Goal: Task Accomplishment & Management: Complete application form

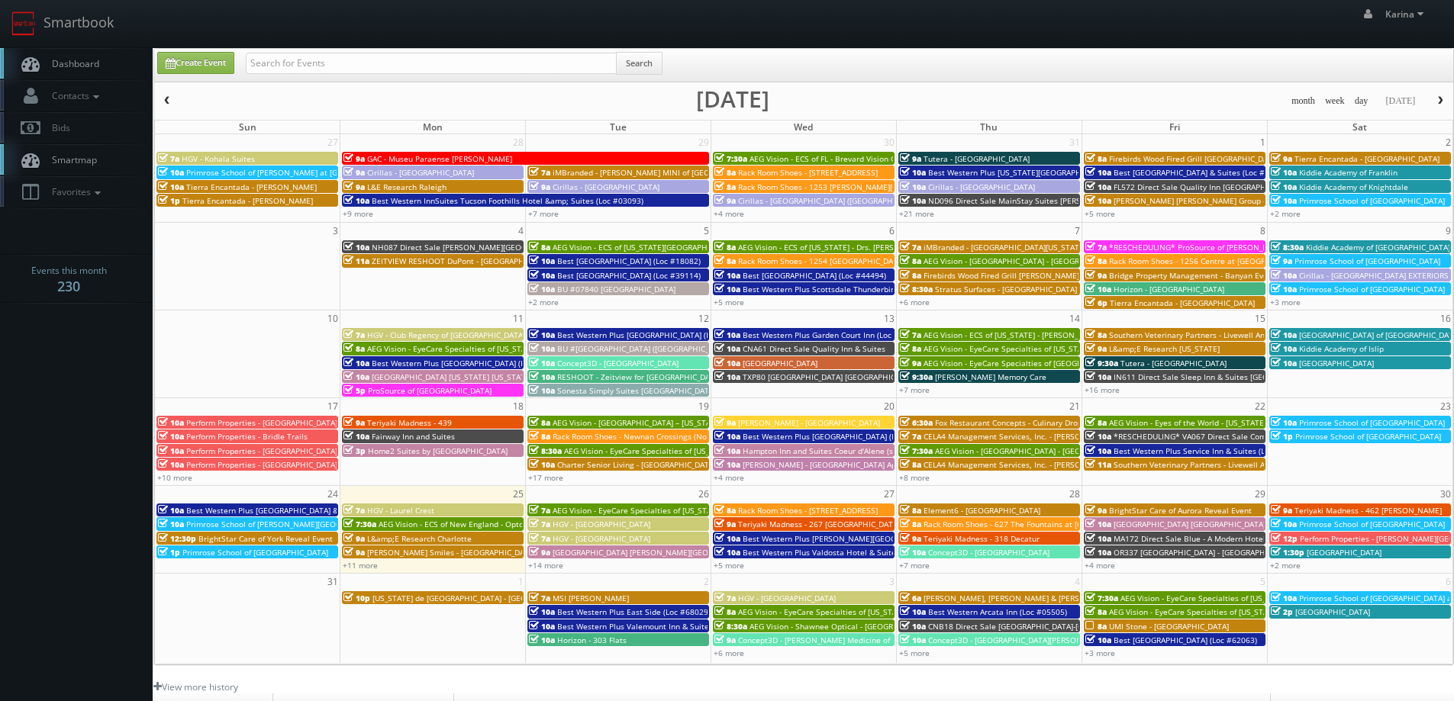
click at [97, 57] on span "Dashboard" at bounding box center [71, 63] width 55 height 13
click at [213, 57] on link "Create Event" at bounding box center [195, 63] width 77 height 22
type input "08/25/2025"
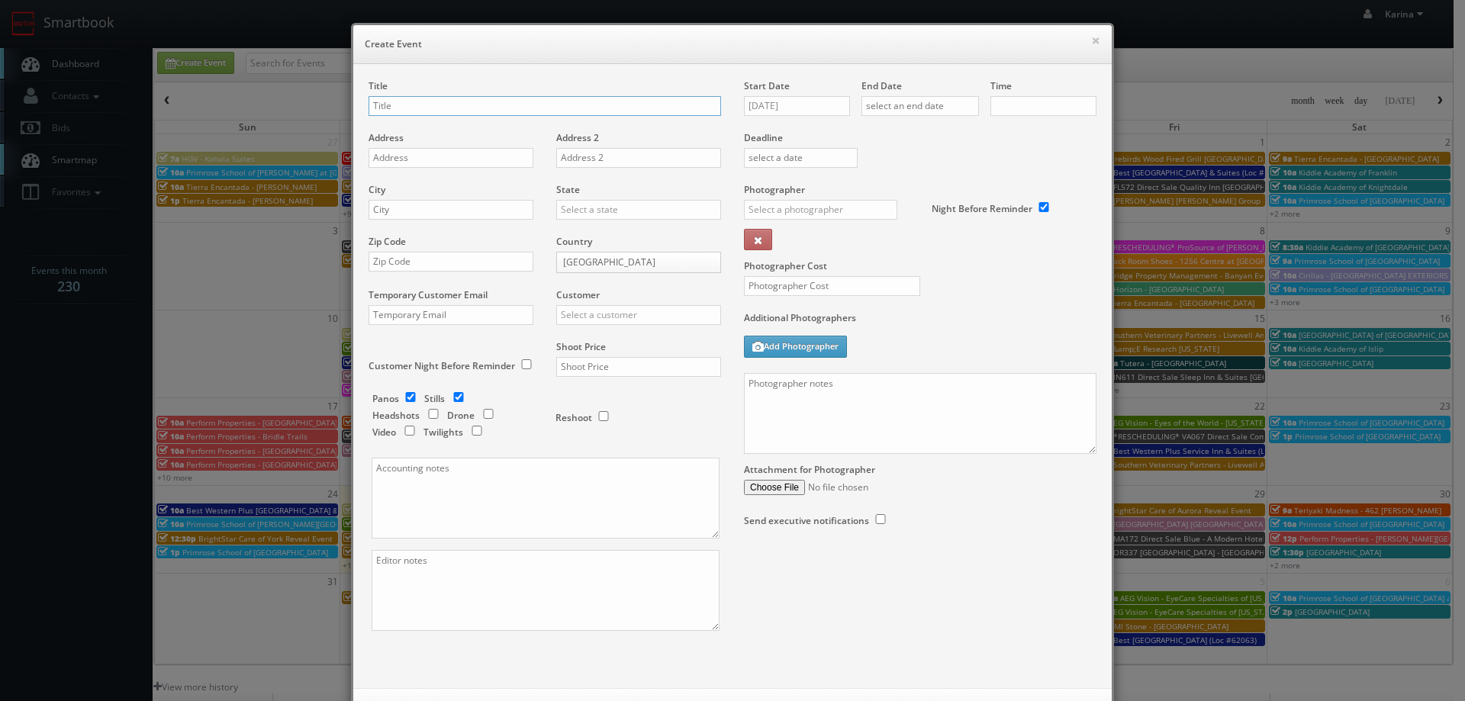
checkbox input "true"
type input "10:00am"
checkbox input "true"
click at [424, 105] on input "text" at bounding box center [545, 106] width 353 height 20
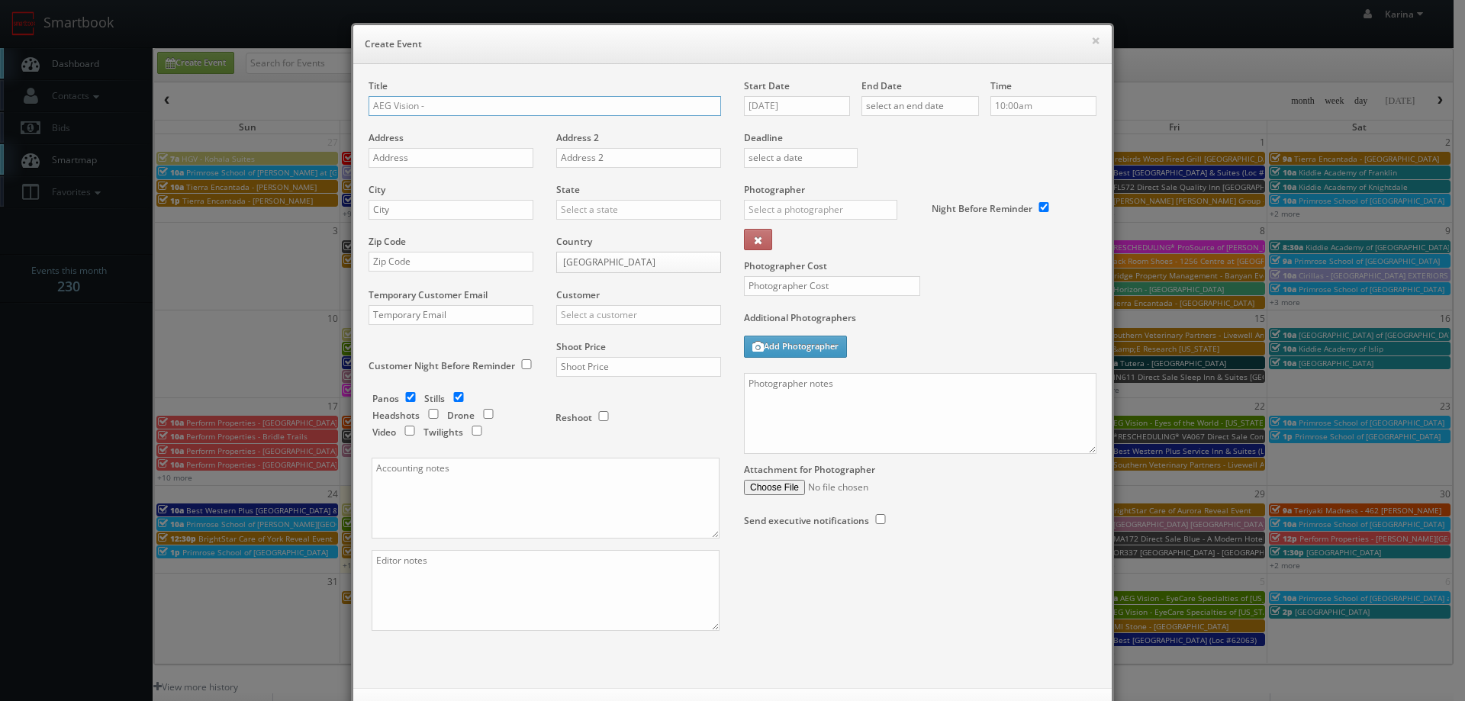
paste input "EyeCare Specialties of Tennessee – Primary EyeCare (Brentwood)"
type input "AEG Vision - EyeCare Specialties of [US_STATE] – Primary EyeCare ([GEOGRAPHIC_D…"
click at [403, 160] on input "text" at bounding box center [451, 158] width 165 height 20
paste input "205 Ward Cir"
type input "205 Ward Cir"
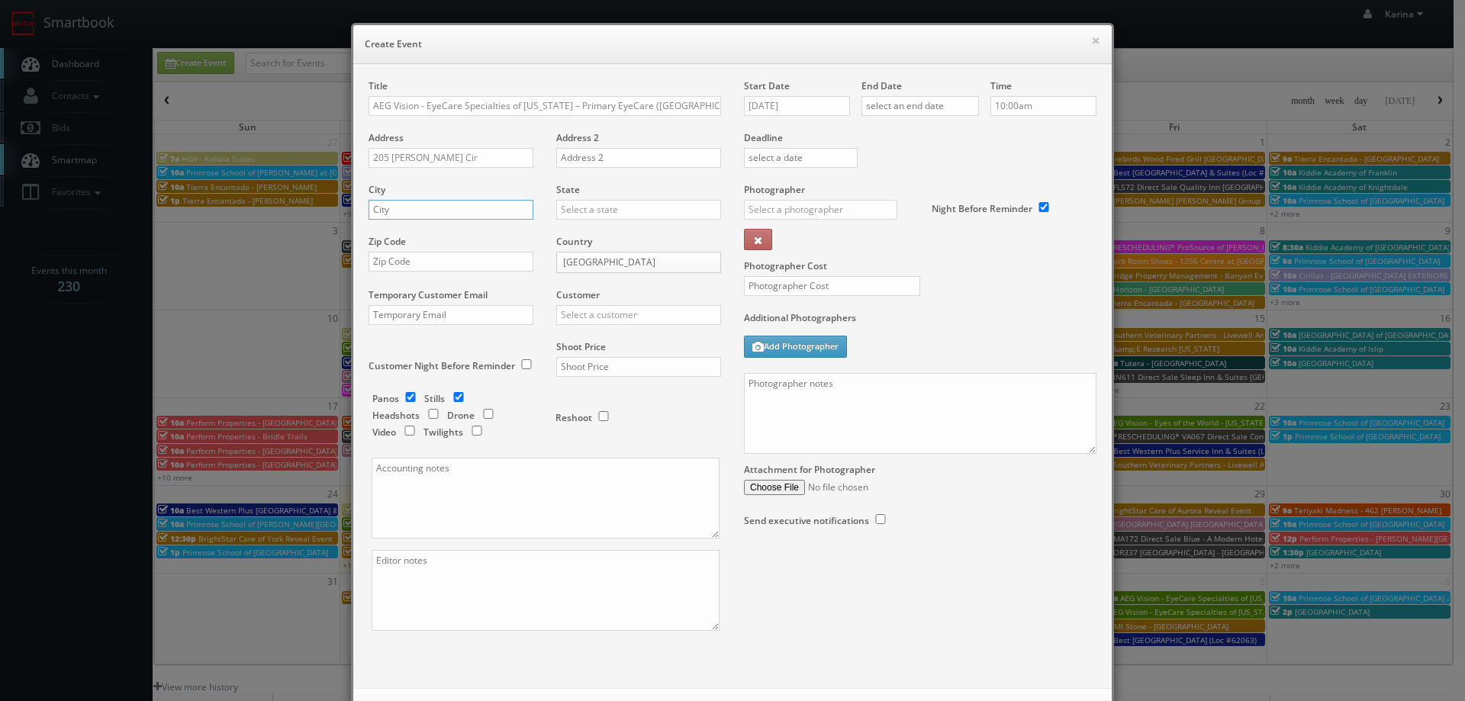
click at [412, 216] on input "text" at bounding box center [451, 210] width 165 height 20
type input "Brentwood"
click at [595, 241] on div "Tennessee" at bounding box center [638, 234] width 163 height 25
type input "Tennessee"
drag, startPoint x: 446, startPoint y: 262, endPoint x: 456, endPoint y: 251, distance: 14.1
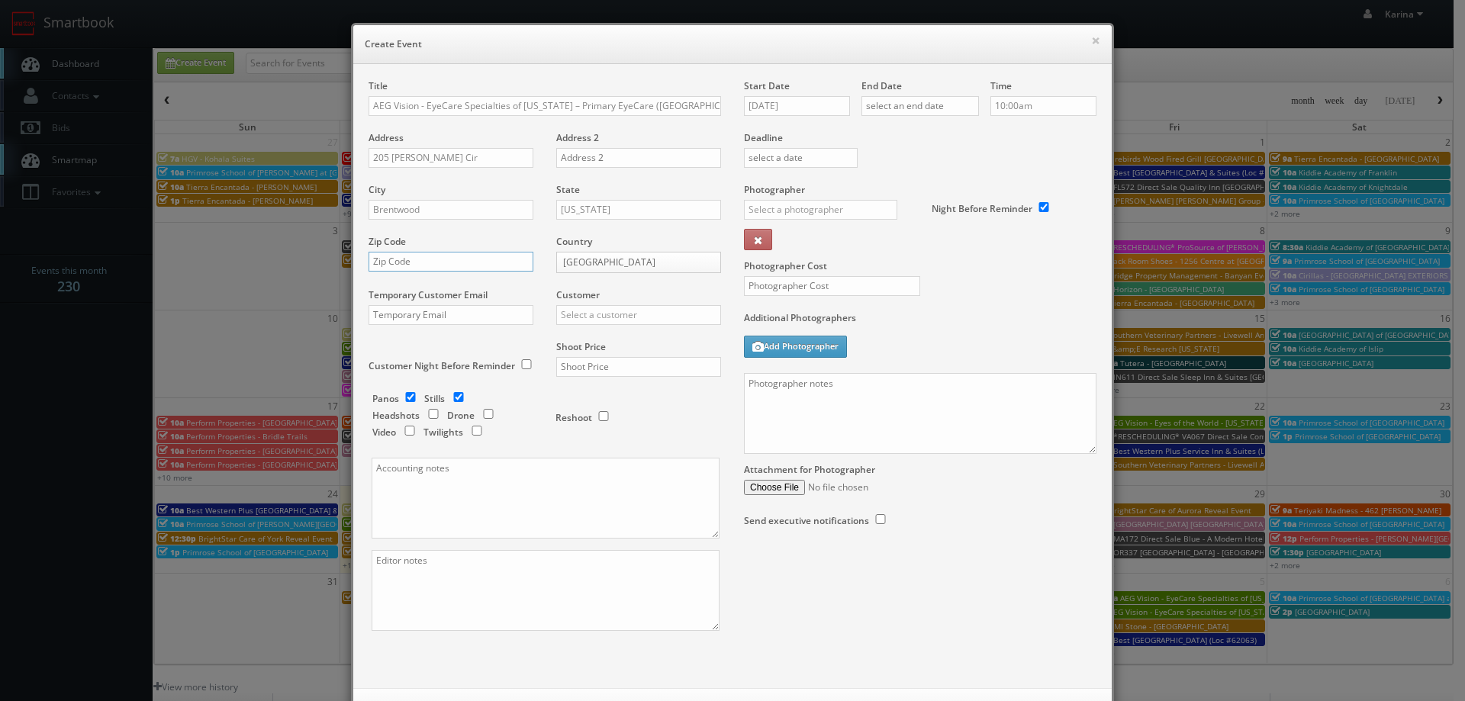
click at [446, 262] on input "text" at bounding box center [451, 262] width 165 height 20
paste input "37027"
type input "37027"
click at [601, 305] on input "text" at bounding box center [638, 315] width 165 height 20
click at [410, 397] on input "checkbox" at bounding box center [410, 397] width 23 height 10
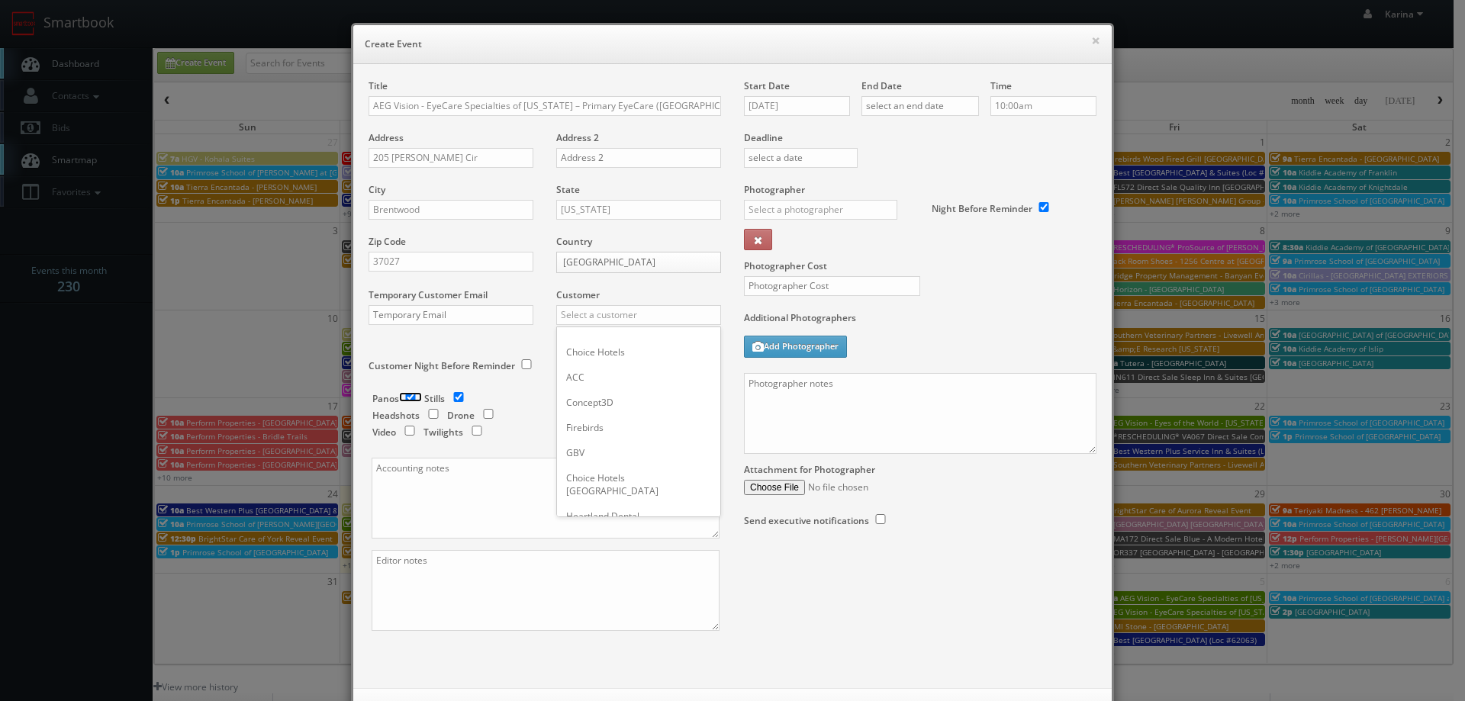
checkbox input "false"
click at [453, 398] on input "checkbox" at bounding box center [458, 397] width 23 height 10
checkbox input "false"
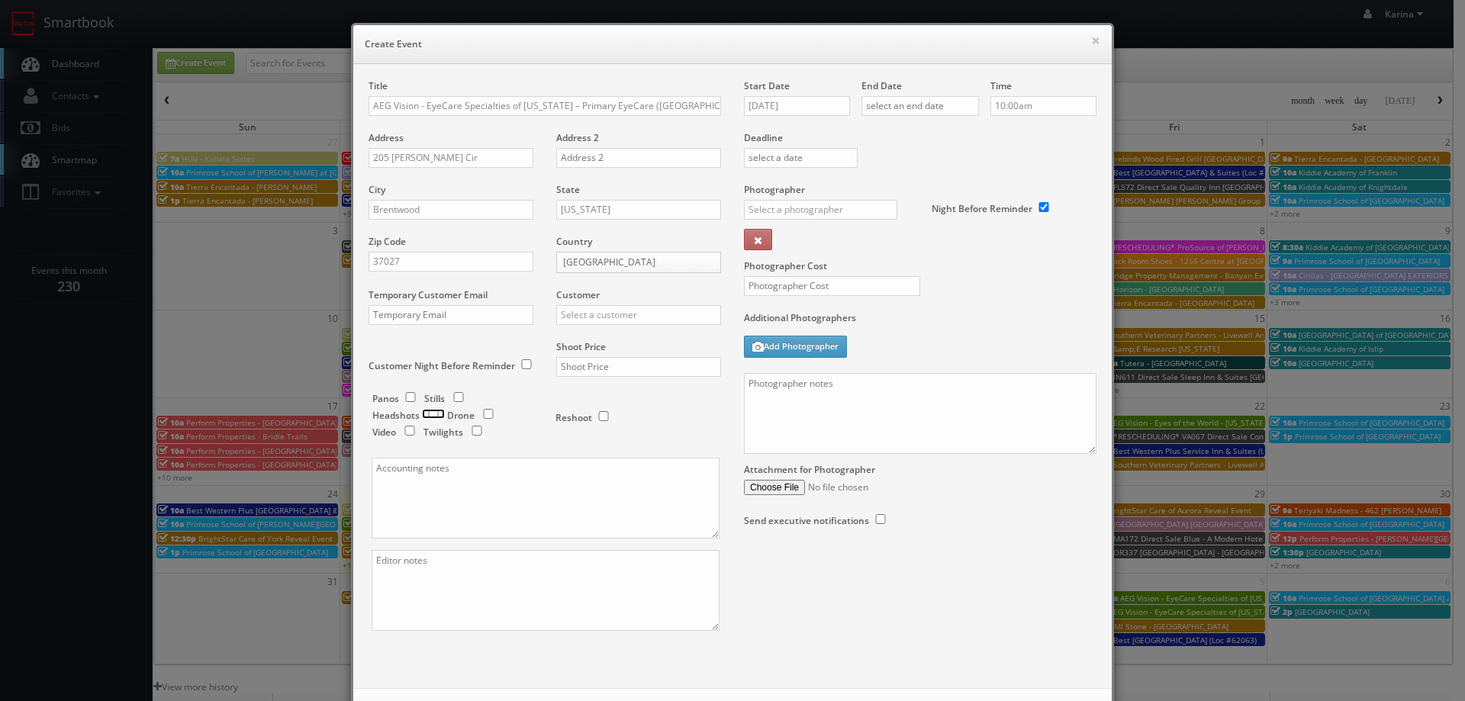
click at [430, 411] on input "checkbox" at bounding box center [433, 414] width 23 height 10
checkbox input "true"
click at [594, 321] on input "text" at bounding box center [638, 315] width 165 height 20
click at [598, 333] on div "AEG Vision" at bounding box center [638, 339] width 163 height 25
type input "AEG Vision"
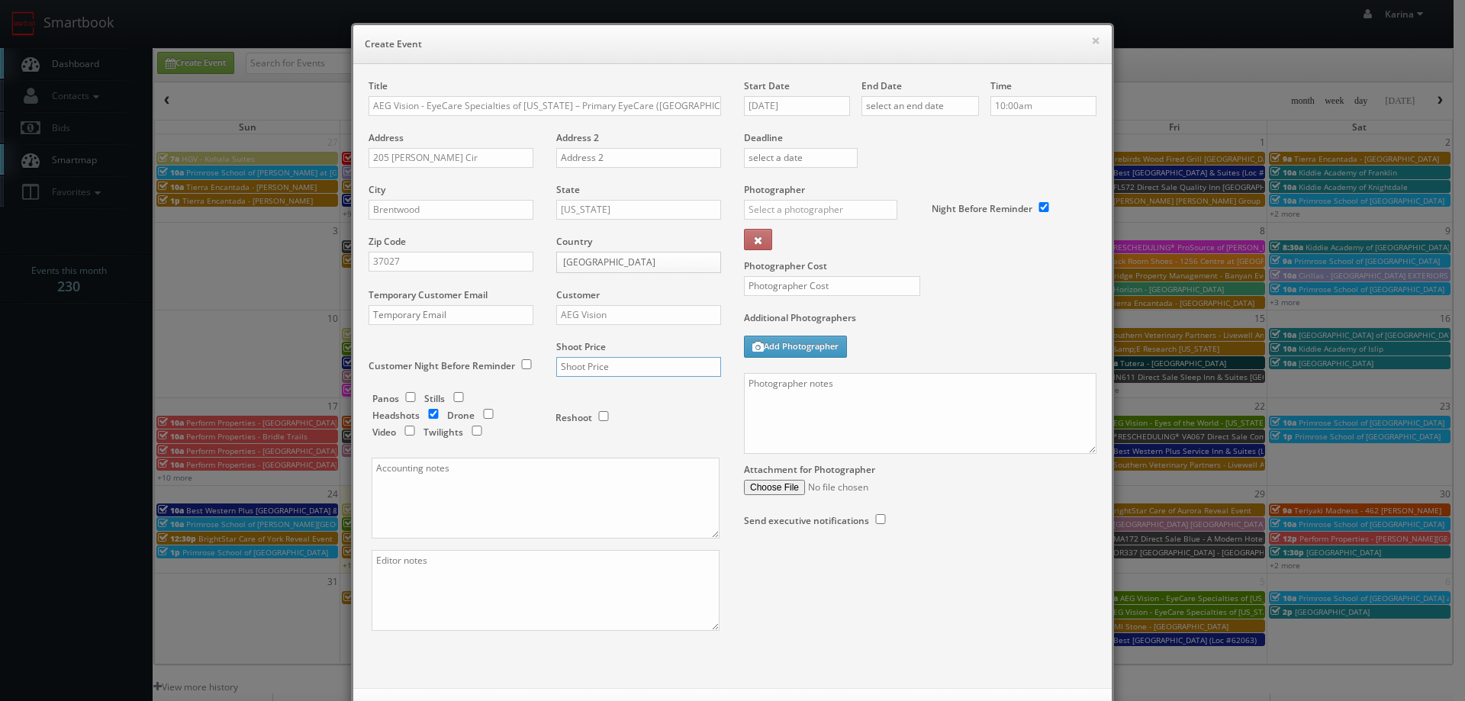
click at [590, 366] on input "text" at bounding box center [638, 367] width 165 height 20
type input "600"
click at [788, 104] on input "08/25/2025" at bounding box center [797, 106] width 106 height 20
click at [880, 132] on icon at bounding box center [884, 133] width 9 height 11
click at [847, 242] on td "25" at bounding box center [843, 245] width 21 height 22
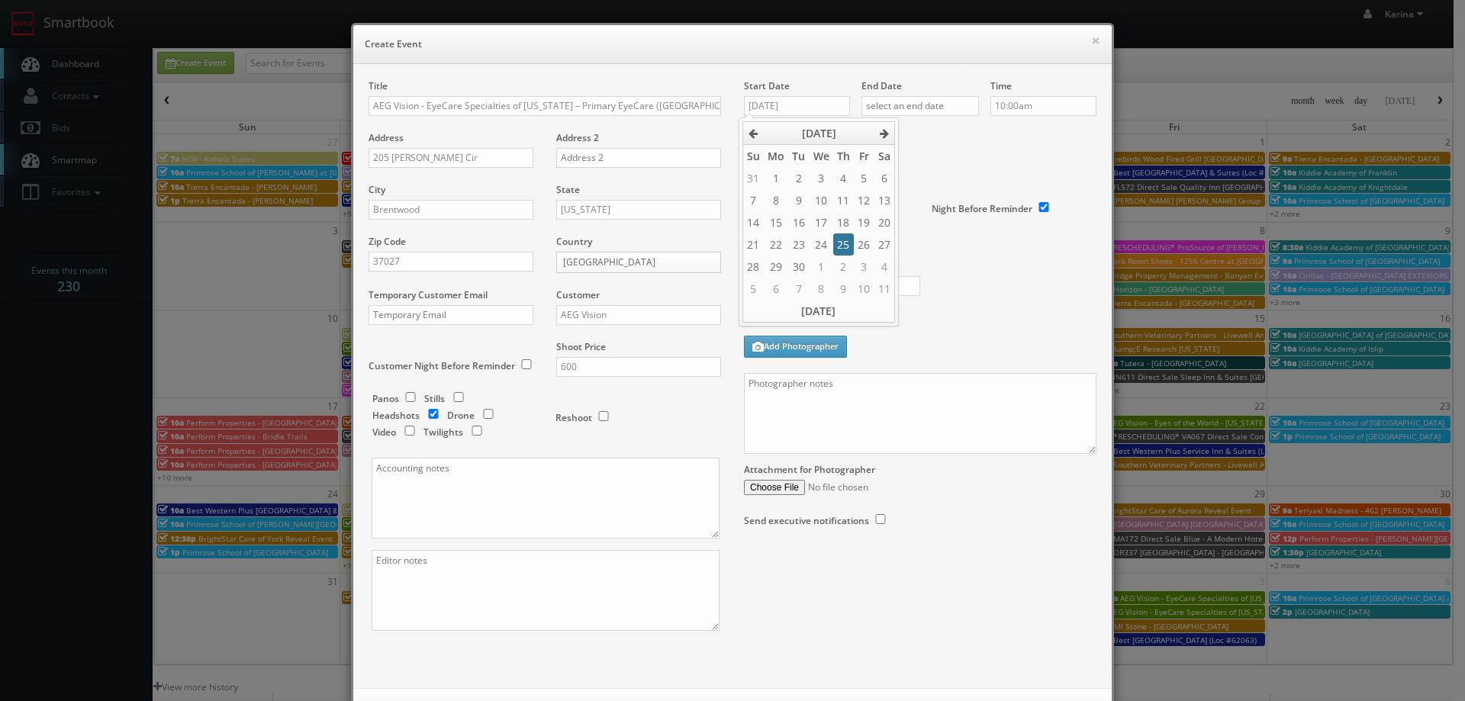
type input "09/25/2025"
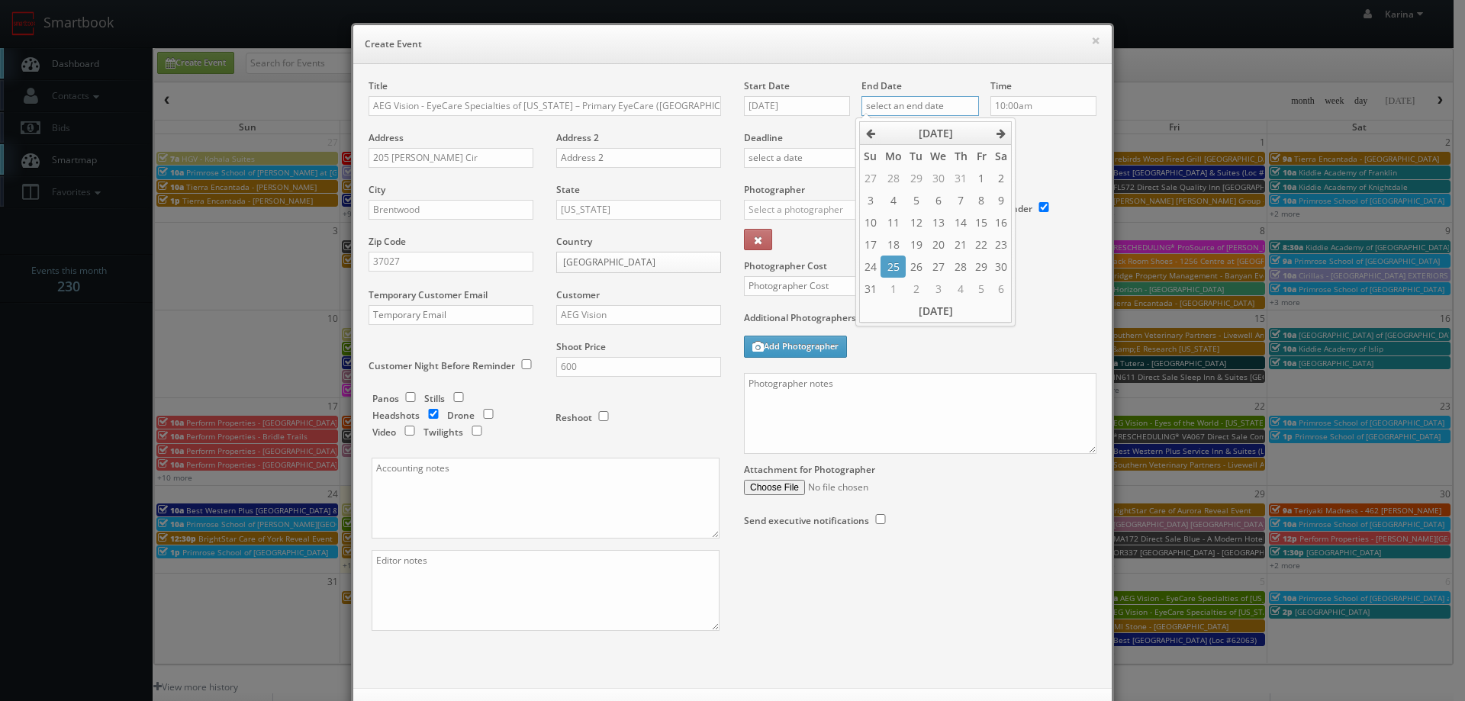
click at [907, 104] on input "text" at bounding box center [921, 106] width 118 height 20
click at [1001, 132] on icon at bounding box center [1001, 133] width 9 height 11
click at [960, 243] on td "25" at bounding box center [961, 245] width 21 height 22
type input "09/25/2025"
click at [1051, 109] on input "10:00am" at bounding box center [1044, 106] width 106 height 20
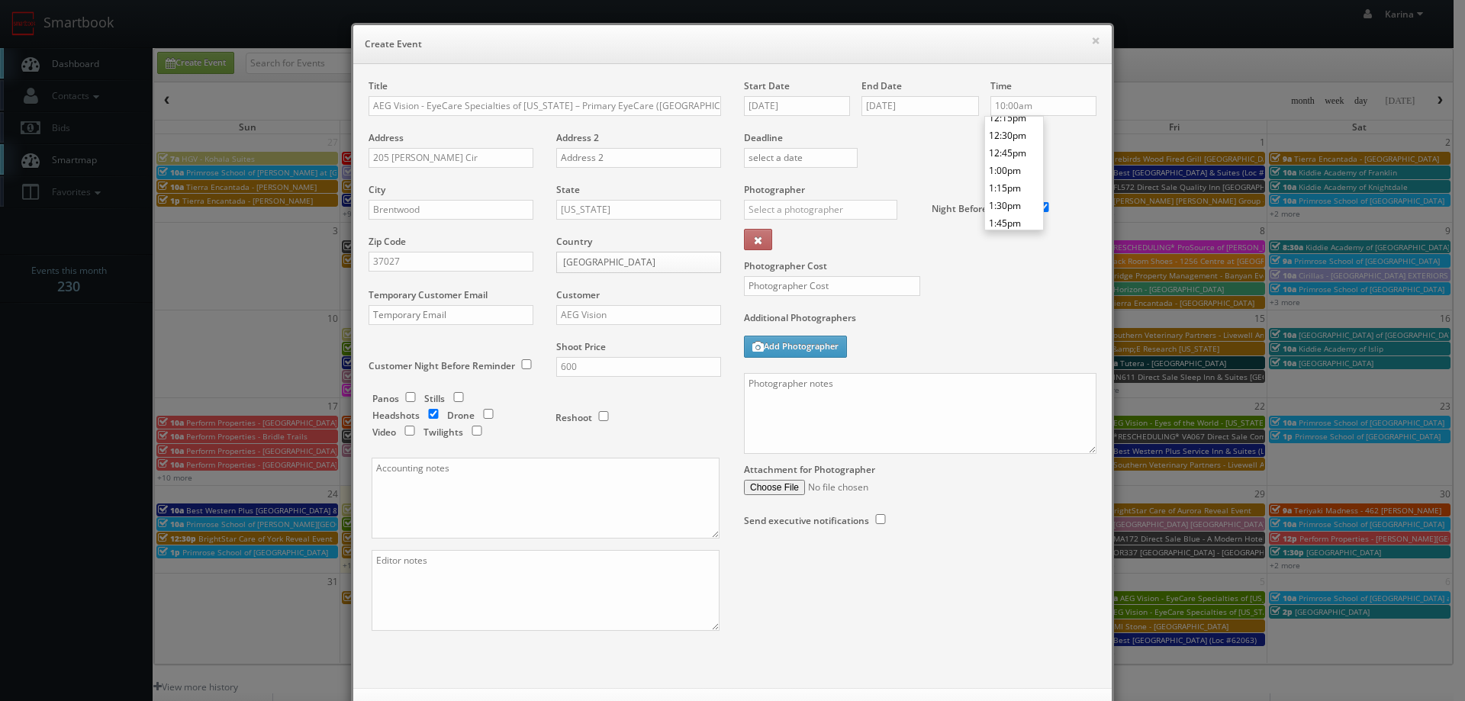
scroll to position [837, 0]
type input "12:00pm"
click at [1026, 137] on li "12:00pm" at bounding box center [1014, 131] width 58 height 18
click at [837, 220] on div "_justin _photog1 Glen Aronwits Chris Dailey John Varnedore John Saunders Craig …" at bounding box center [826, 214] width 165 height 29
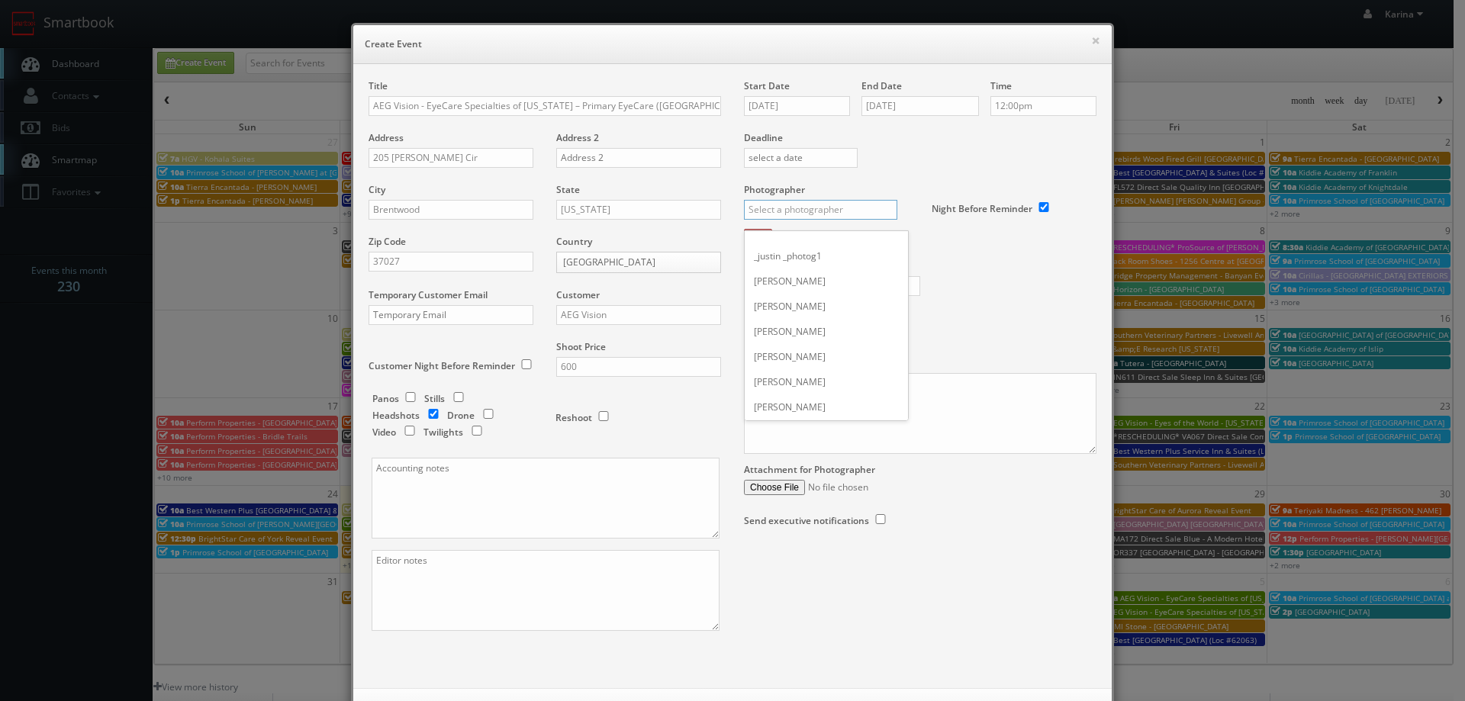
click at [837, 217] on input "text" at bounding box center [820, 210] width 153 height 20
click at [814, 321] on div "Adam Howard" at bounding box center [826, 319] width 163 height 25
type input "Adam Howard"
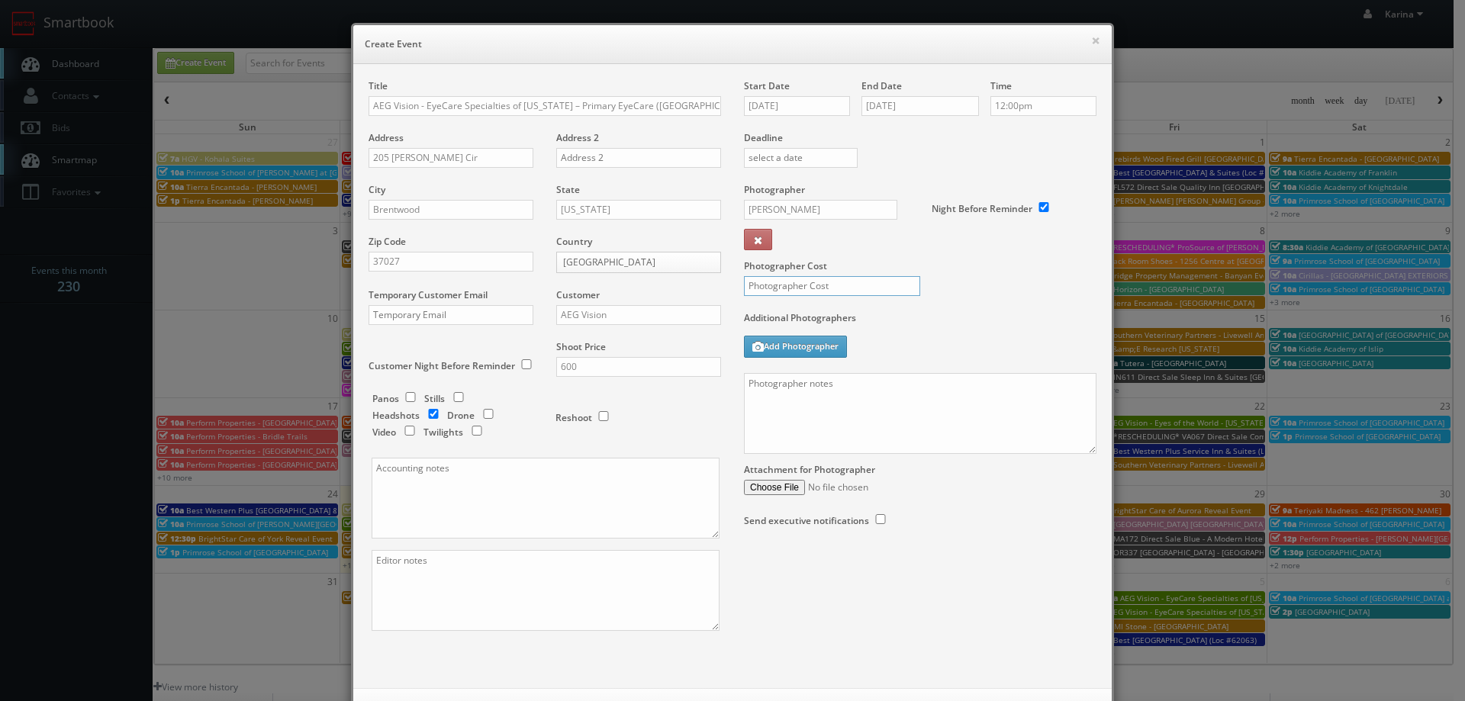
click at [810, 282] on input "text" at bounding box center [832, 286] width 176 height 20
type input "350"
click at [819, 388] on textarea at bounding box center [920, 413] width 353 height 81
type textarea "O"
paste textarea "Stills only. We need to deliver 5 stills to the client so we ask that you captu…"
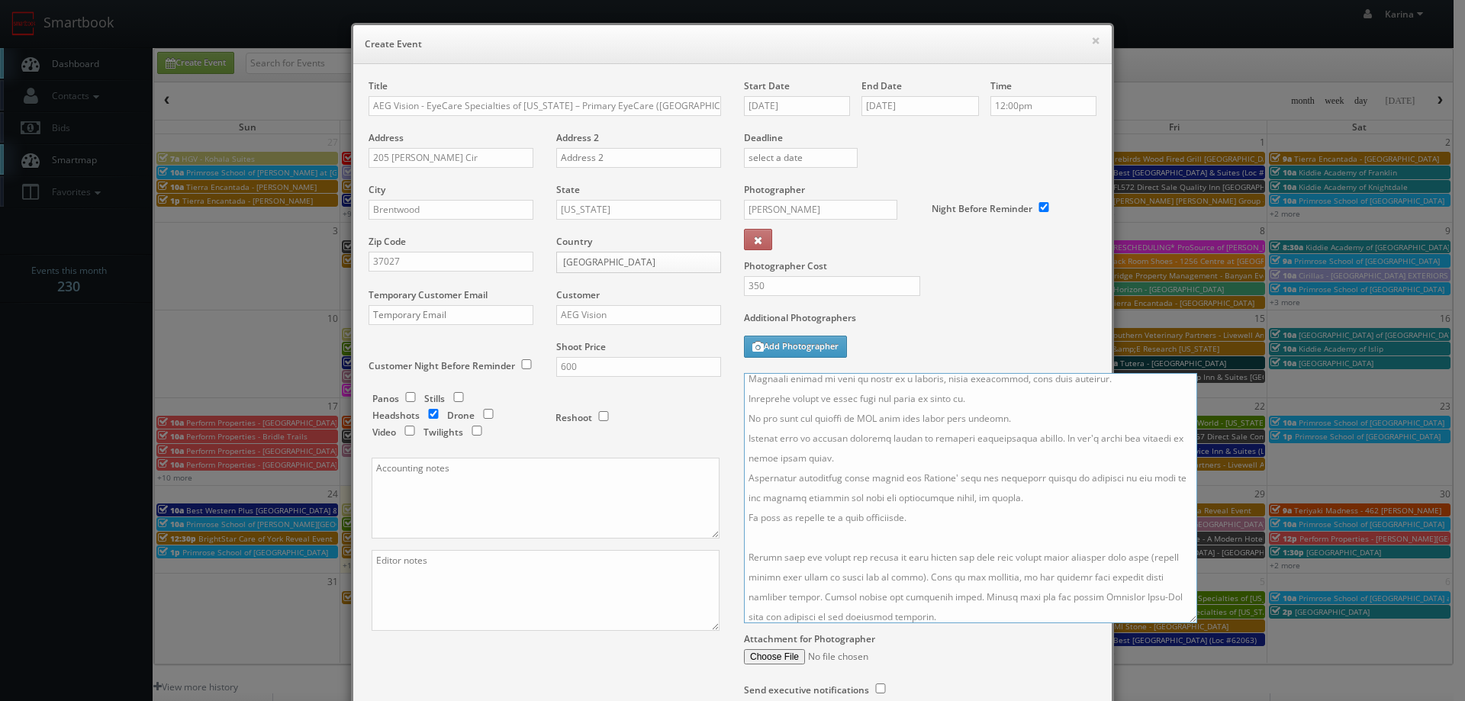
scroll to position [343, 0]
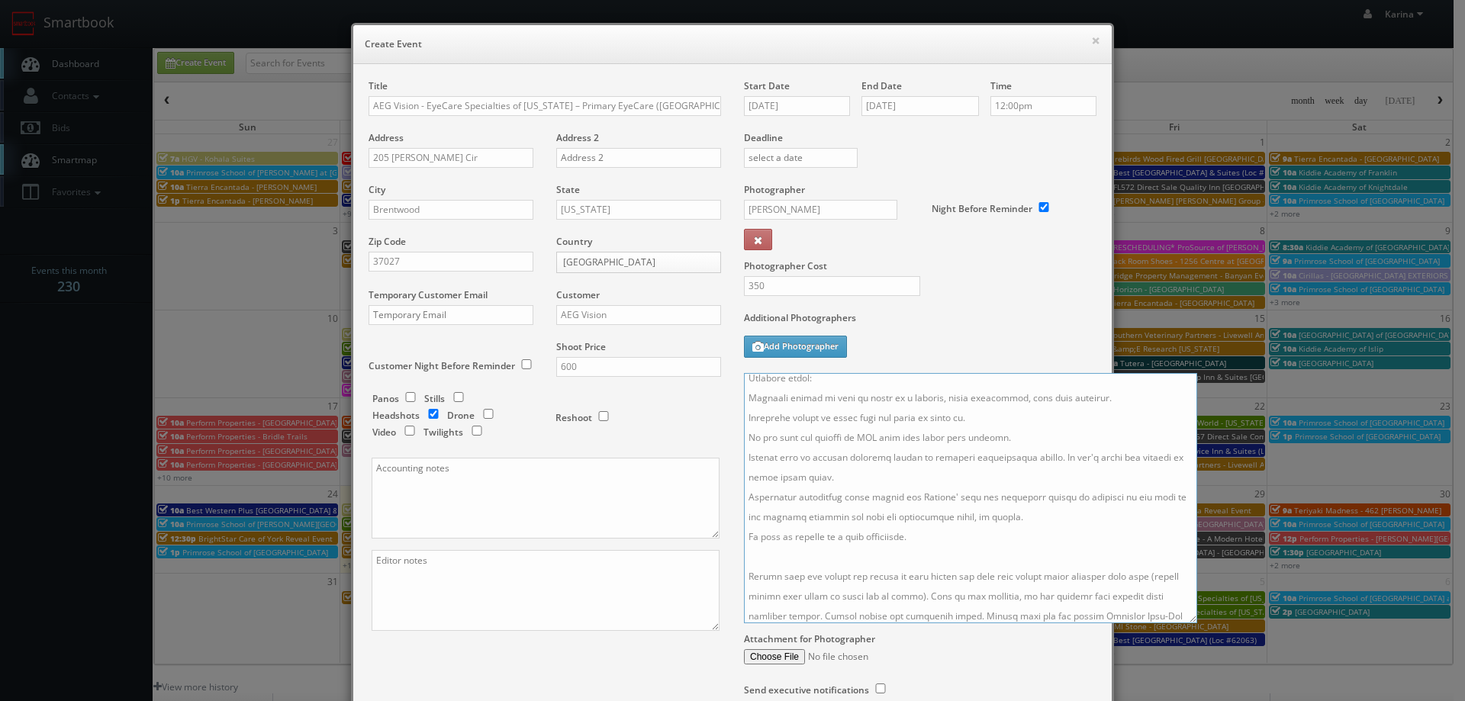
drag, startPoint x: 1086, startPoint y: 450, endPoint x: 1199, endPoint y: 643, distance: 223.7
click at [1198, 624] on textarea at bounding box center [970, 498] width 453 height 250
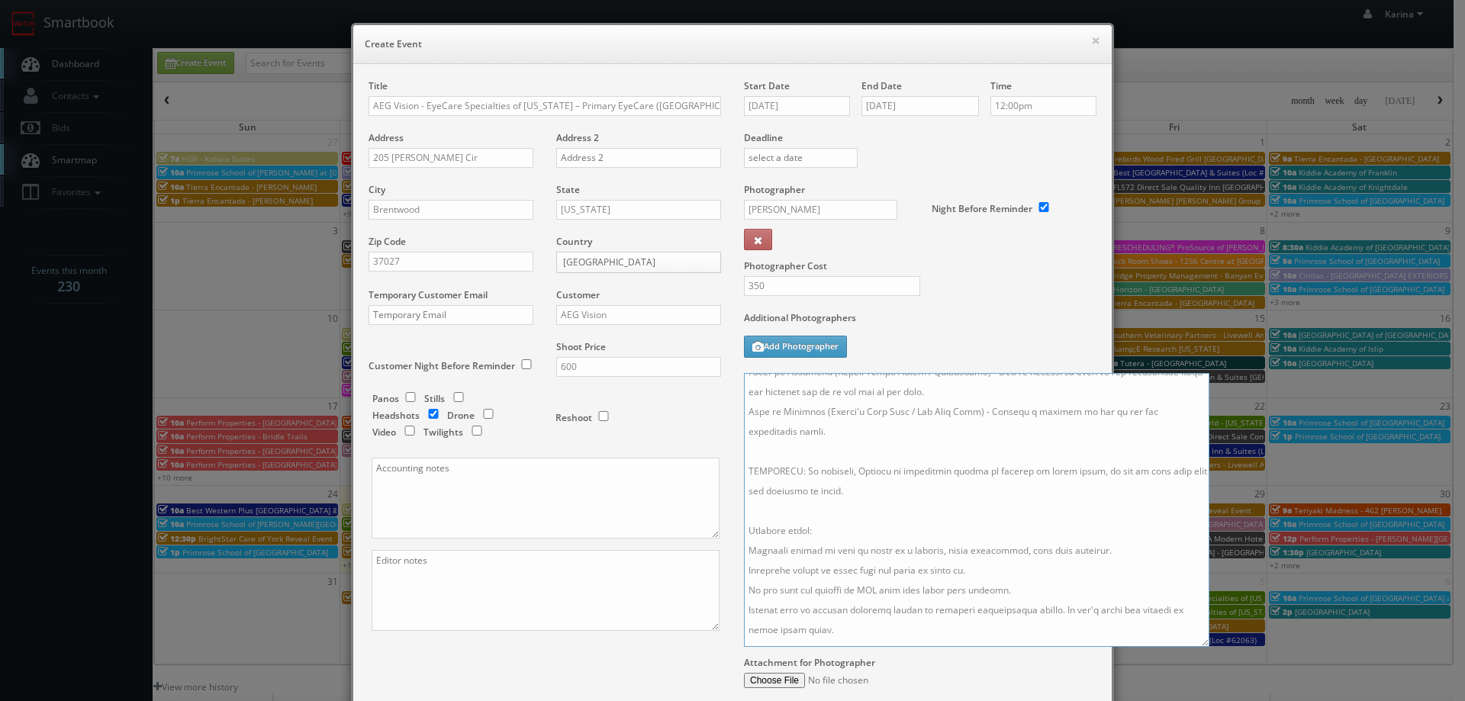
scroll to position [114, 0]
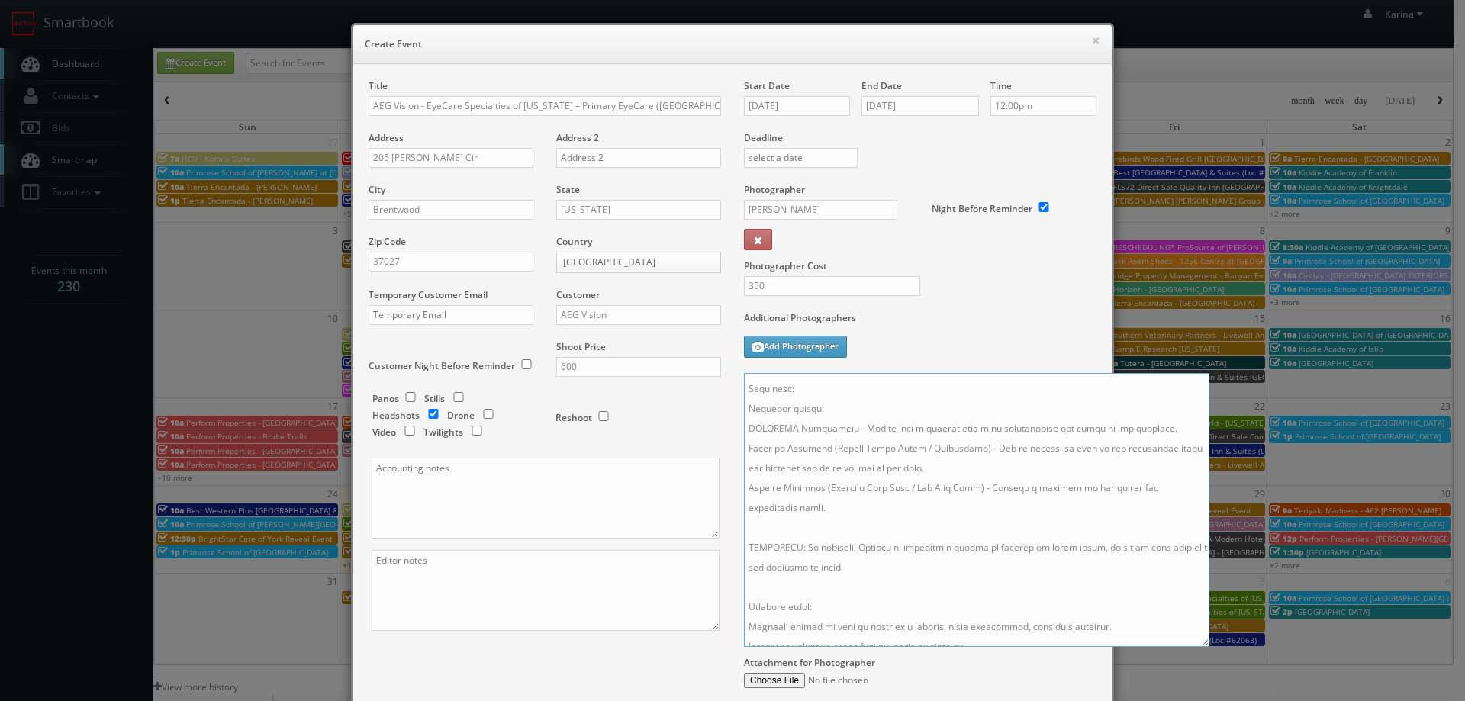
drag, startPoint x: 874, startPoint y: 574, endPoint x: 728, endPoint y: 393, distance: 232.3
click at [733, 393] on div "Start Date 09/25/2025 End Date 09/25/2025 Time 12:00pm Deadline Photographer Ad…" at bounding box center [921, 415] width 376 height 672
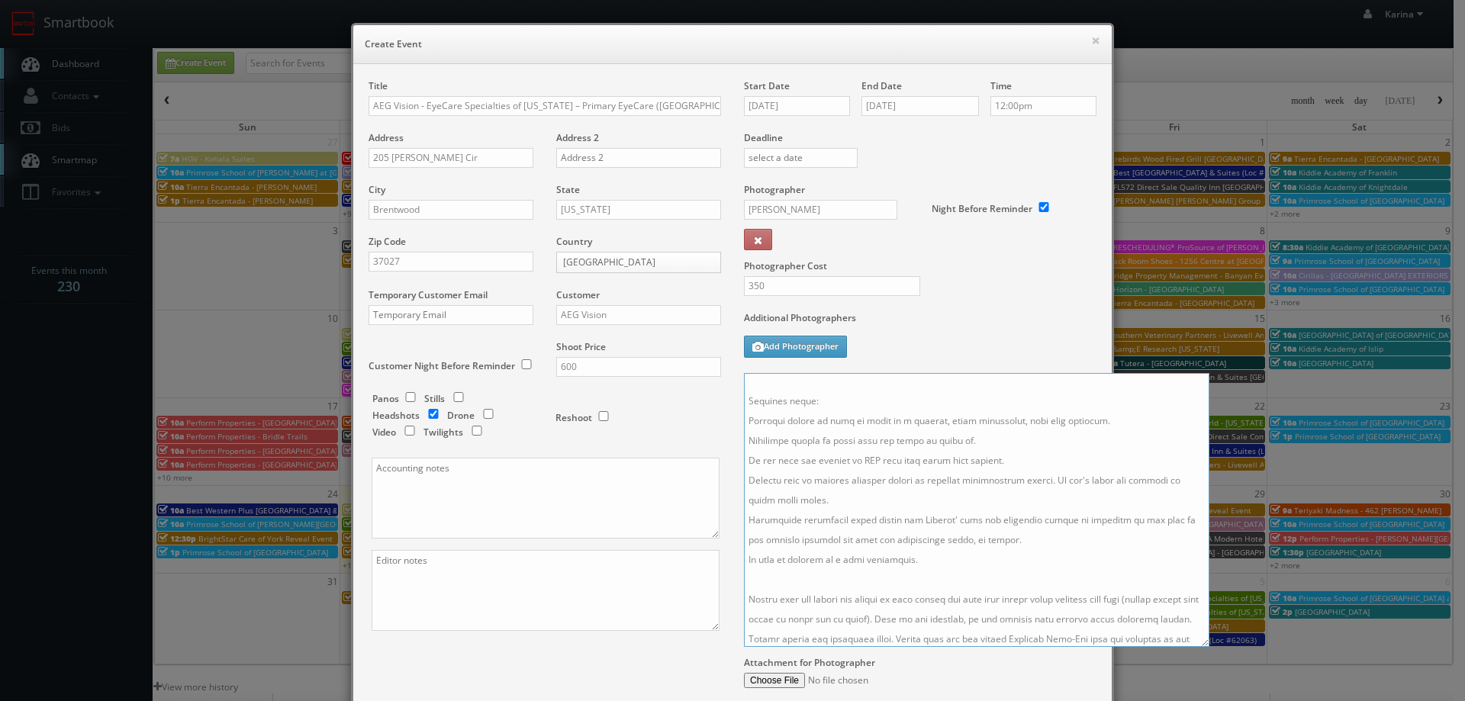
scroll to position [0, 0]
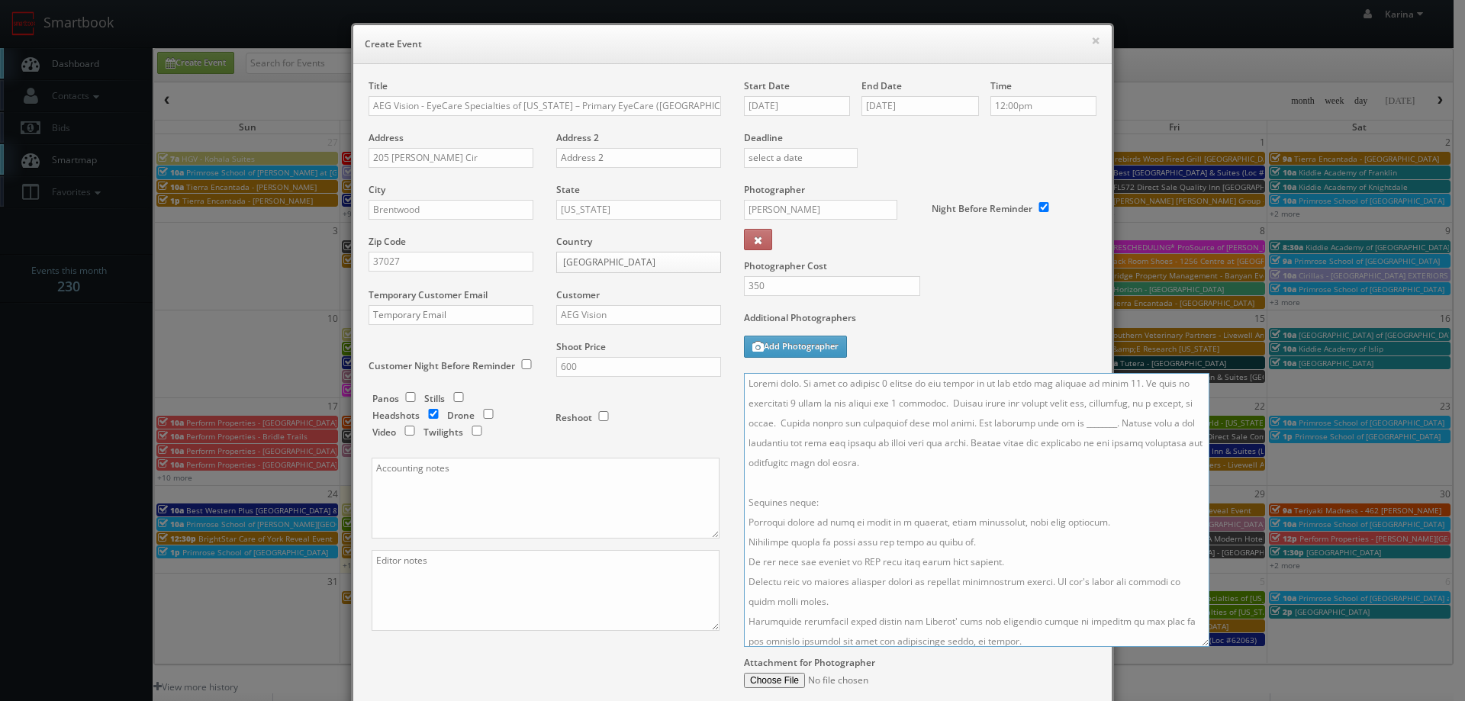
drag, startPoint x: 1113, startPoint y: 385, endPoint x: 904, endPoint y: 388, distance: 208.4
click at [904, 388] on textarea at bounding box center [977, 510] width 466 height 274
click at [880, 387] on textarea at bounding box center [977, 510] width 466 height 274
click at [874, 380] on textarea at bounding box center [977, 510] width 466 height 274
drag, startPoint x: 893, startPoint y: 384, endPoint x: 920, endPoint y: 395, distance: 28.8
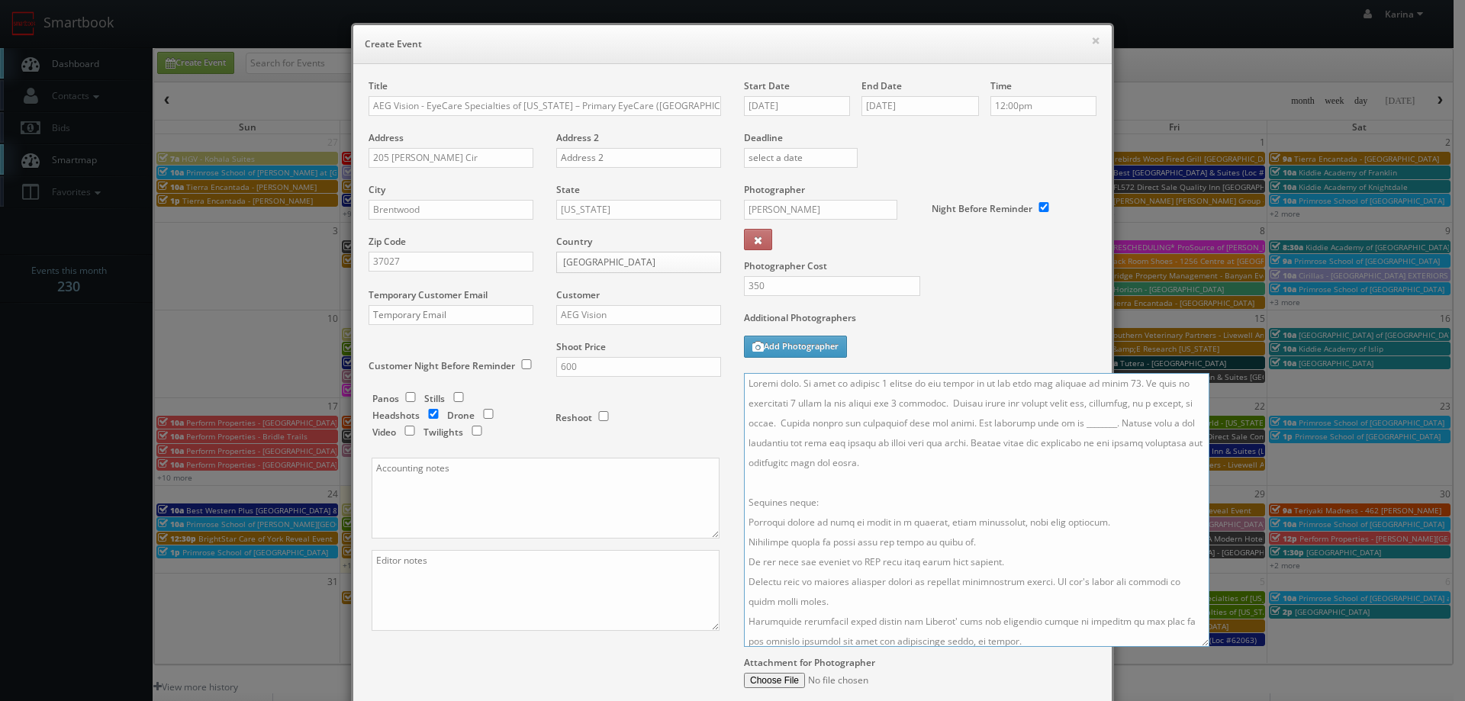
click at [895, 385] on textarea at bounding box center [977, 510] width 466 height 274
drag, startPoint x: 1133, startPoint y: 382, endPoint x: 1164, endPoint y: 389, distance: 31.3
click at [1135, 383] on textarea at bounding box center [977, 510] width 466 height 274
drag, startPoint x: 778, startPoint y: 424, endPoint x: 1136, endPoint y: 388, distance: 360.4
click at [1136, 388] on textarea at bounding box center [977, 510] width 466 height 274
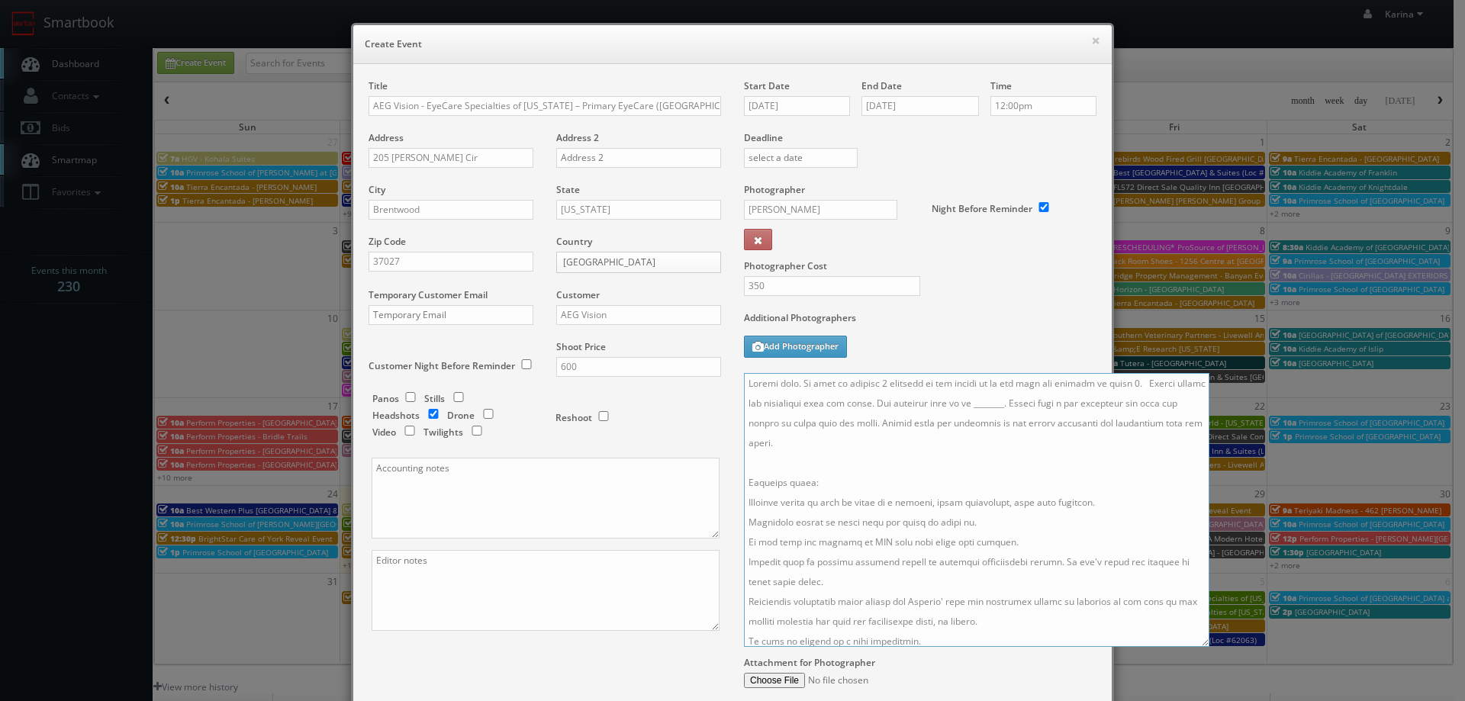
click at [1138, 381] on textarea at bounding box center [977, 510] width 466 height 274
click at [1141, 381] on textarea at bounding box center [977, 510] width 466 height 274
click at [1138, 380] on textarea at bounding box center [977, 510] width 466 height 274
click at [1062, 400] on textarea at bounding box center [977, 510] width 466 height 274
click at [1057, 407] on textarea at bounding box center [977, 510] width 466 height 274
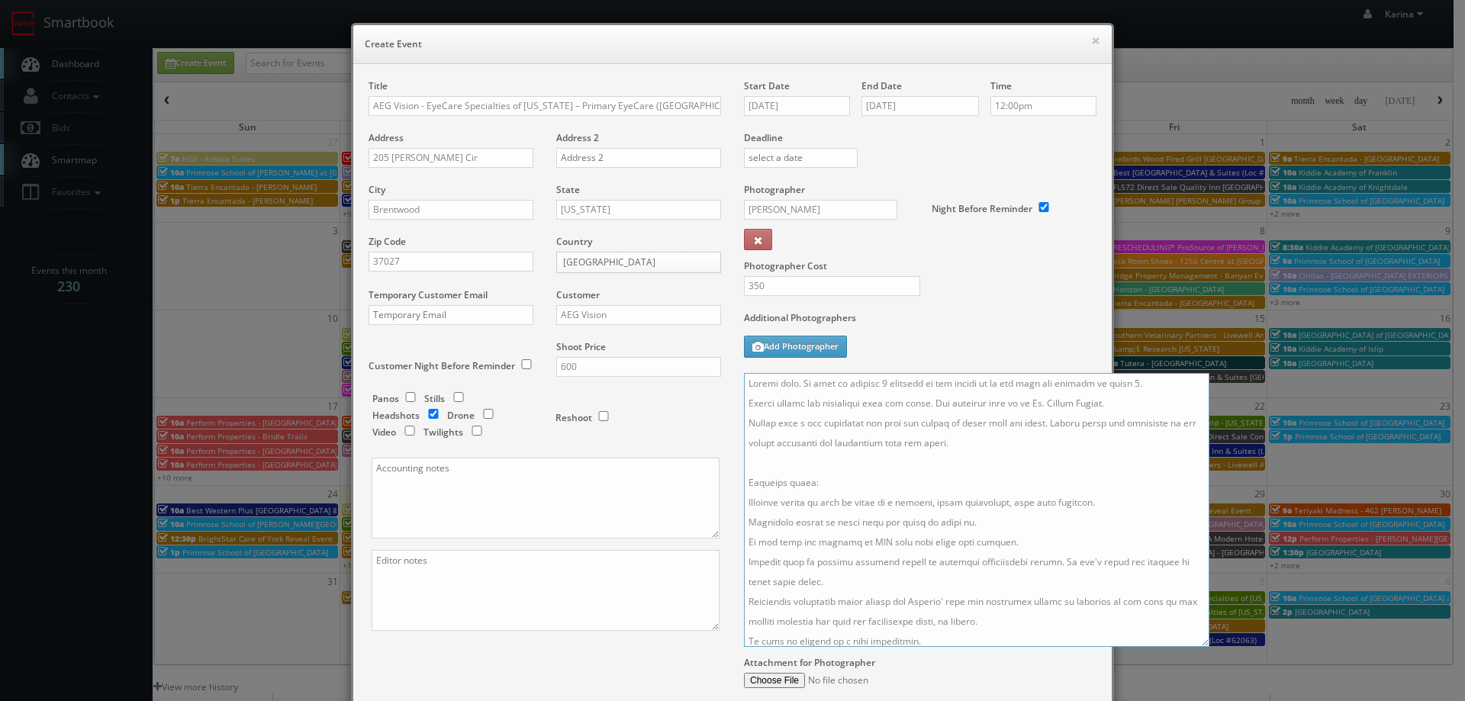
click at [1102, 424] on textarea at bounding box center [977, 510] width 466 height 274
click at [1059, 455] on textarea at bounding box center [977, 510] width 466 height 274
click at [1085, 405] on textarea at bounding box center [977, 510] width 466 height 274
click at [1094, 501] on textarea at bounding box center [977, 510] width 466 height 274
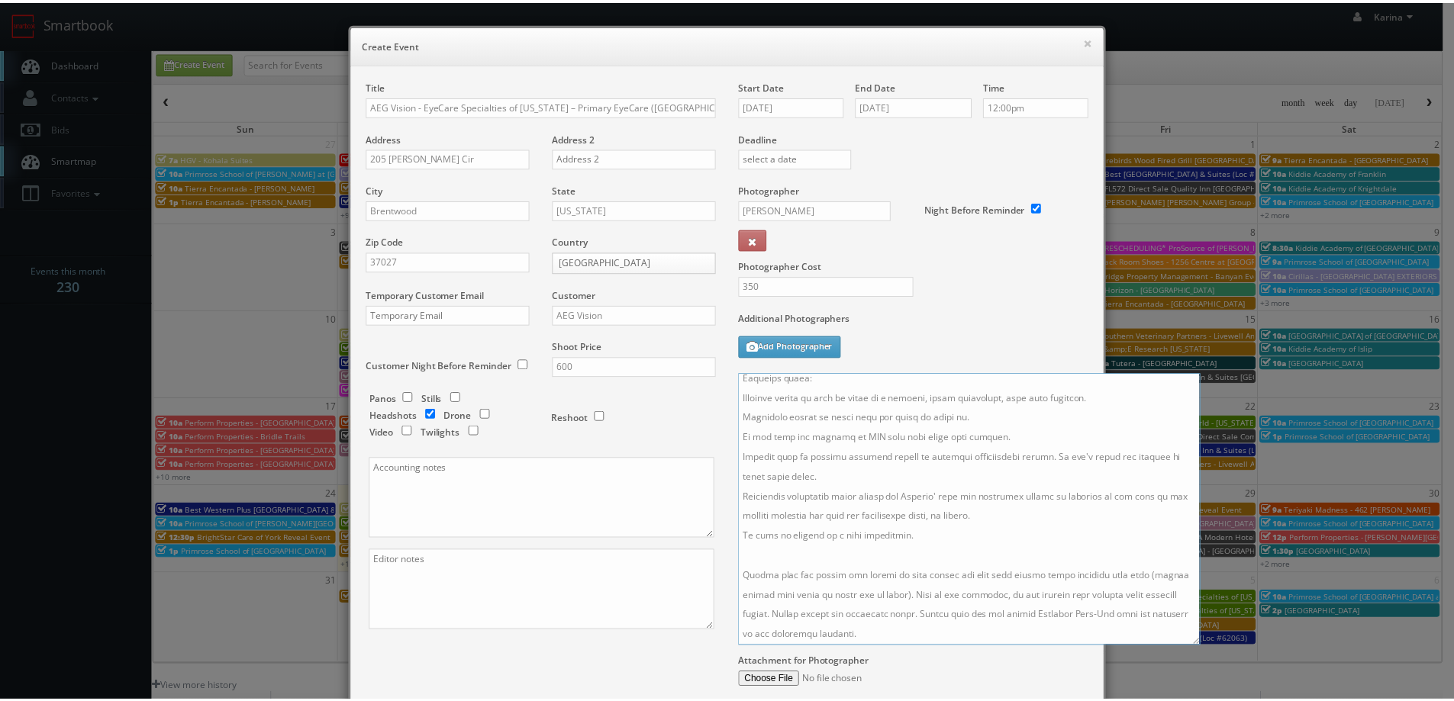
scroll to position [158, 0]
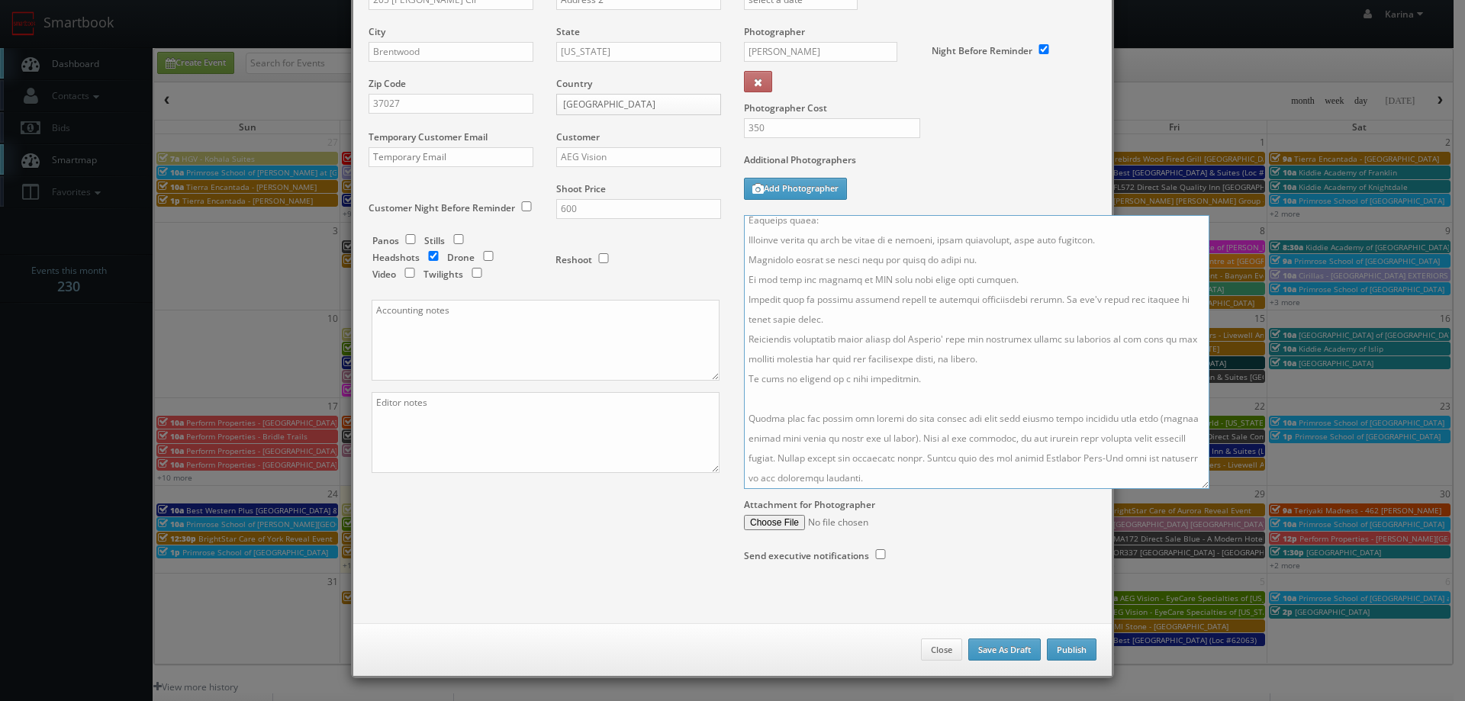
type textarea "Stills only. We need to deliver 1 headshot to the client so we ask that you cap…"
click at [1075, 648] on button "Publish" at bounding box center [1072, 650] width 50 height 23
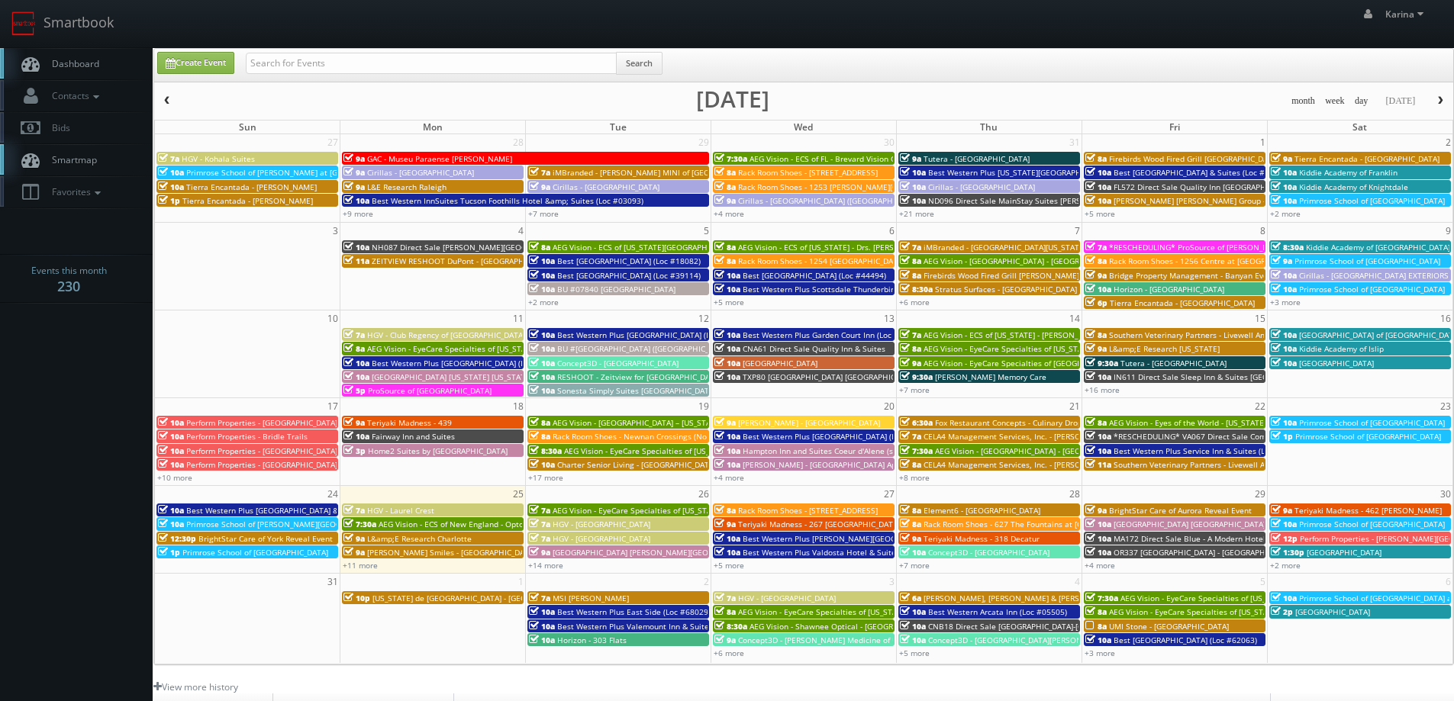
click at [64, 55] on link "Dashboard" at bounding box center [76, 63] width 153 height 31
click at [115, 60] on link "Dashboard" at bounding box center [76, 63] width 153 height 31
click at [93, 74] on link "Dashboard" at bounding box center [76, 63] width 153 height 31
click at [92, 71] on link "Dashboard" at bounding box center [76, 63] width 153 height 31
click at [79, 76] on link "Dashboard" at bounding box center [76, 63] width 153 height 31
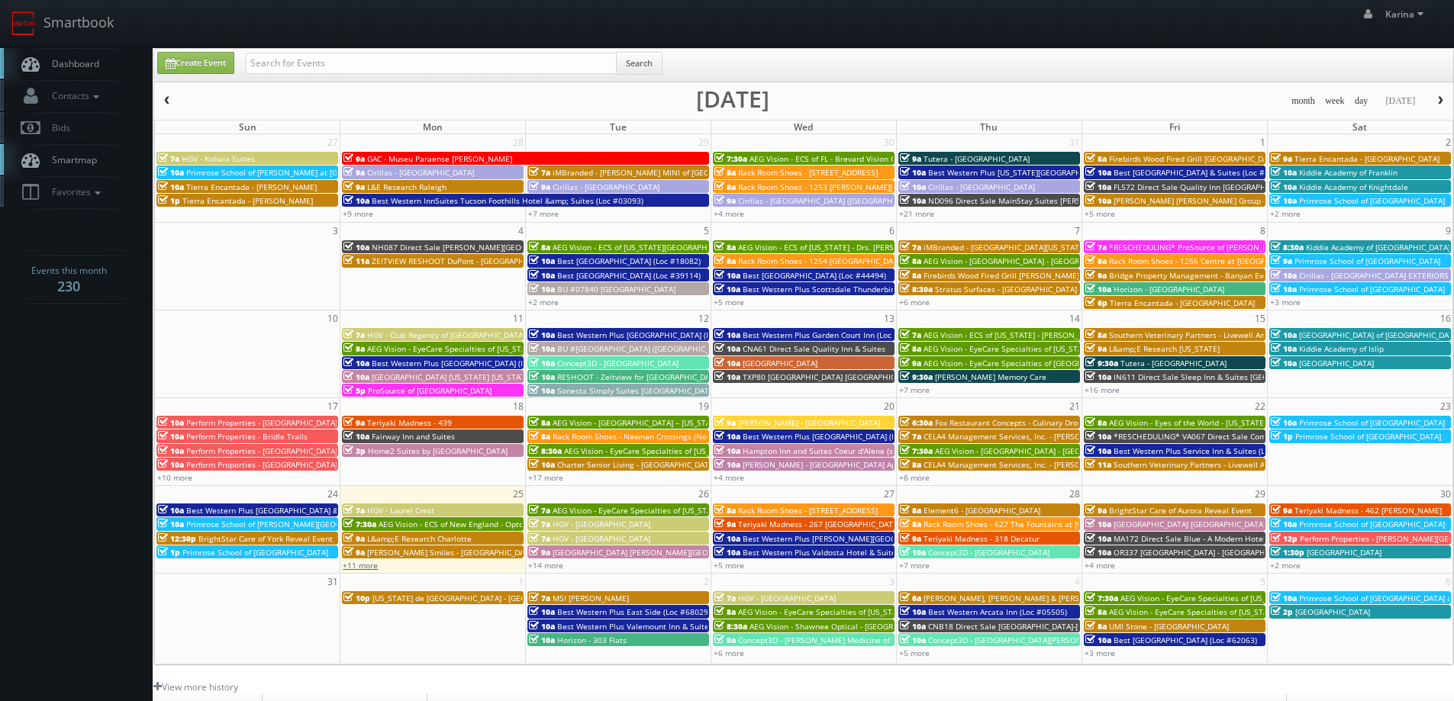
click at [357, 569] on link "+11 more" at bounding box center [360, 565] width 35 height 11
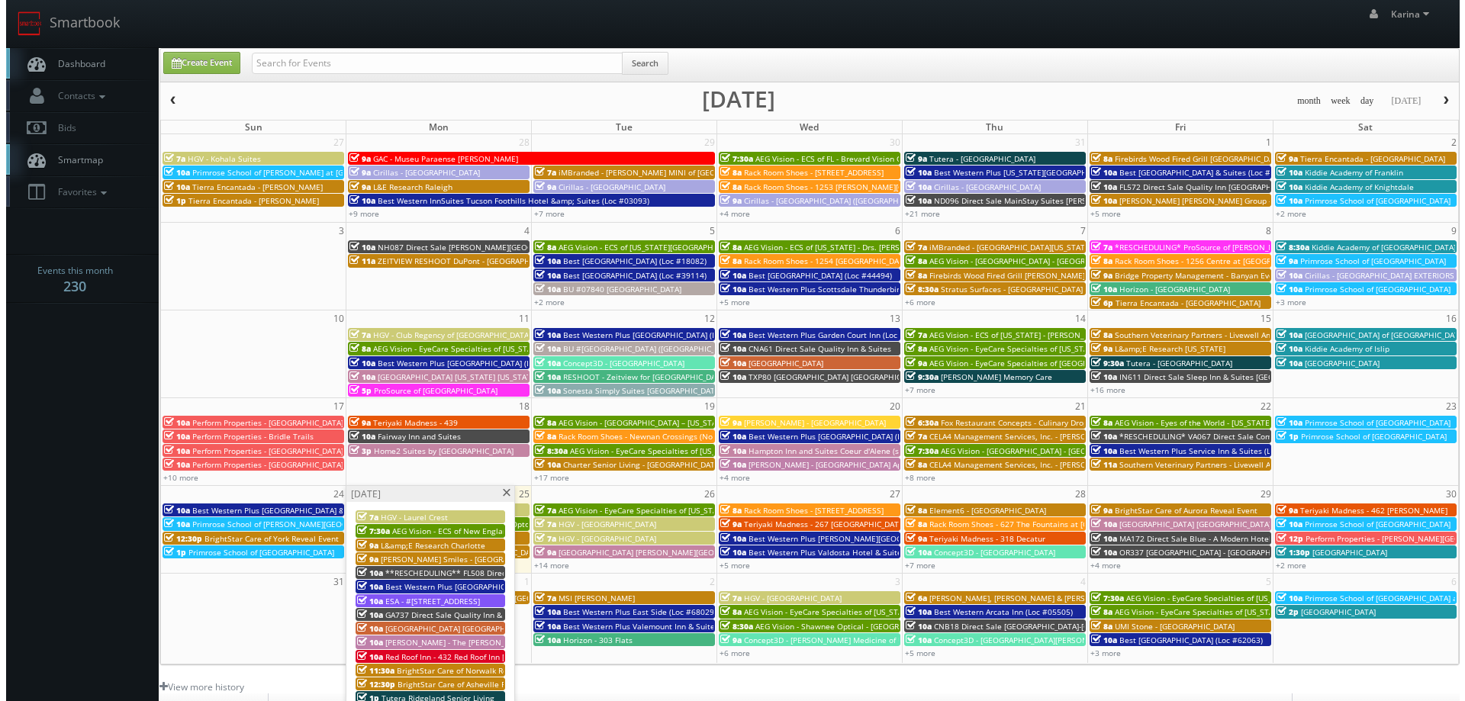
scroll to position [229, 0]
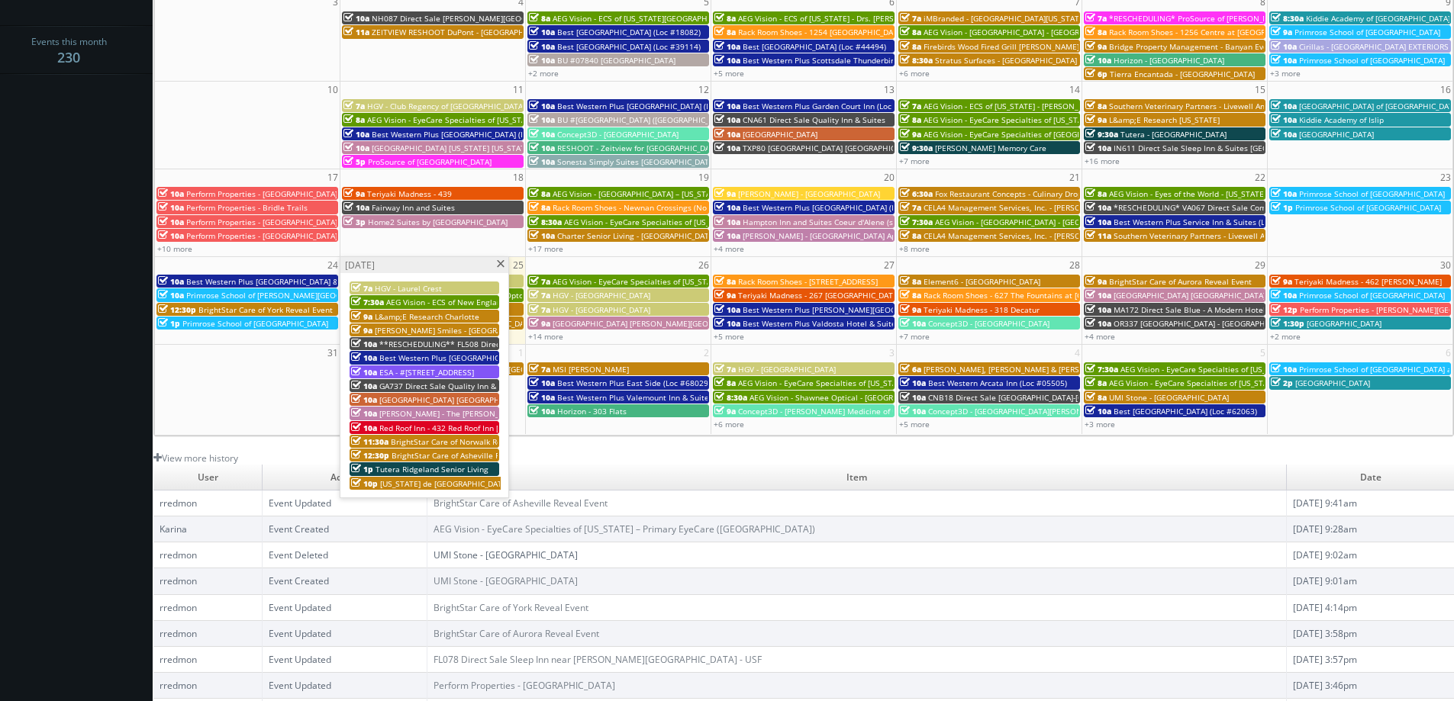
click at [467, 345] on span "**RESCHEDULING** FL508 Direct Sale Quality Inn Oceanfront" at bounding box center [493, 344] width 228 height 11
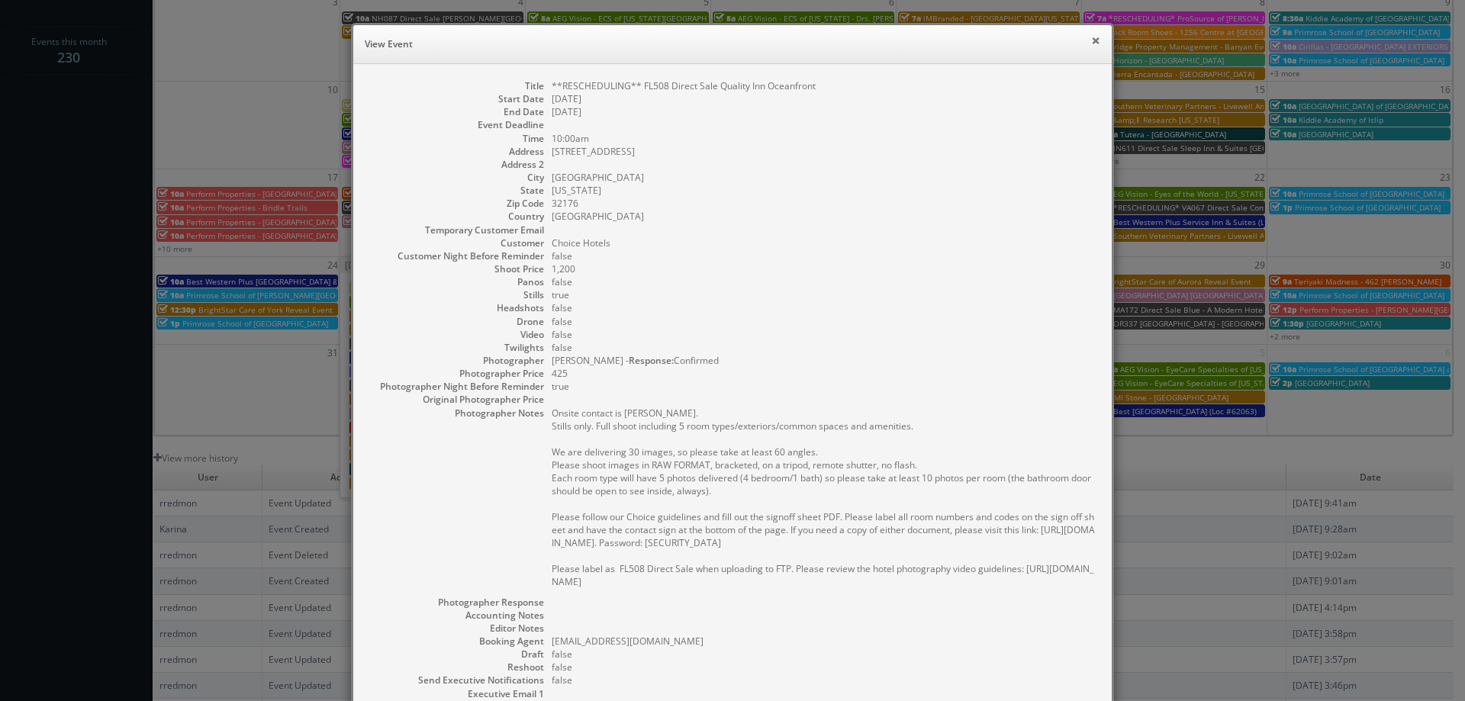
click at [1091, 45] on button "×" at bounding box center [1095, 40] width 9 height 11
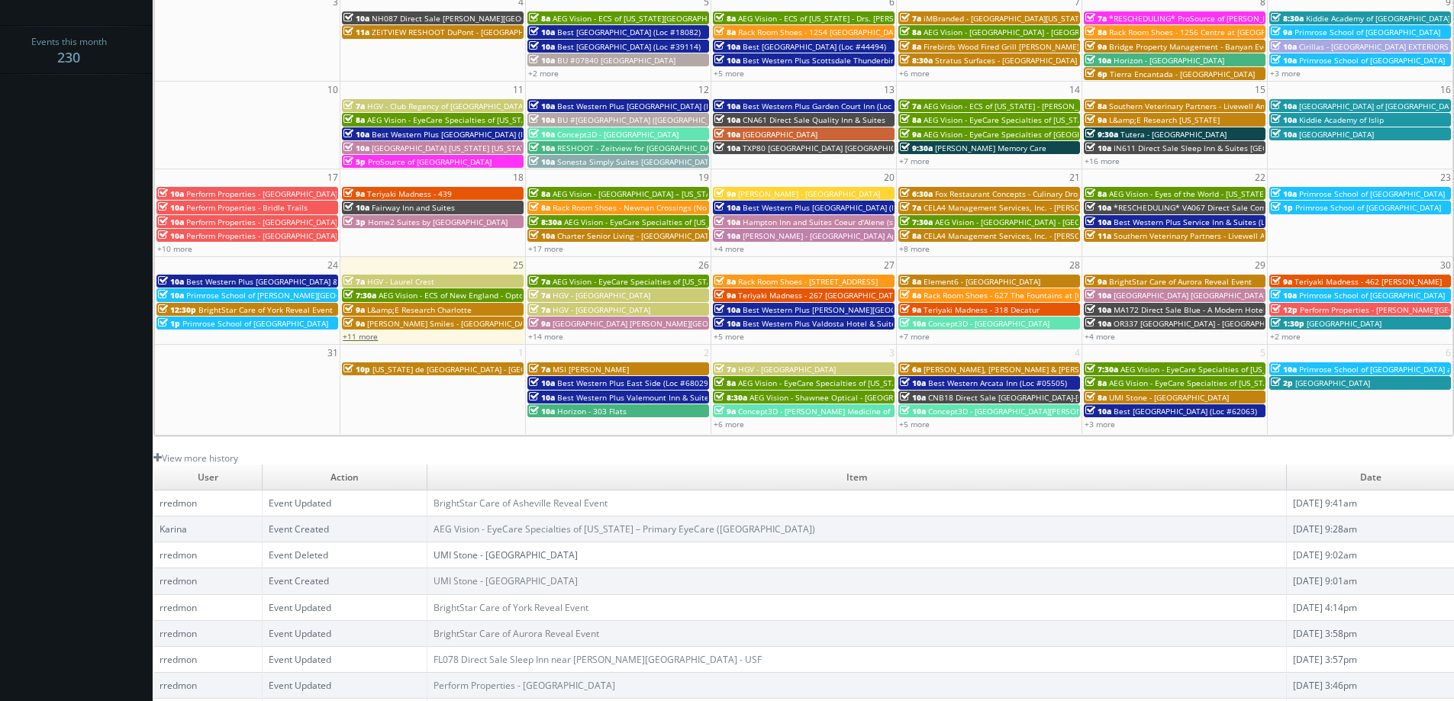
click at [361, 341] on link "+11 more" at bounding box center [360, 336] width 35 height 11
click at [549, 339] on link "+14 more" at bounding box center [545, 336] width 35 height 11
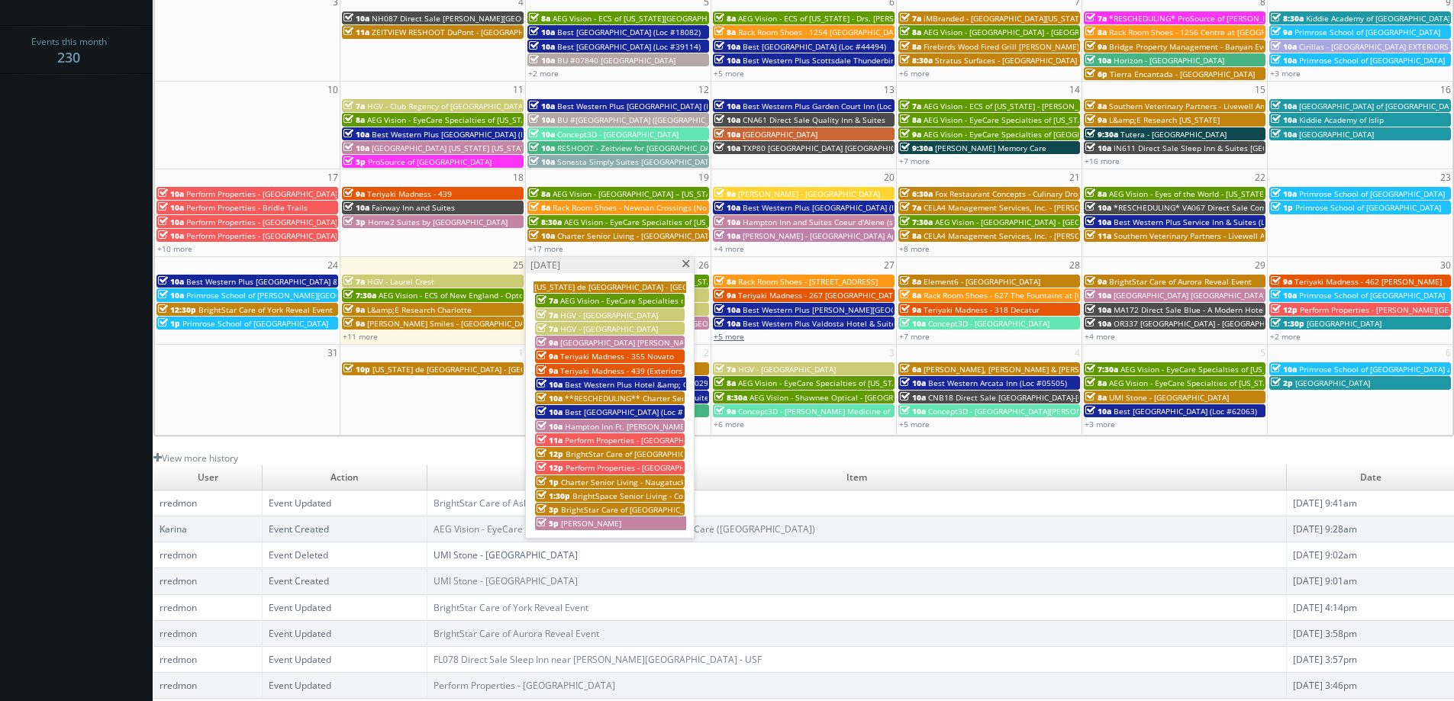
click at [735, 335] on link "+5 more" at bounding box center [729, 336] width 31 height 11
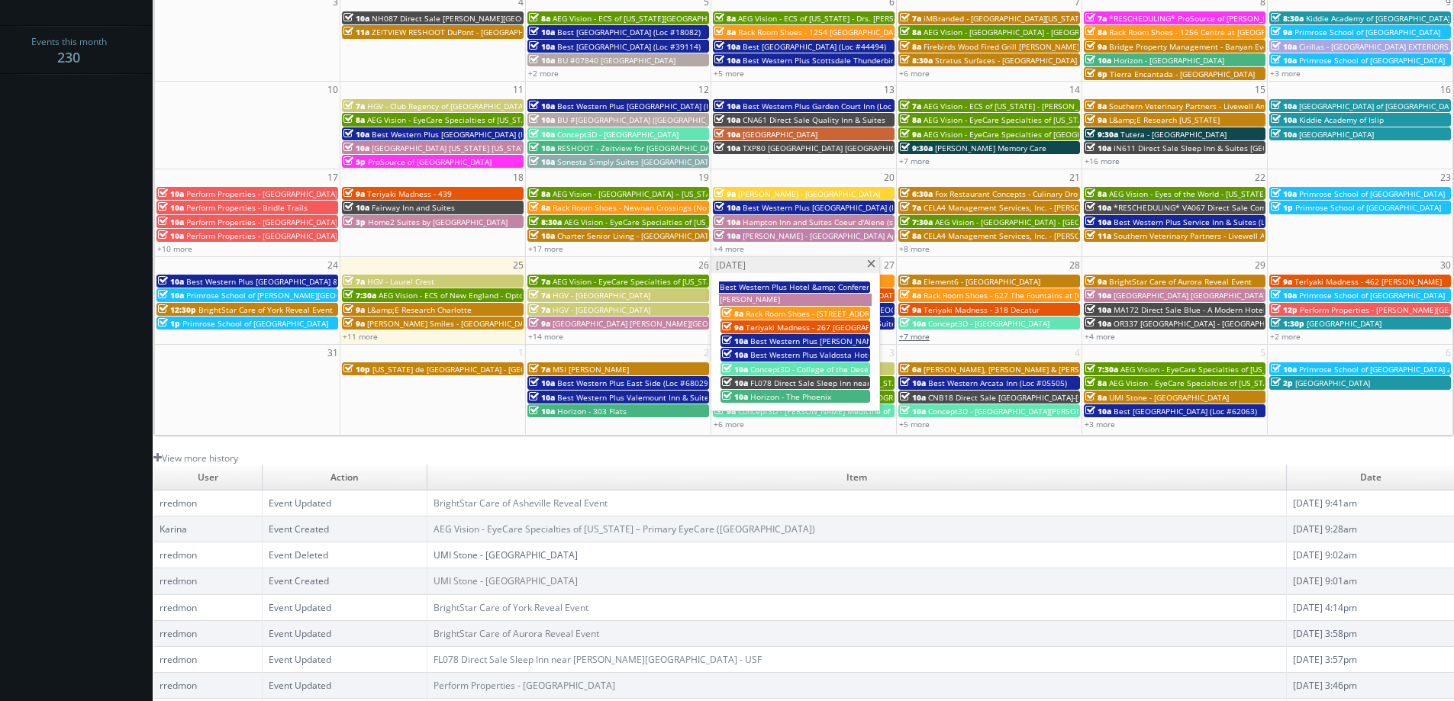
click at [917, 336] on link "+7 more" at bounding box center [914, 336] width 31 height 11
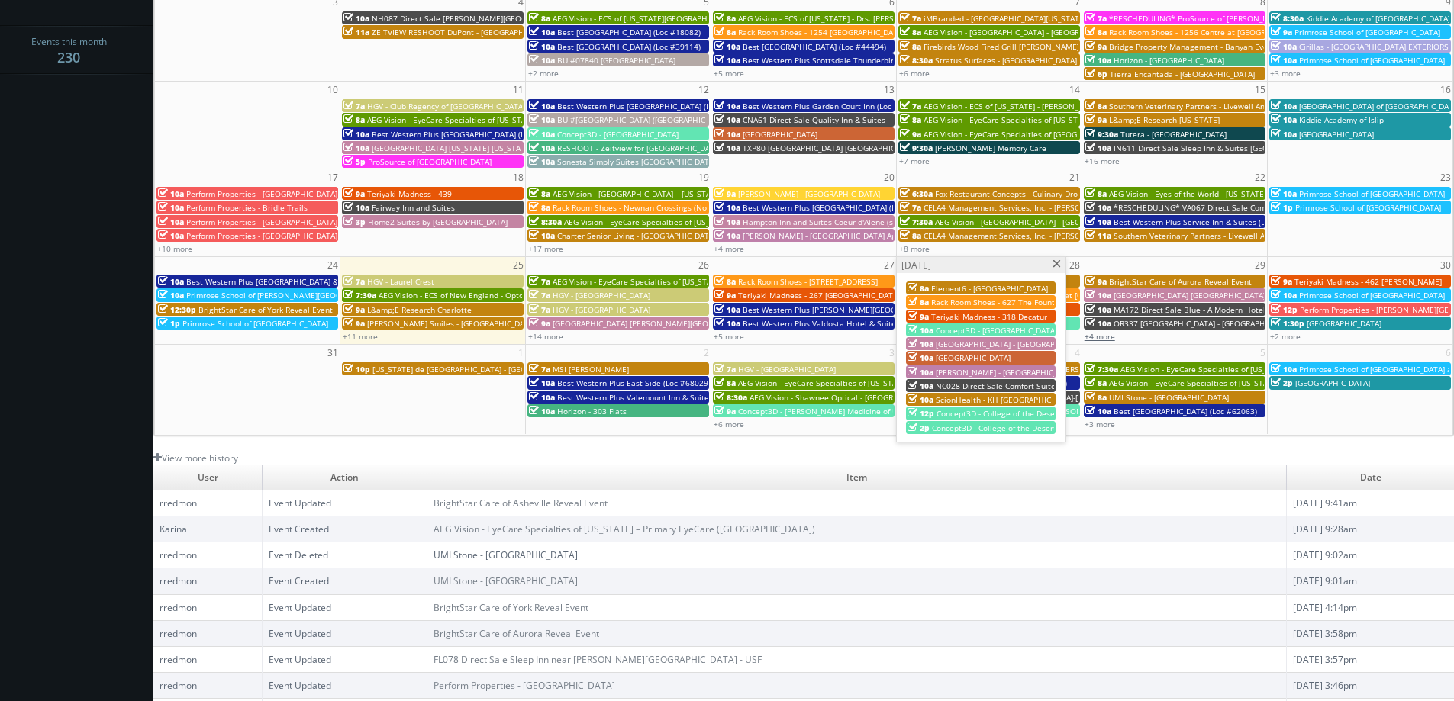
click at [1109, 337] on link "+4 more" at bounding box center [1100, 336] width 31 height 11
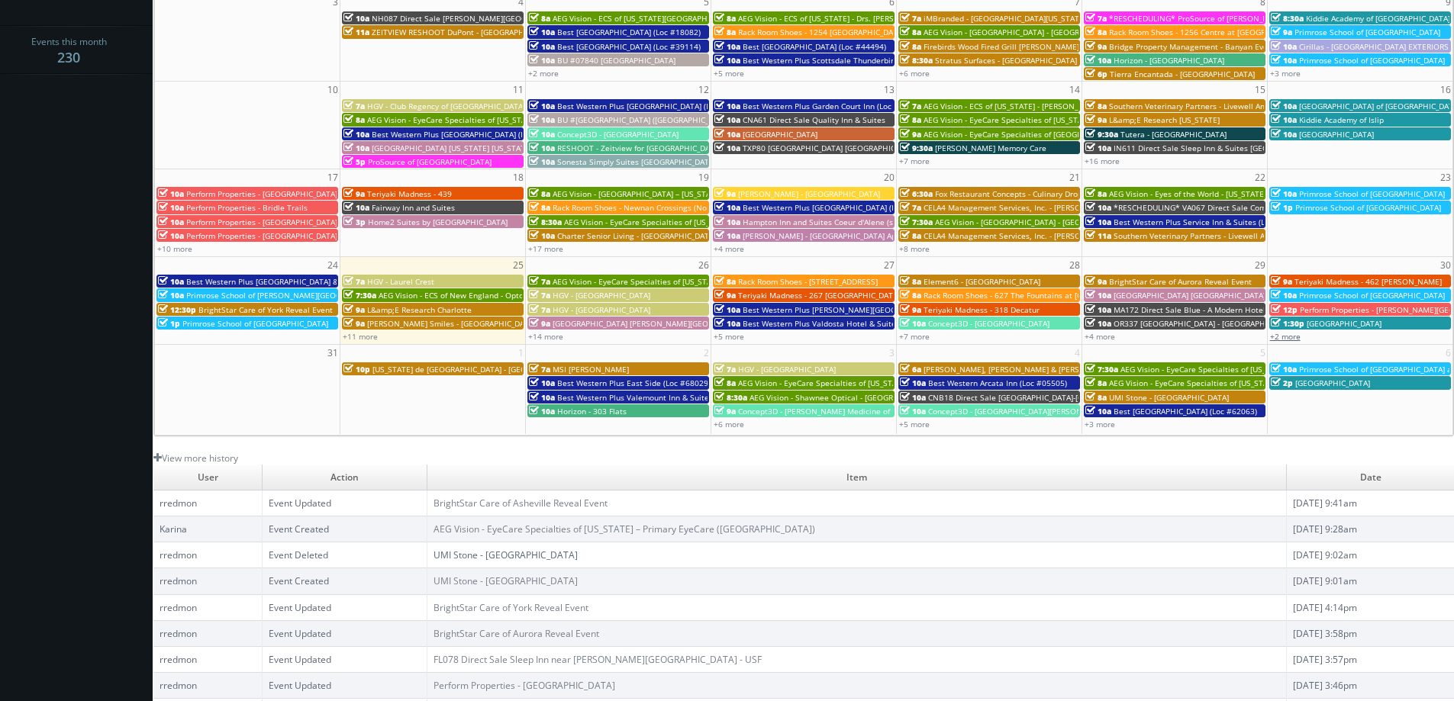
click at [1276, 334] on link "+2 more" at bounding box center [1285, 336] width 31 height 11
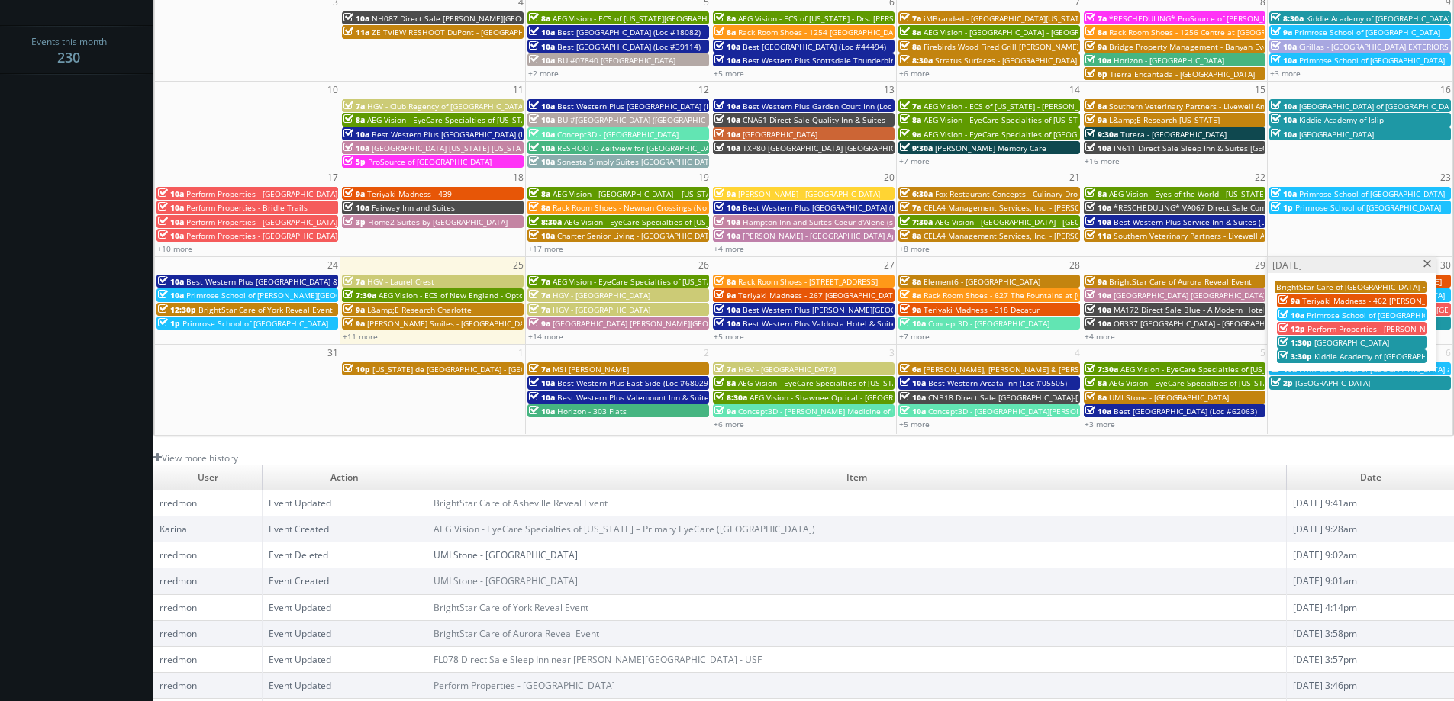
click at [747, 421] on div "+6 more" at bounding box center [803, 423] width 185 height 13
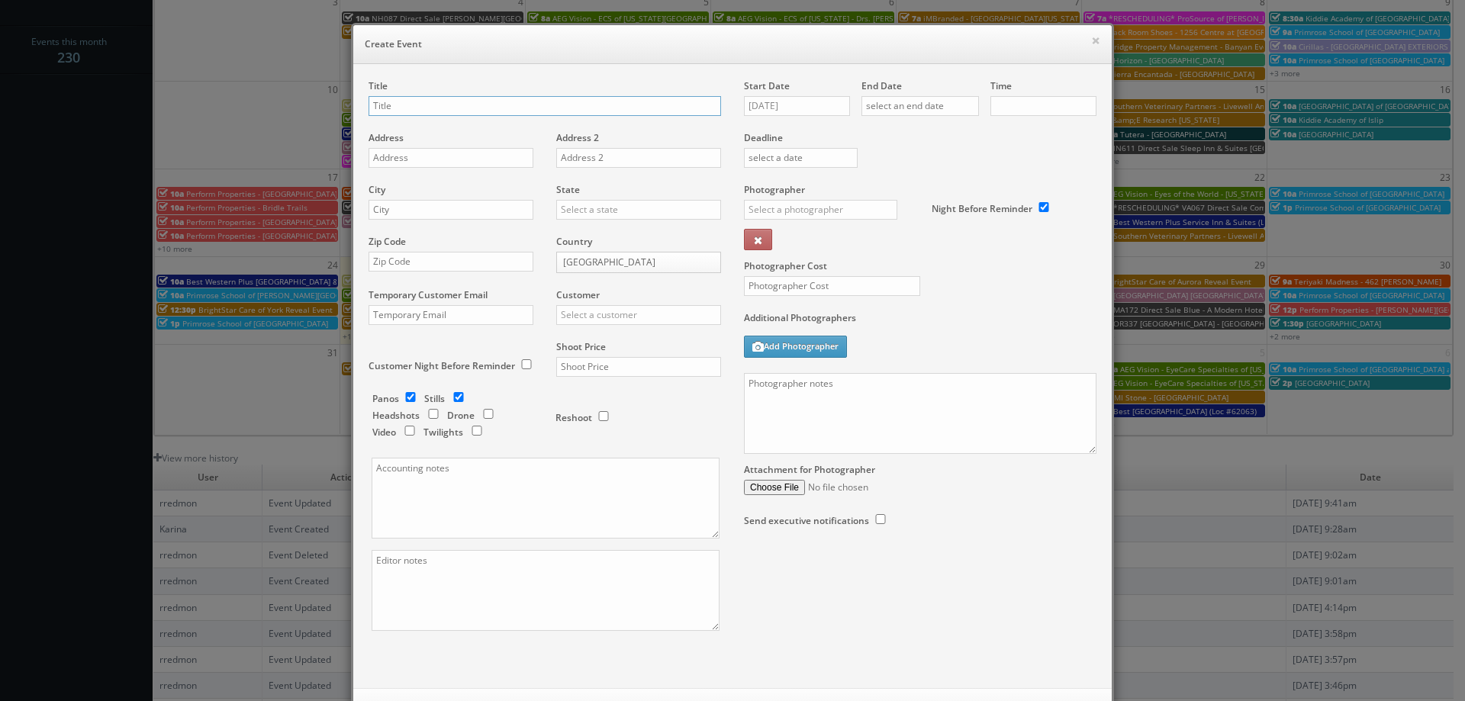
checkbox input "true"
type input "10:00am"
checkbox input "true"
click at [1091, 35] on button "×" at bounding box center [1095, 40] width 9 height 11
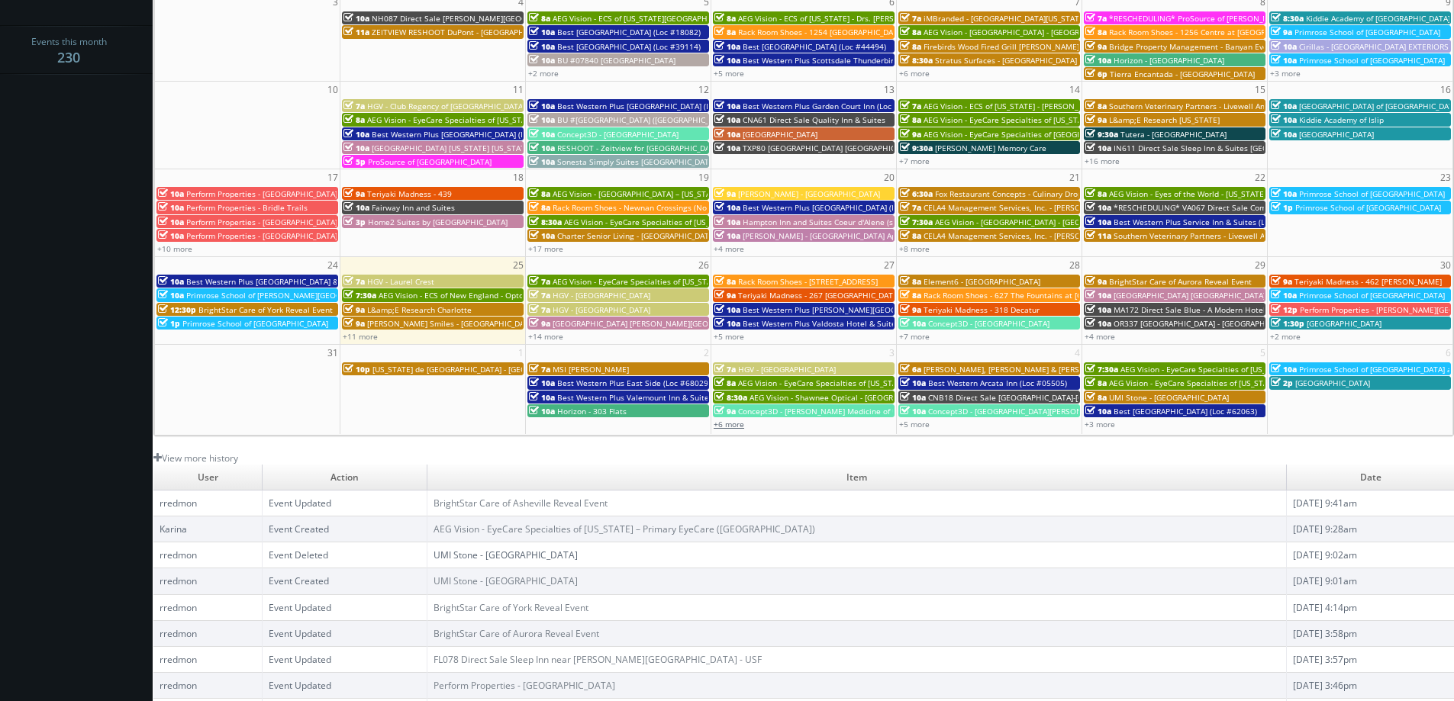
click at [724, 425] on link "+6 more" at bounding box center [729, 424] width 31 height 11
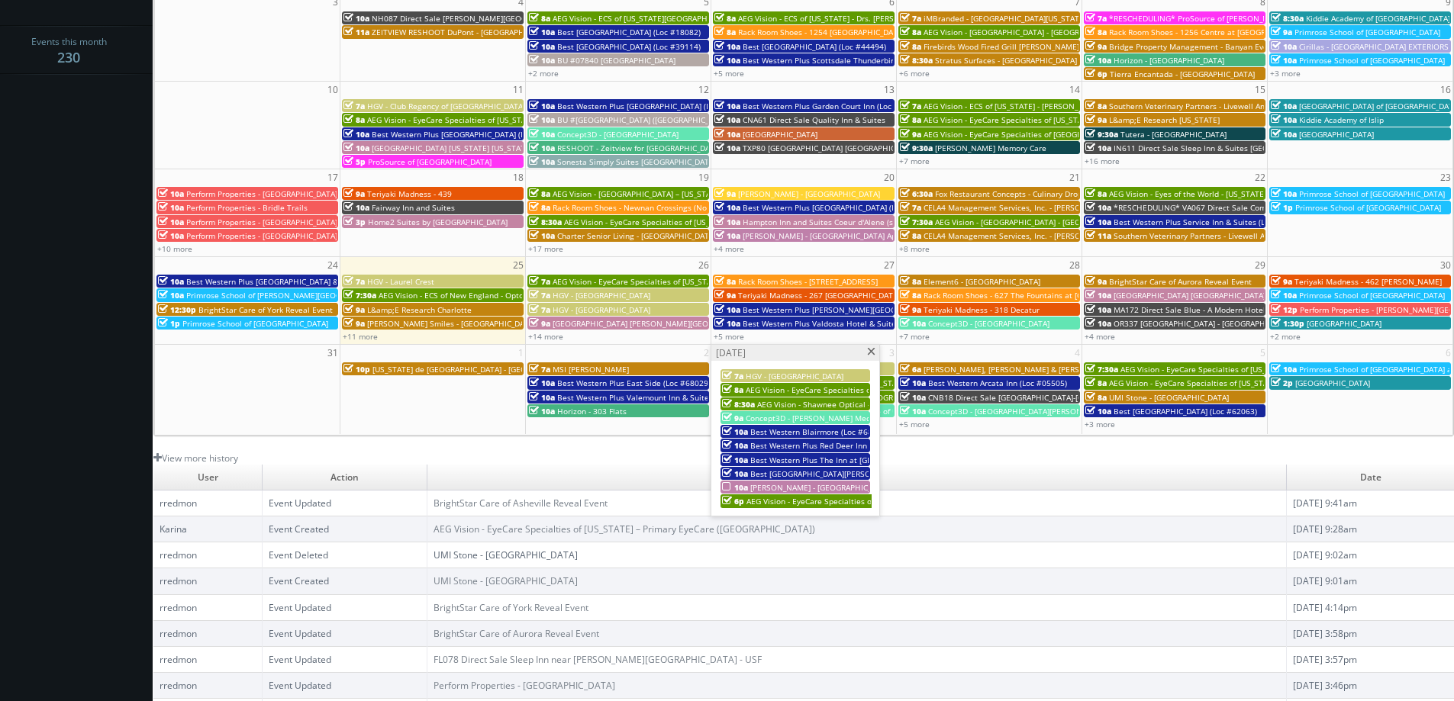
click at [788, 487] on span "[PERSON_NAME] - [GEOGRAPHIC_DATA] Apartments - Exteriors" at bounding box center [863, 487] width 227 height 11
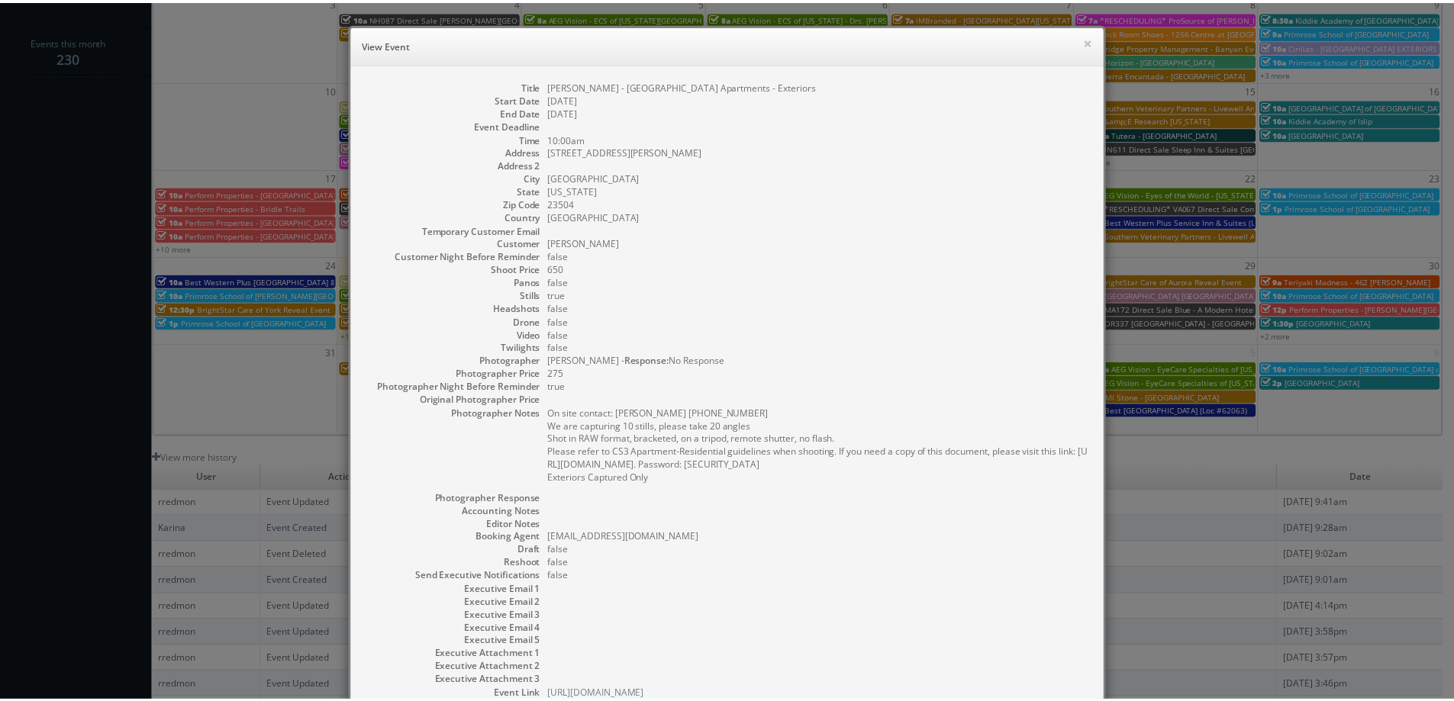
scroll to position [108, 0]
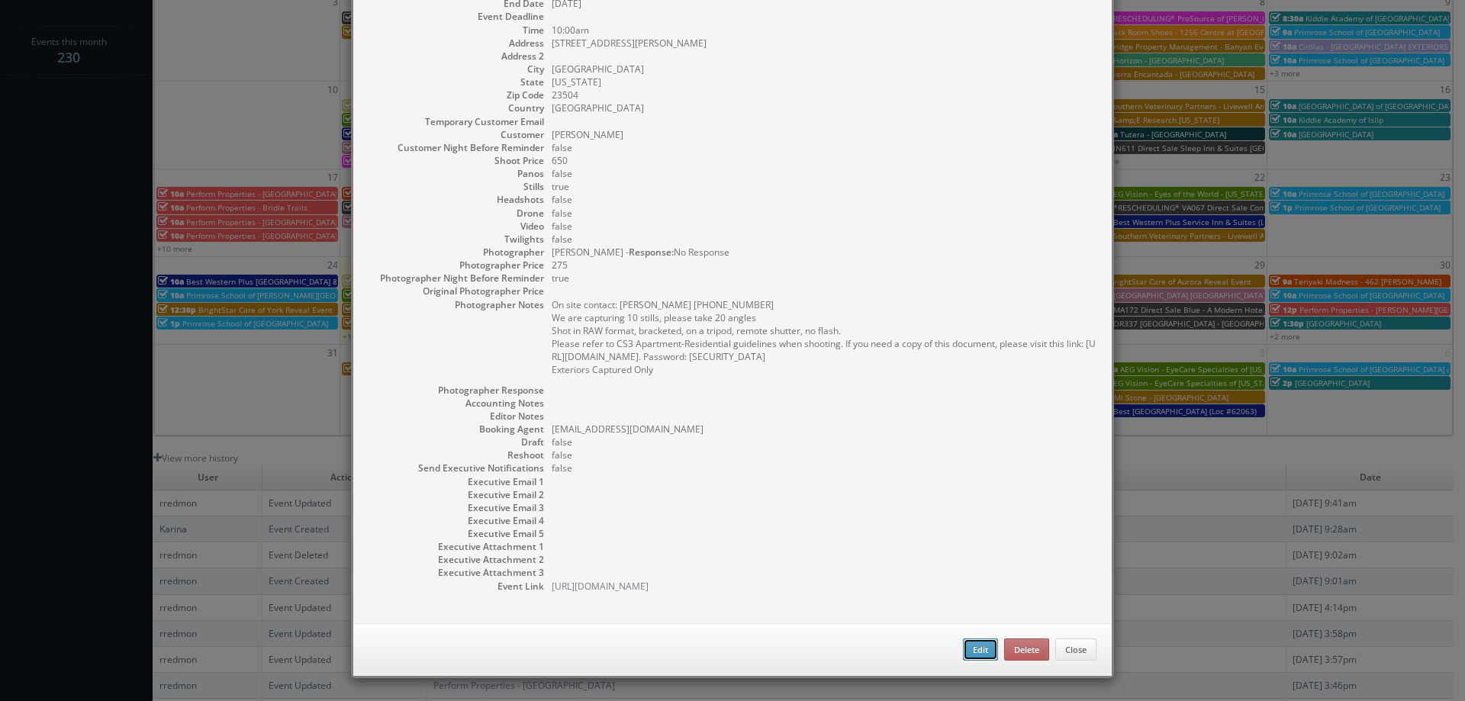
click at [982, 660] on button "Edit" at bounding box center [980, 650] width 35 height 23
type input "650"
type input "275"
select select "[US_STATE]"
select select "fake65@mg.cs3calendar.com"
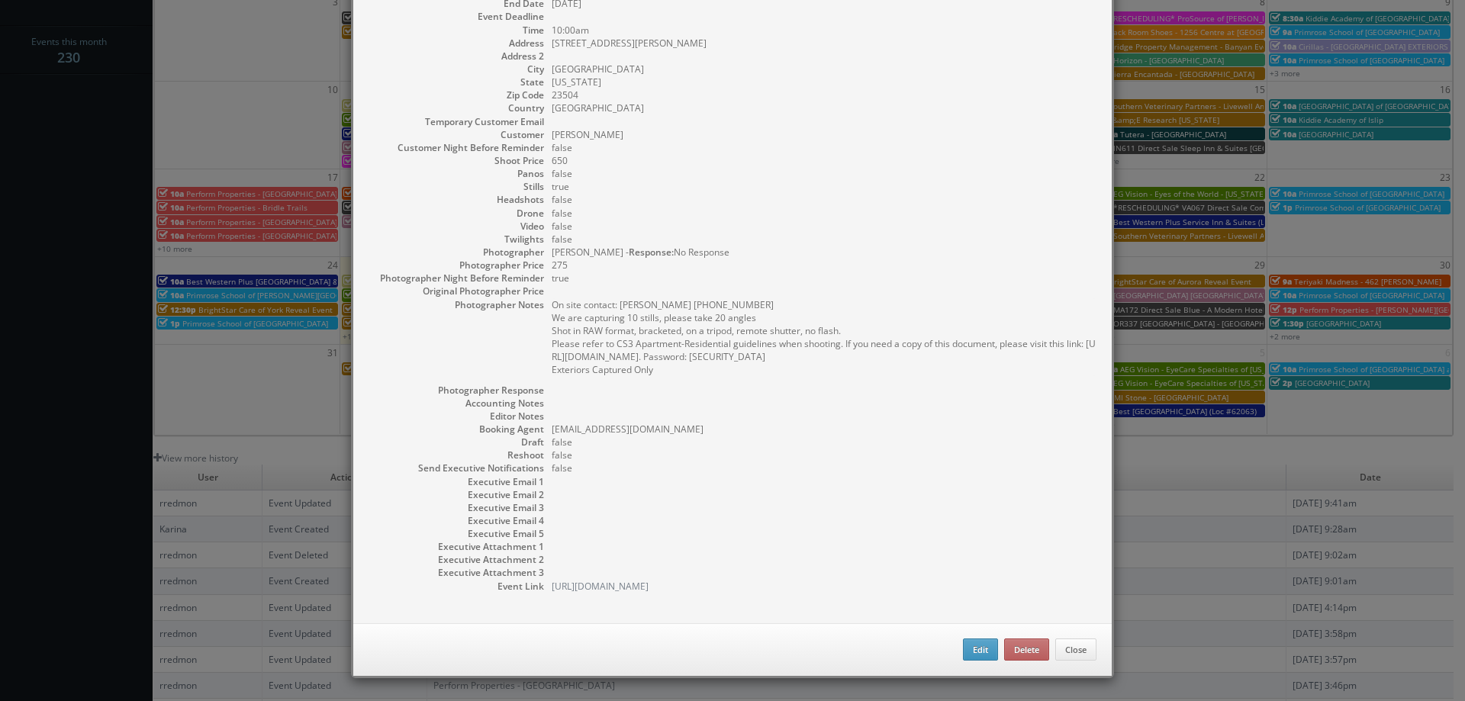
select select "matt@virtualtidewater.com"
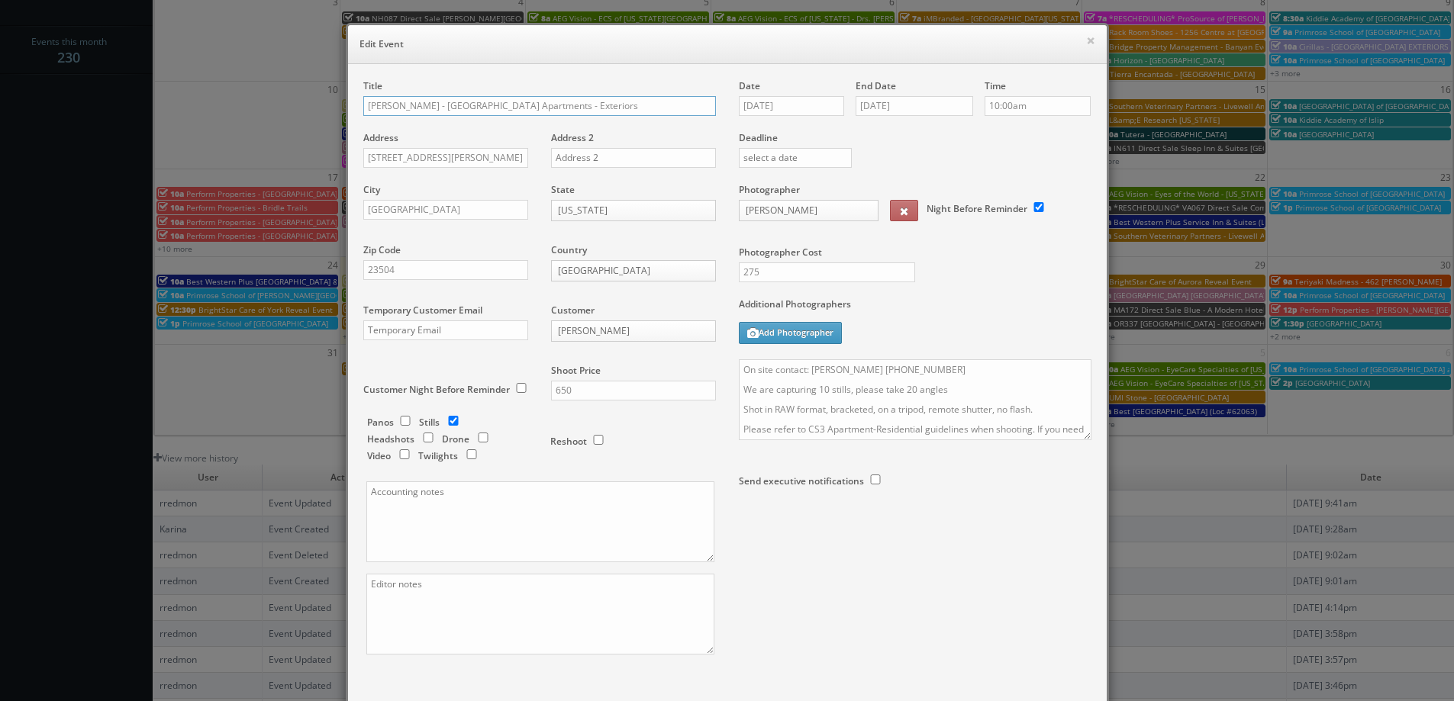
scroll to position [89, 0]
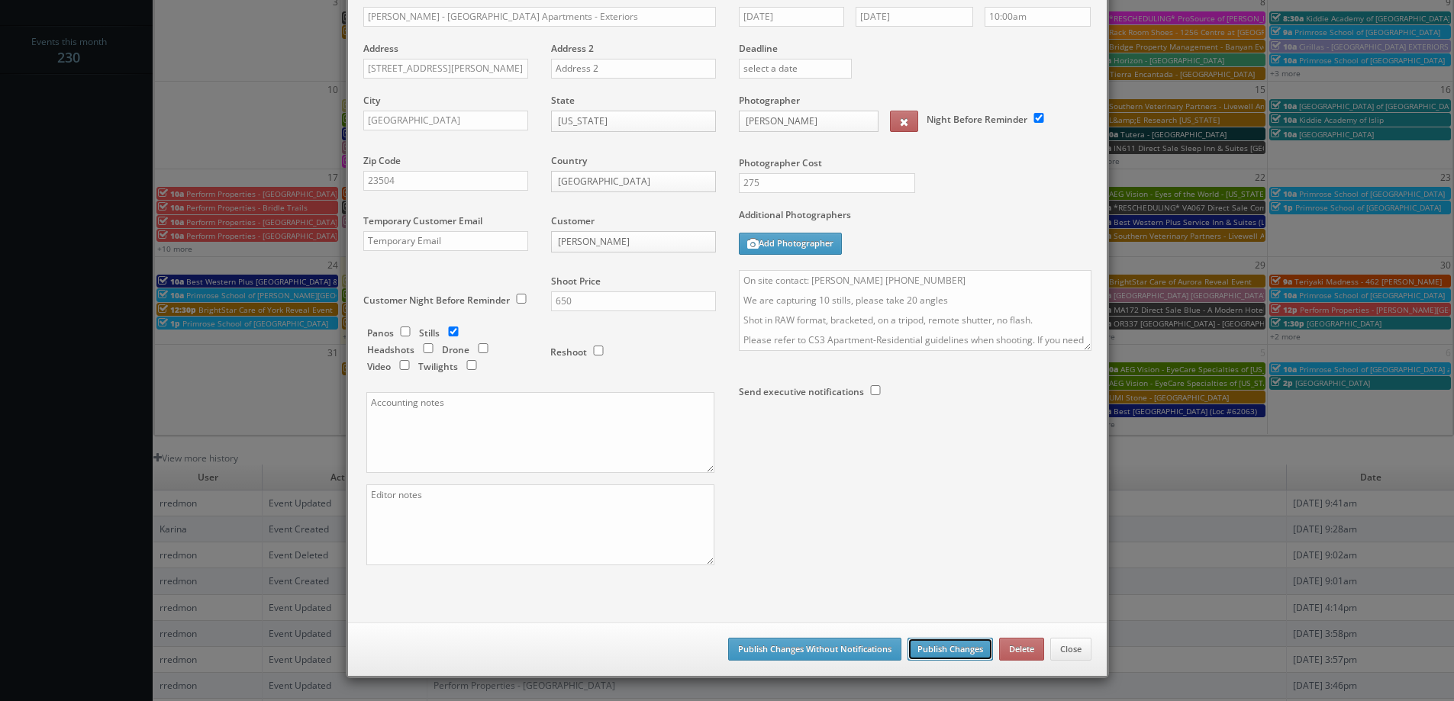
click at [949, 644] on button "Publish Changes" at bounding box center [949, 649] width 85 height 23
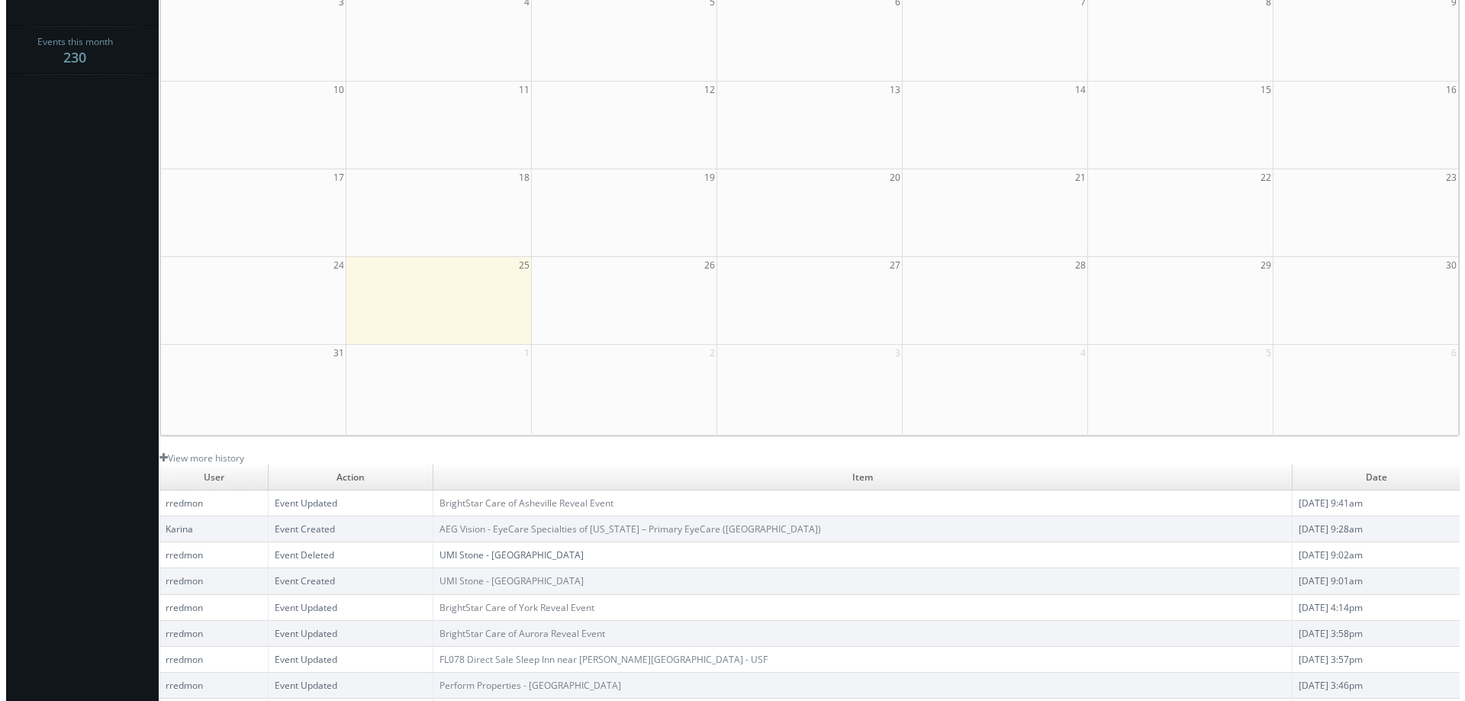
scroll to position [0, 0]
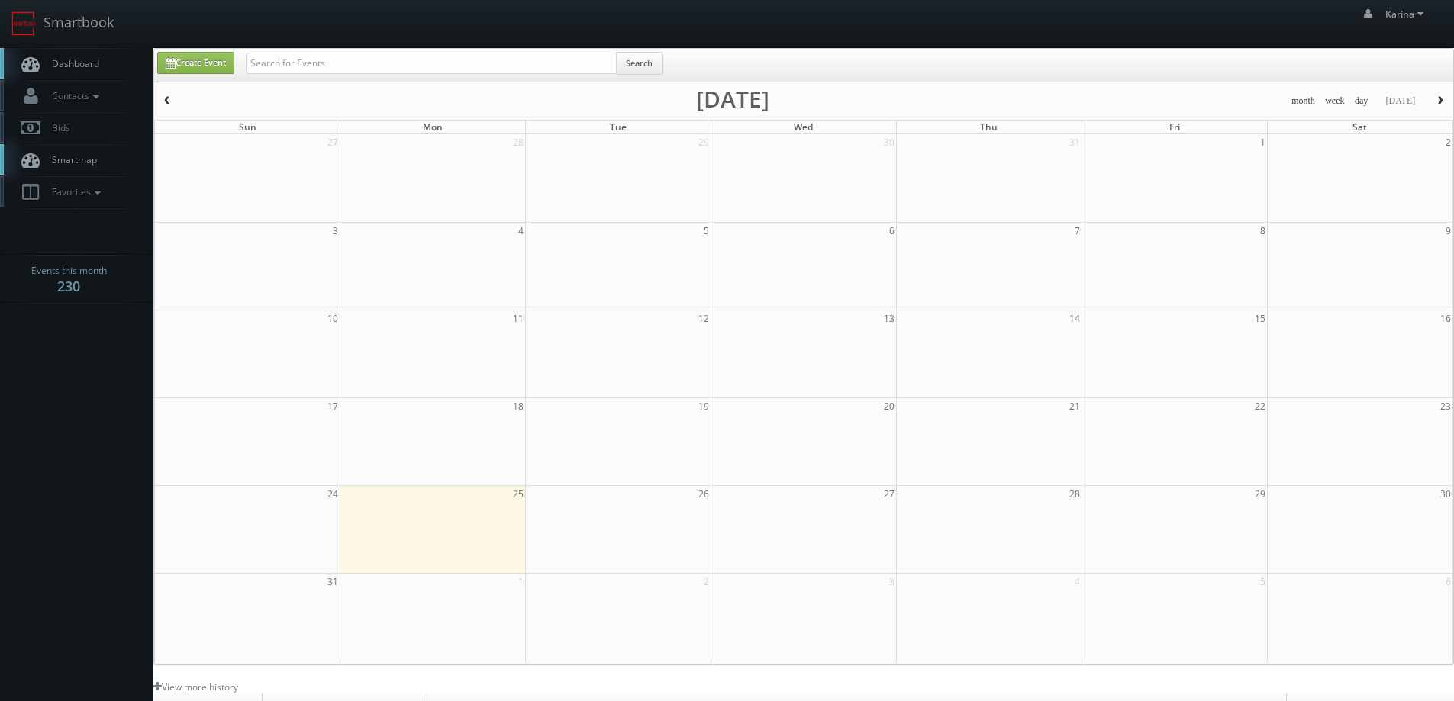
click at [1430, 102] on button "button" at bounding box center [1440, 101] width 26 height 19
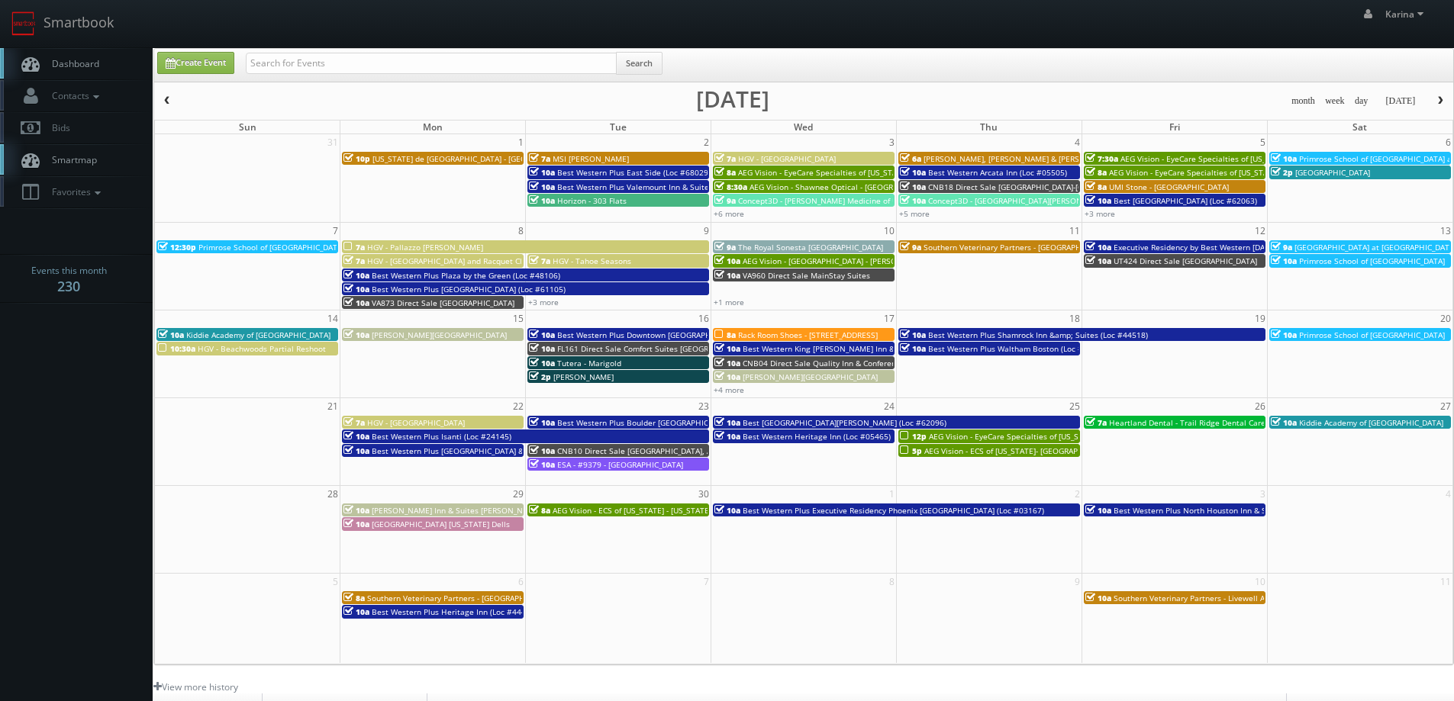
click at [1038, 452] on span "AEG Vision - ECS of Ohio- Maumee Bay Vision Center" at bounding box center [1019, 451] width 191 height 11
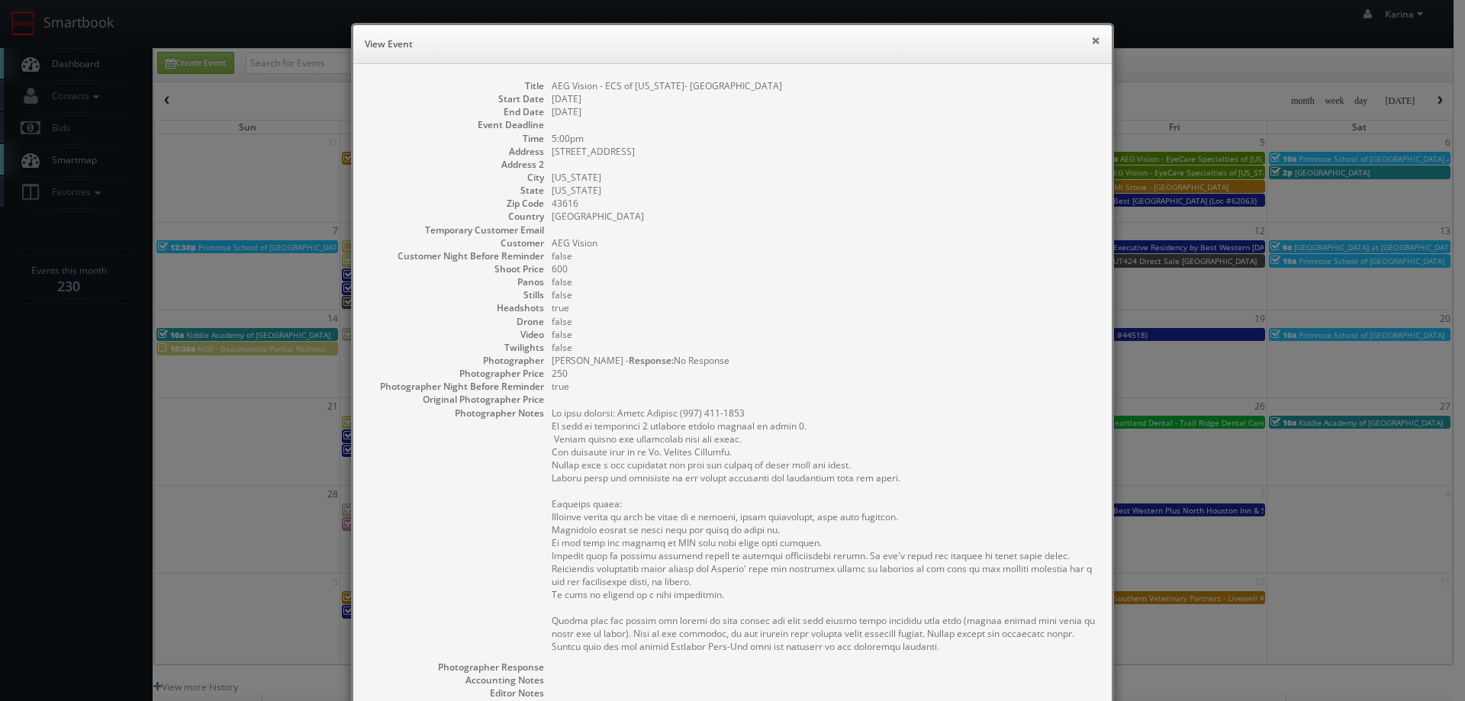
click at [1091, 38] on button "×" at bounding box center [1095, 40] width 9 height 11
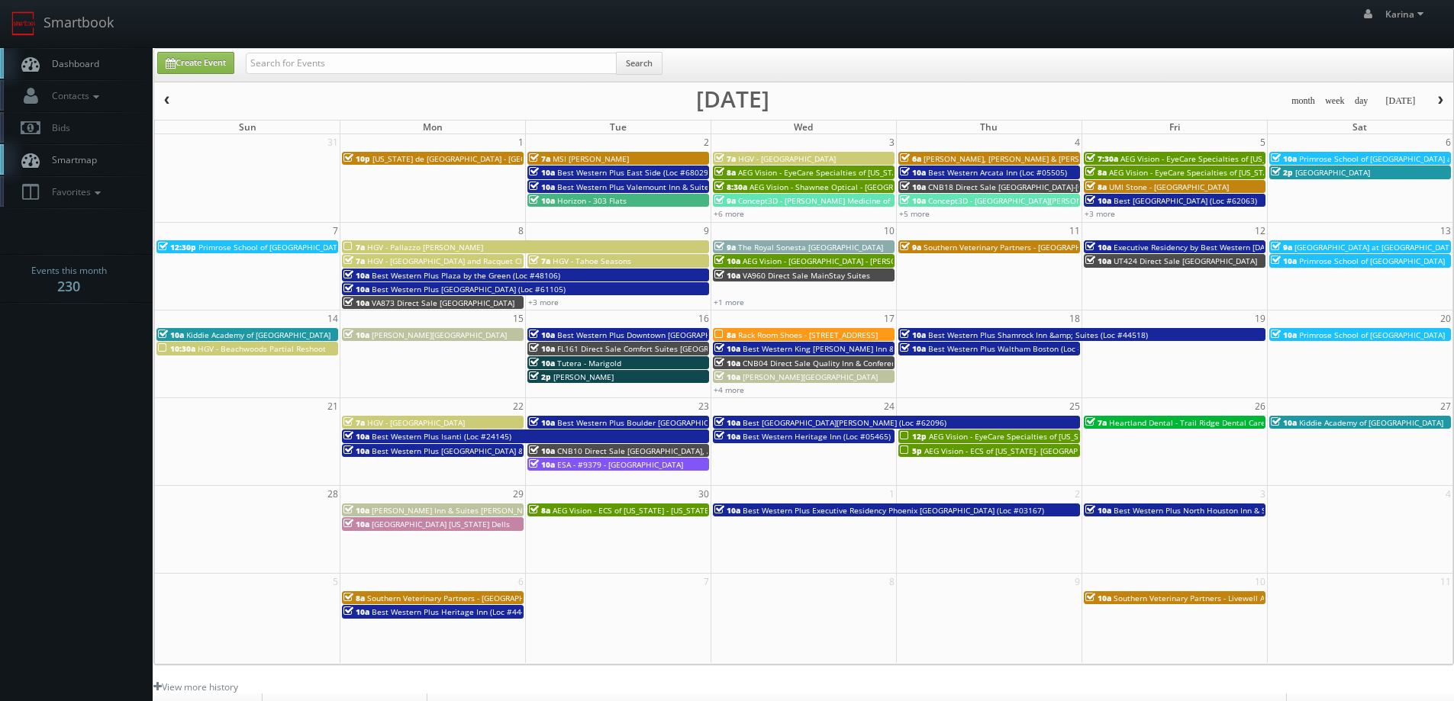
click at [176, 105] on button "button" at bounding box center [167, 101] width 26 height 19
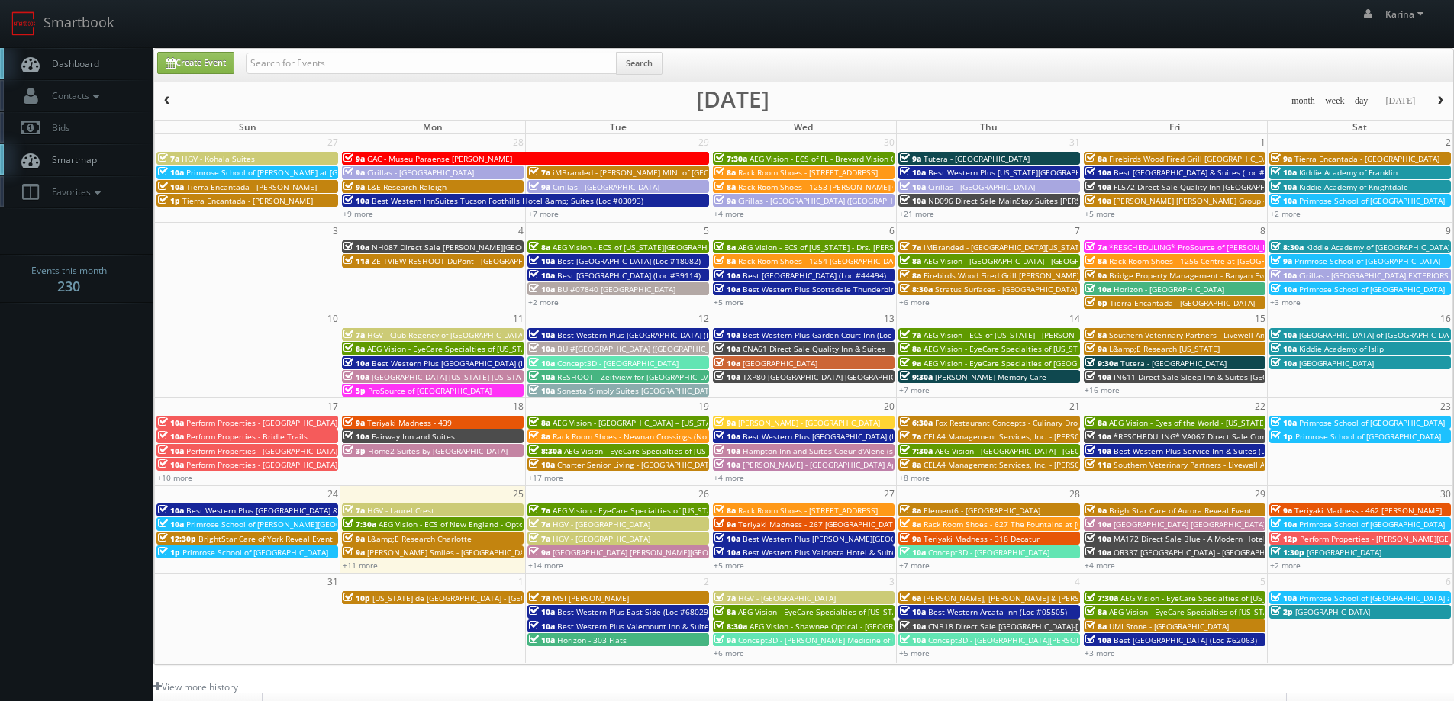
click at [80, 68] on span "Dashboard" at bounding box center [71, 63] width 55 height 13
click at [1439, 105] on span "button" at bounding box center [1440, 100] width 11 height 9
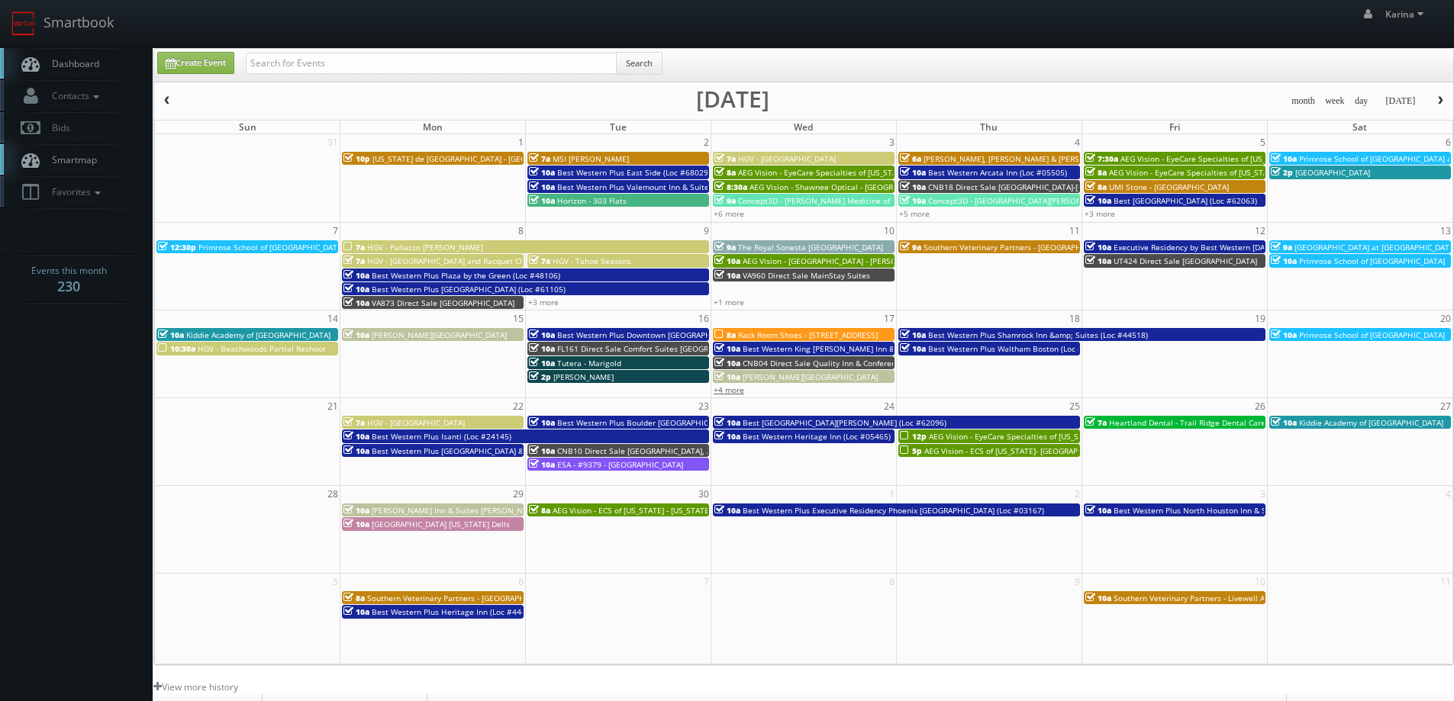
click at [733, 387] on link "+4 more" at bounding box center [729, 390] width 31 height 11
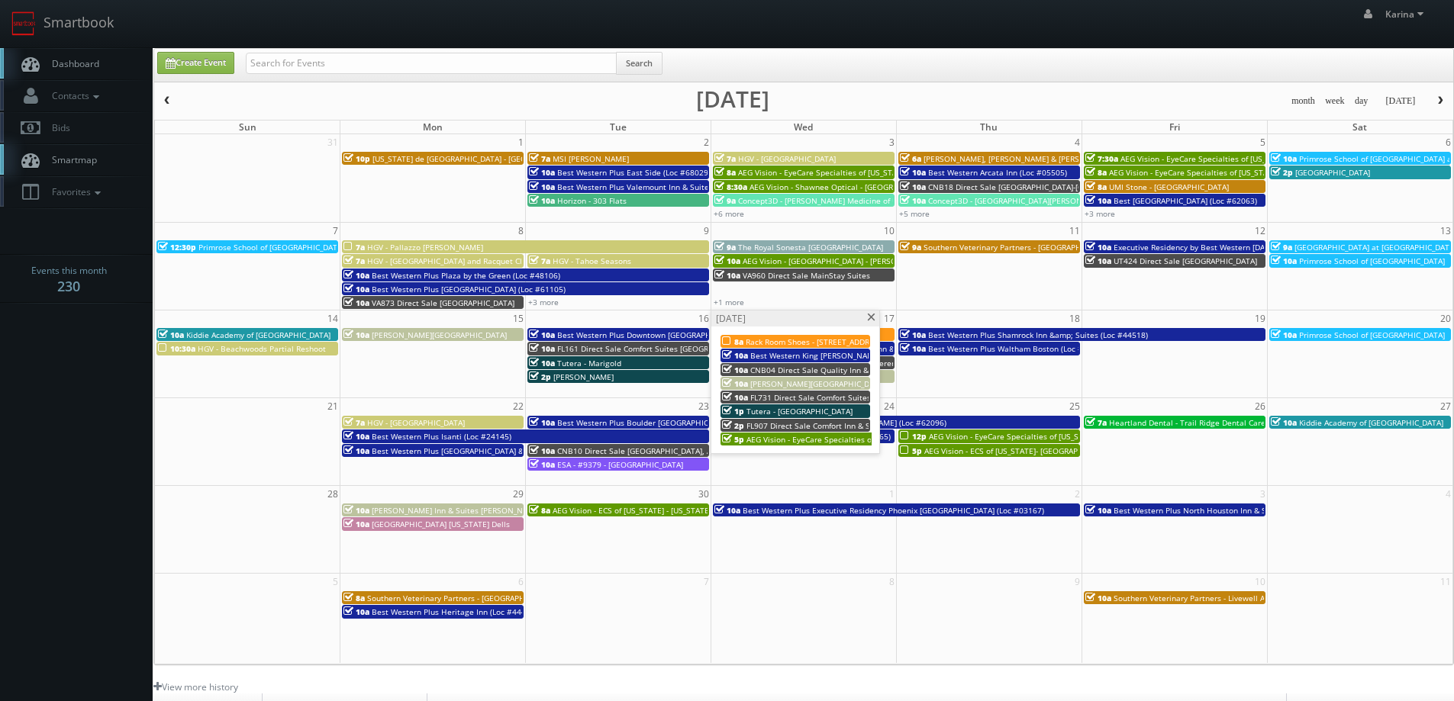
click at [801, 440] on span "AEG Vision - EyeCare Specialties of Indiana - Brownsburg Family Eye Care" at bounding box center [887, 439] width 282 height 11
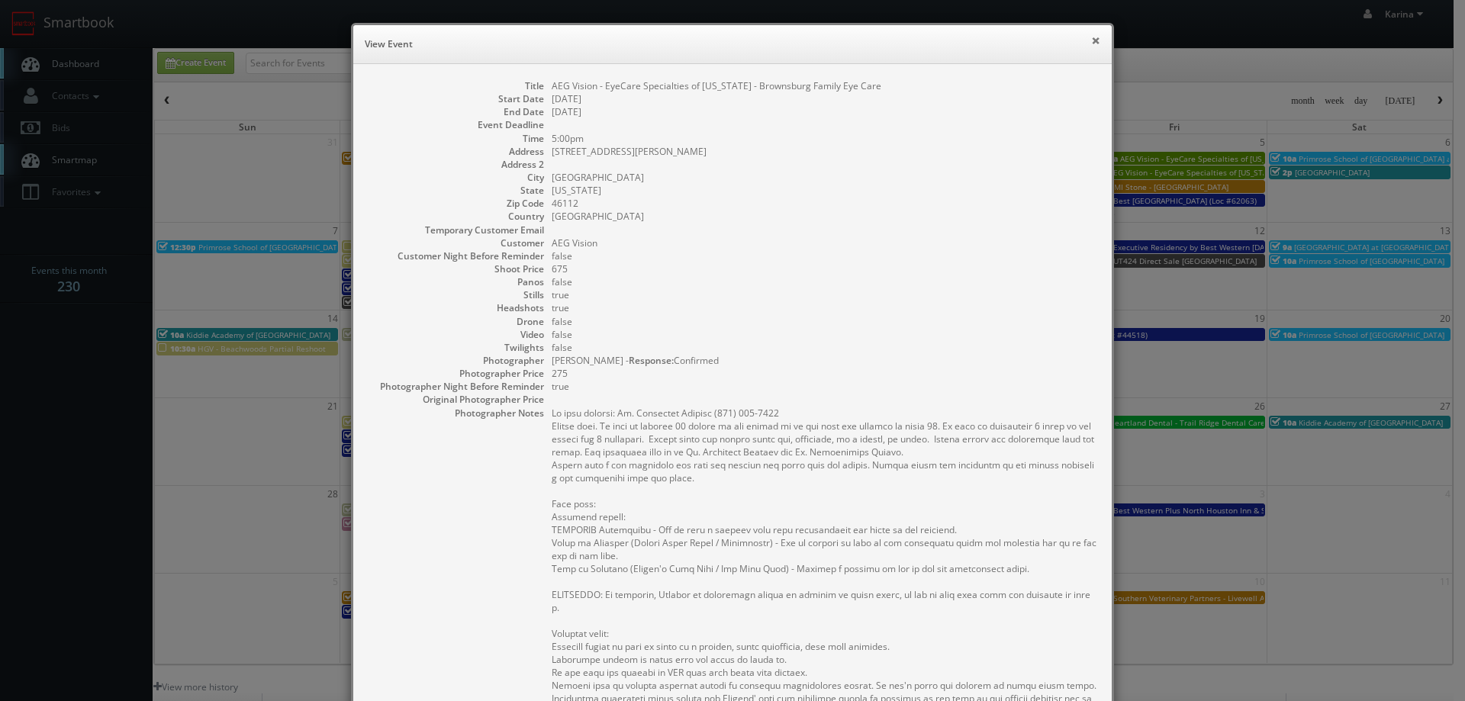
click at [1091, 39] on button "×" at bounding box center [1095, 40] width 9 height 11
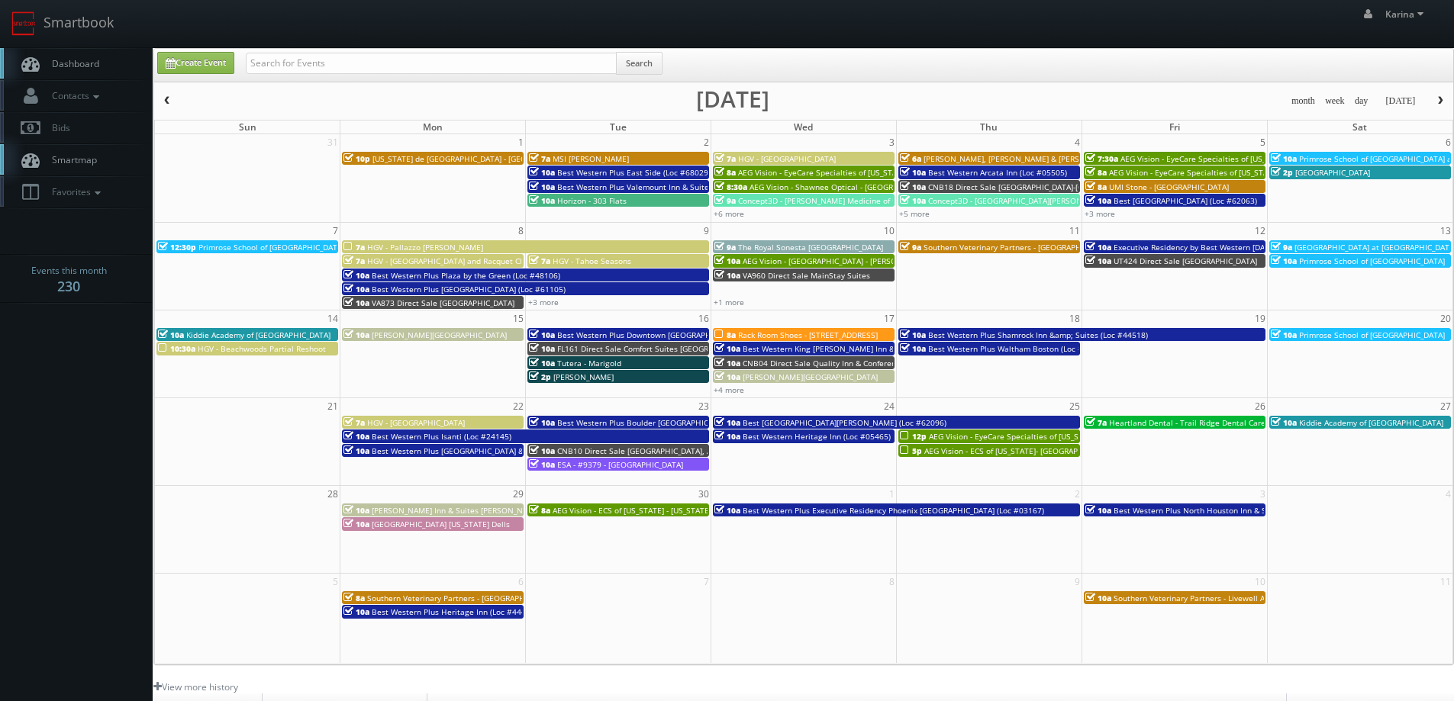
click at [81, 61] on span "Dashboard" at bounding box center [71, 63] width 55 height 13
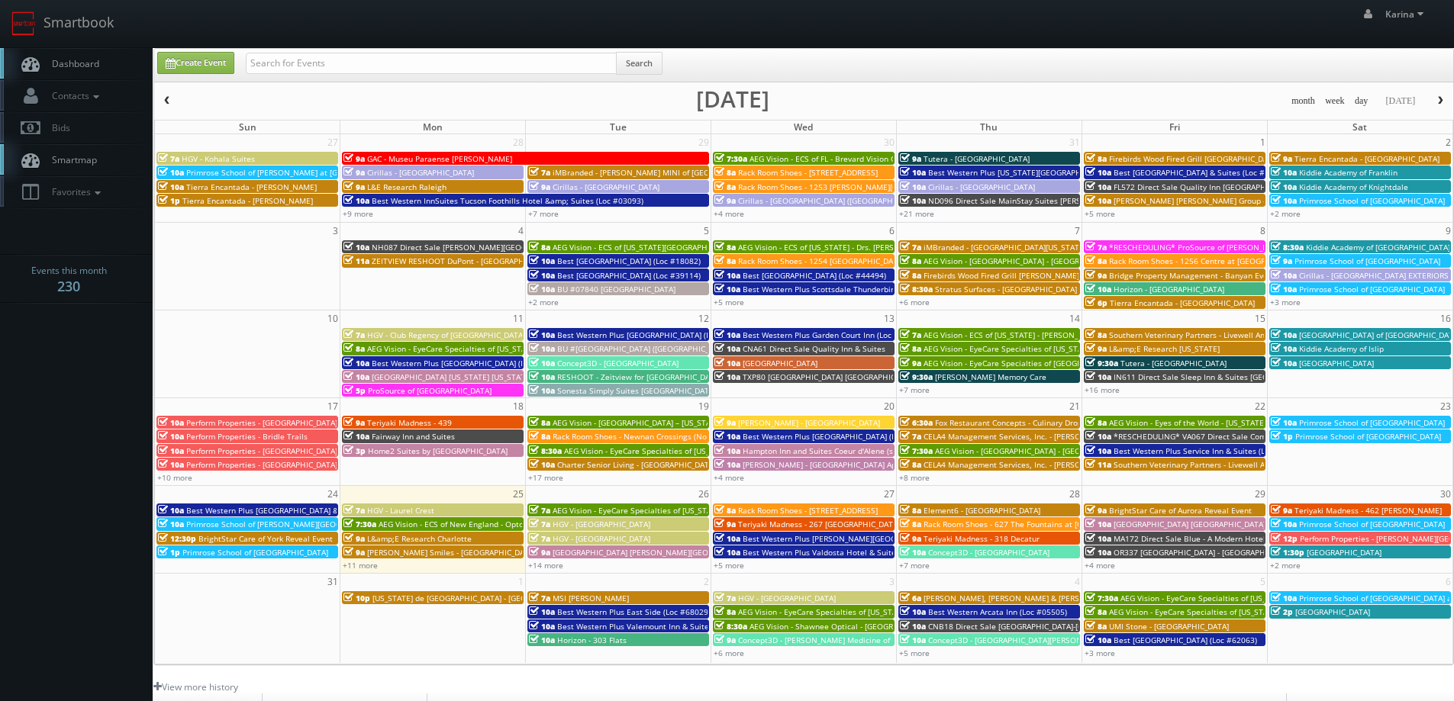
scroll to position [278, 0]
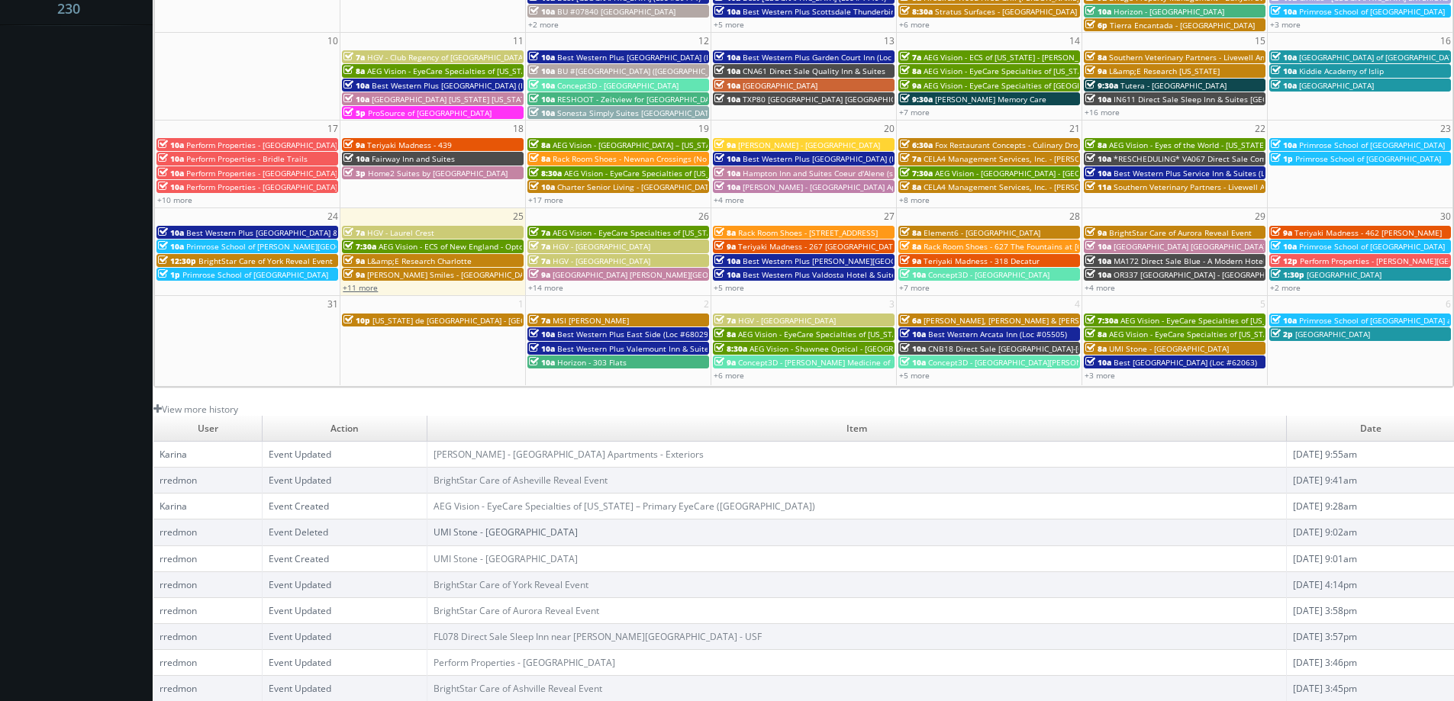
click at [353, 290] on link "+11 more" at bounding box center [360, 287] width 35 height 11
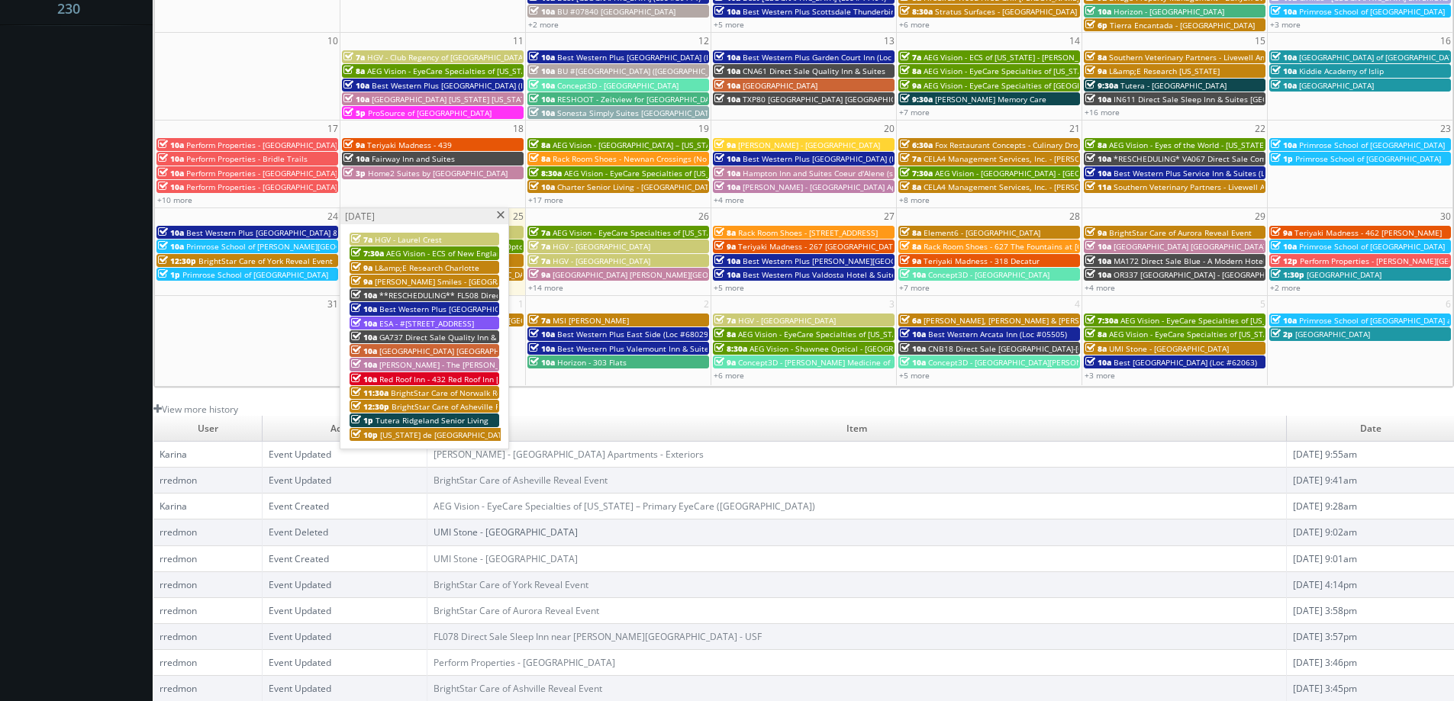
click at [436, 337] on span "GA737 Direct Sale Quality Inn & Suites [GEOGRAPHIC_DATA] [GEOGRAPHIC_DATA] I-75" at bounding box center [535, 337] width 312 height 11
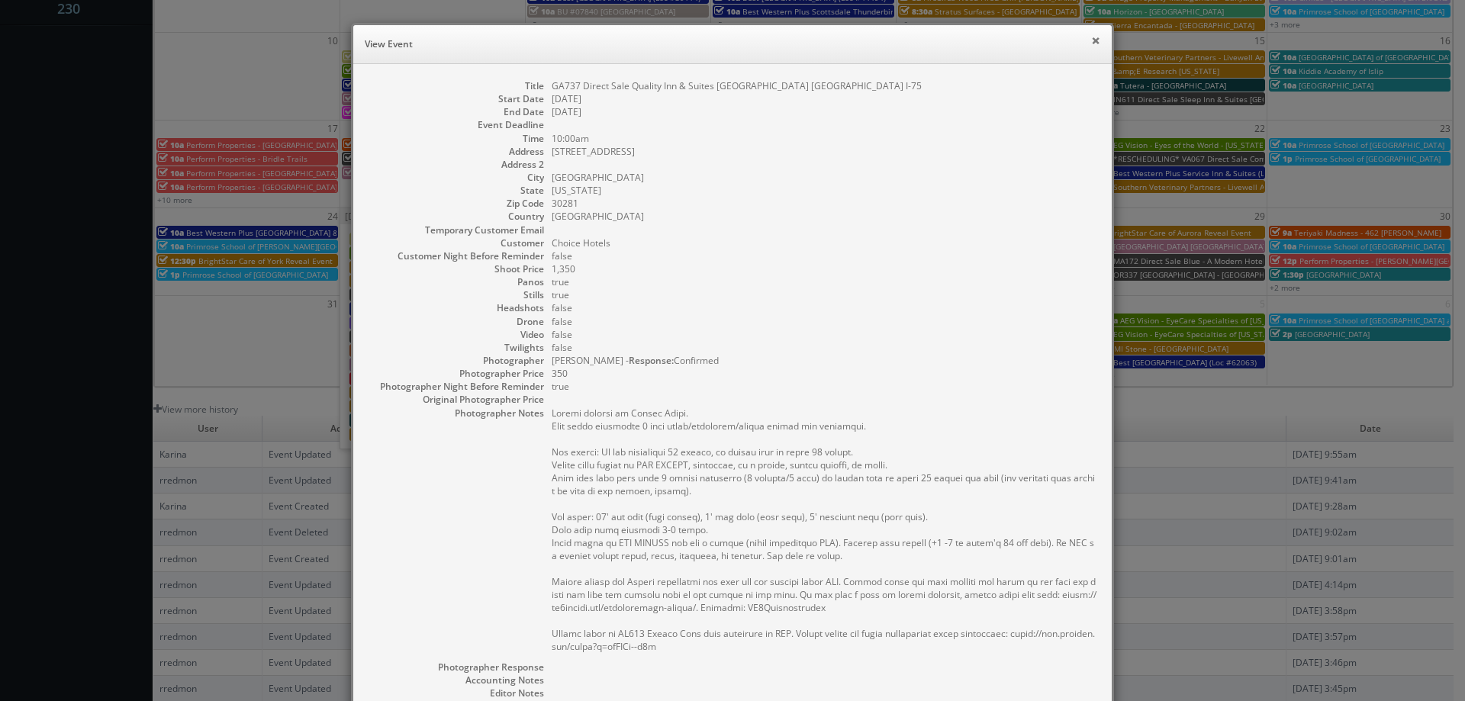
click at [1091, 43] on button "×" at bounding box center [1095, 40] width 9 height 11
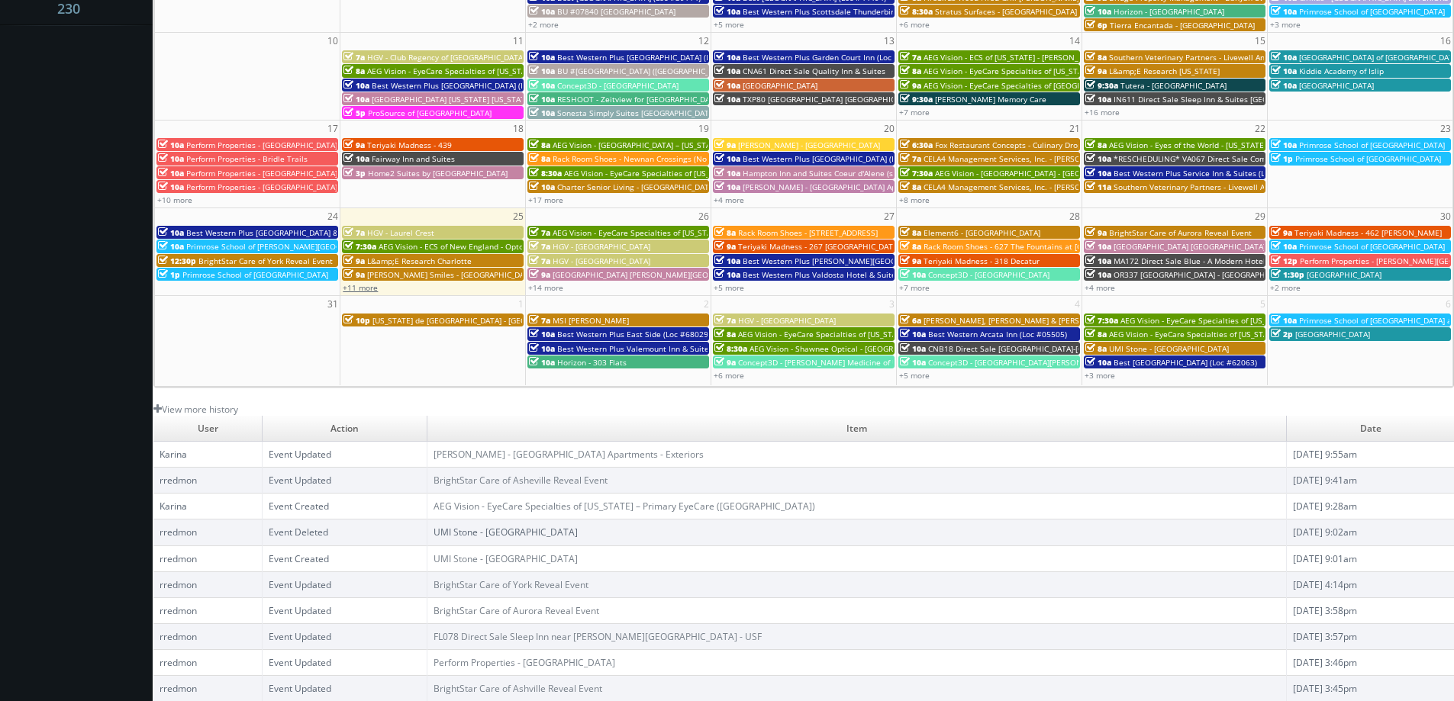
click at [373, 286] on link "+11 more" at bounding box center [360, 287] width 35 height 11
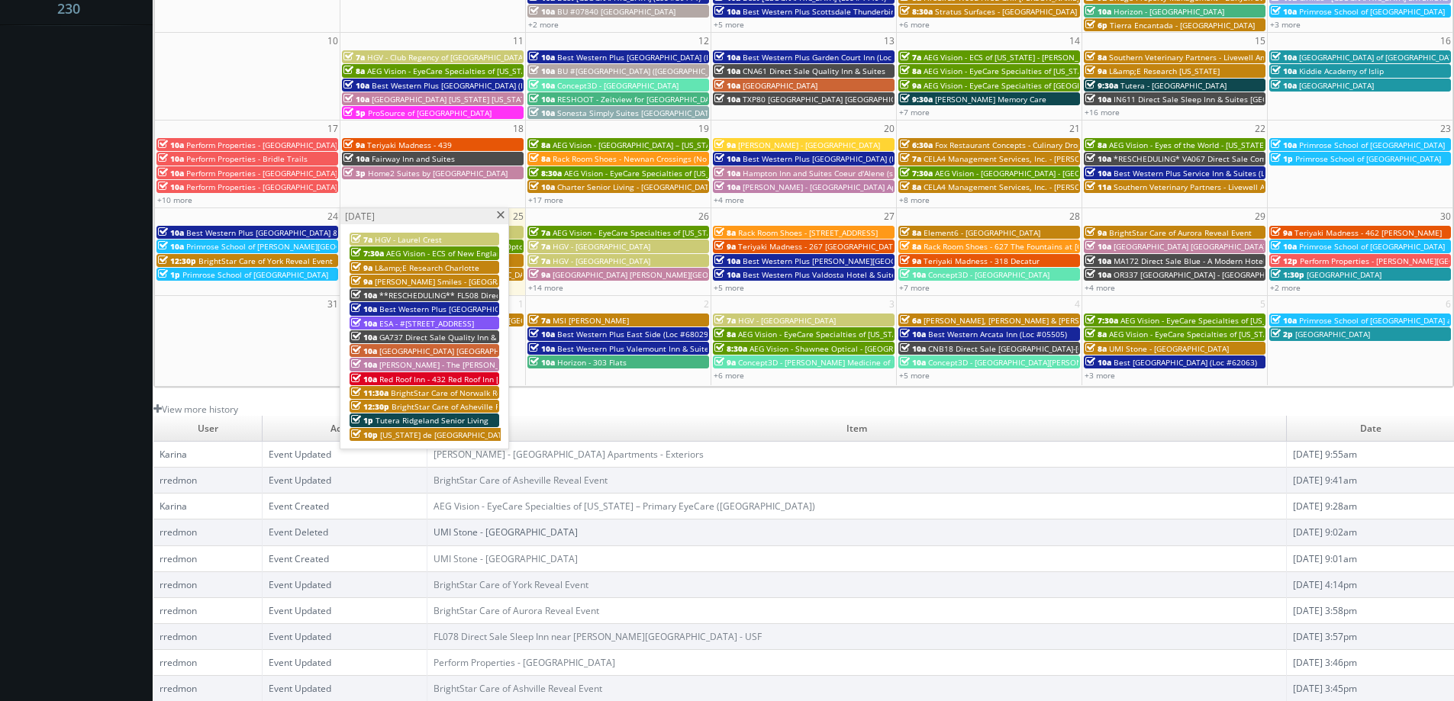
click at [497, 213] on span at bounding box center [500, 215] width 10 height 8
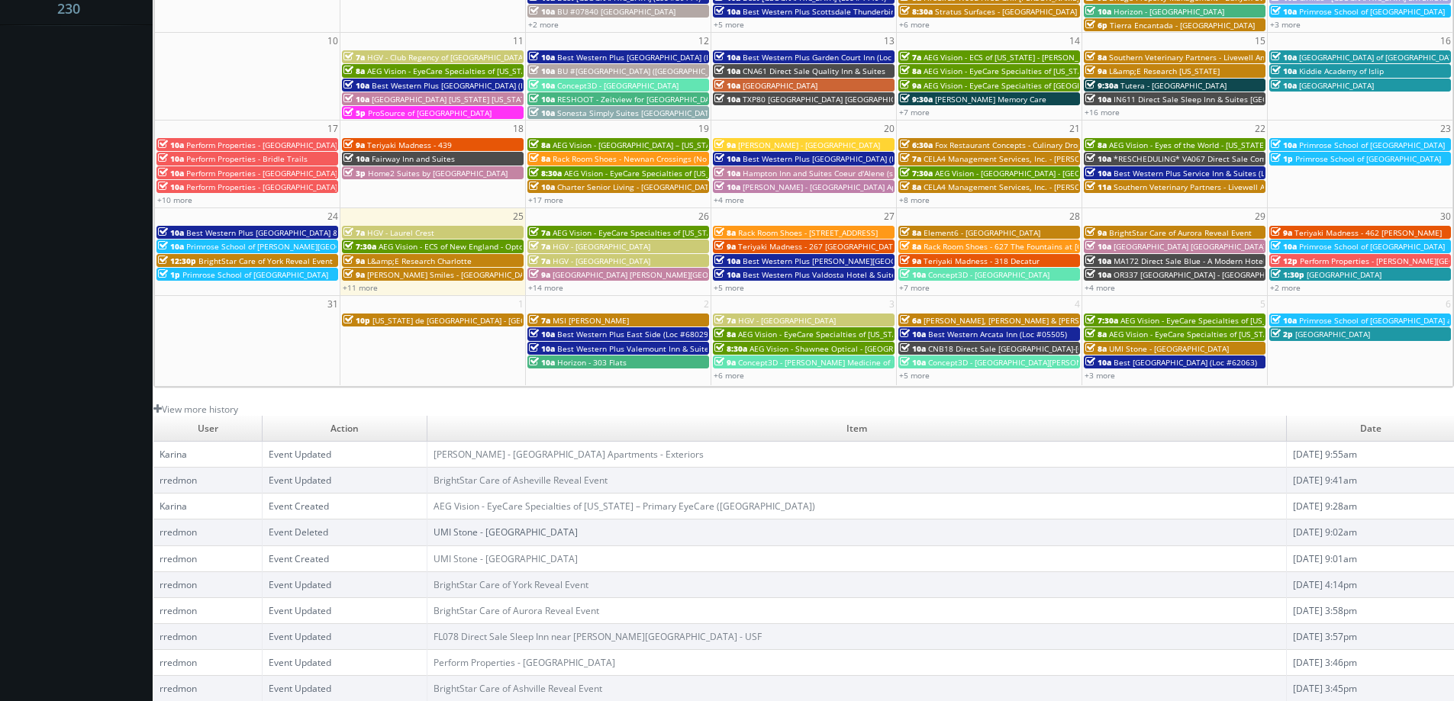
scroll to position [0, 0]
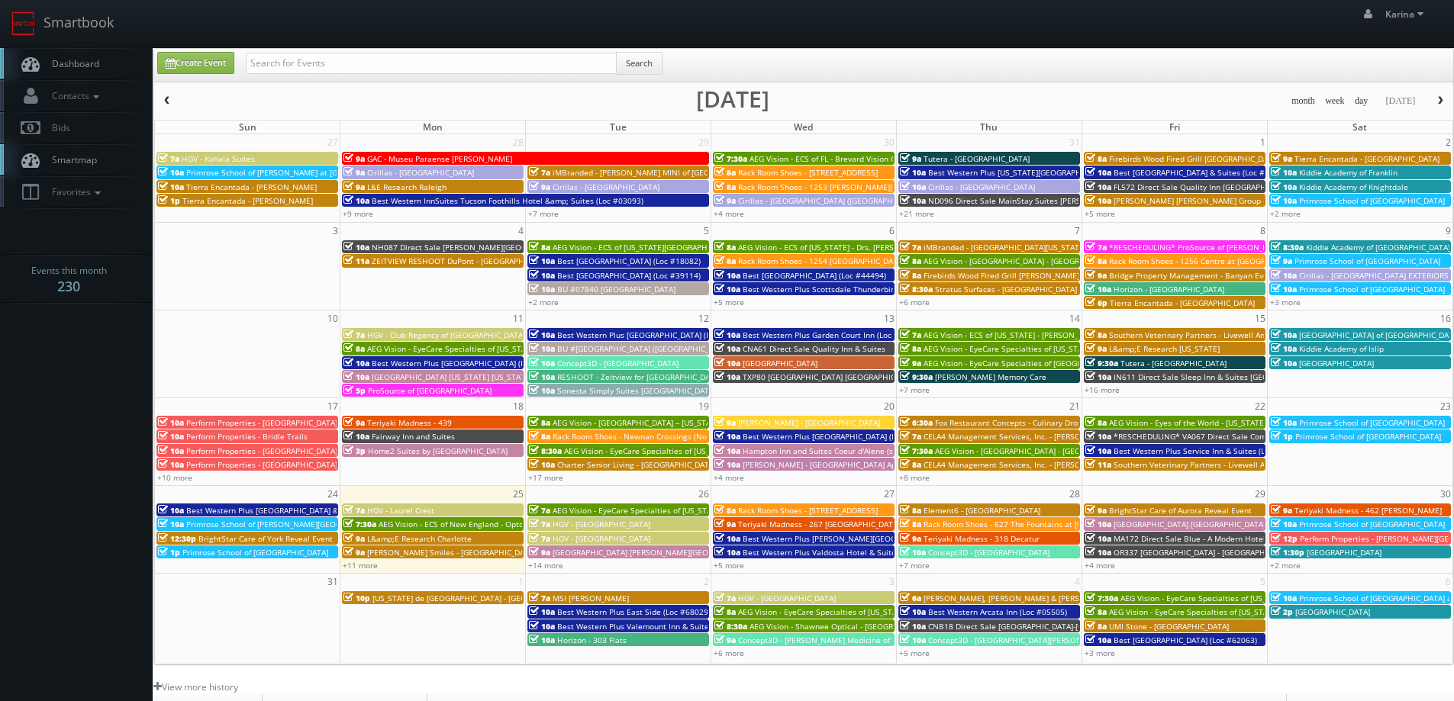
click at [70, 65] on span "Dashboard" at bounding box center [71, 63] width 55 height 13
click at [361, 562] on link "+11 more" at bounding box center [360, 565] width 35 height 11
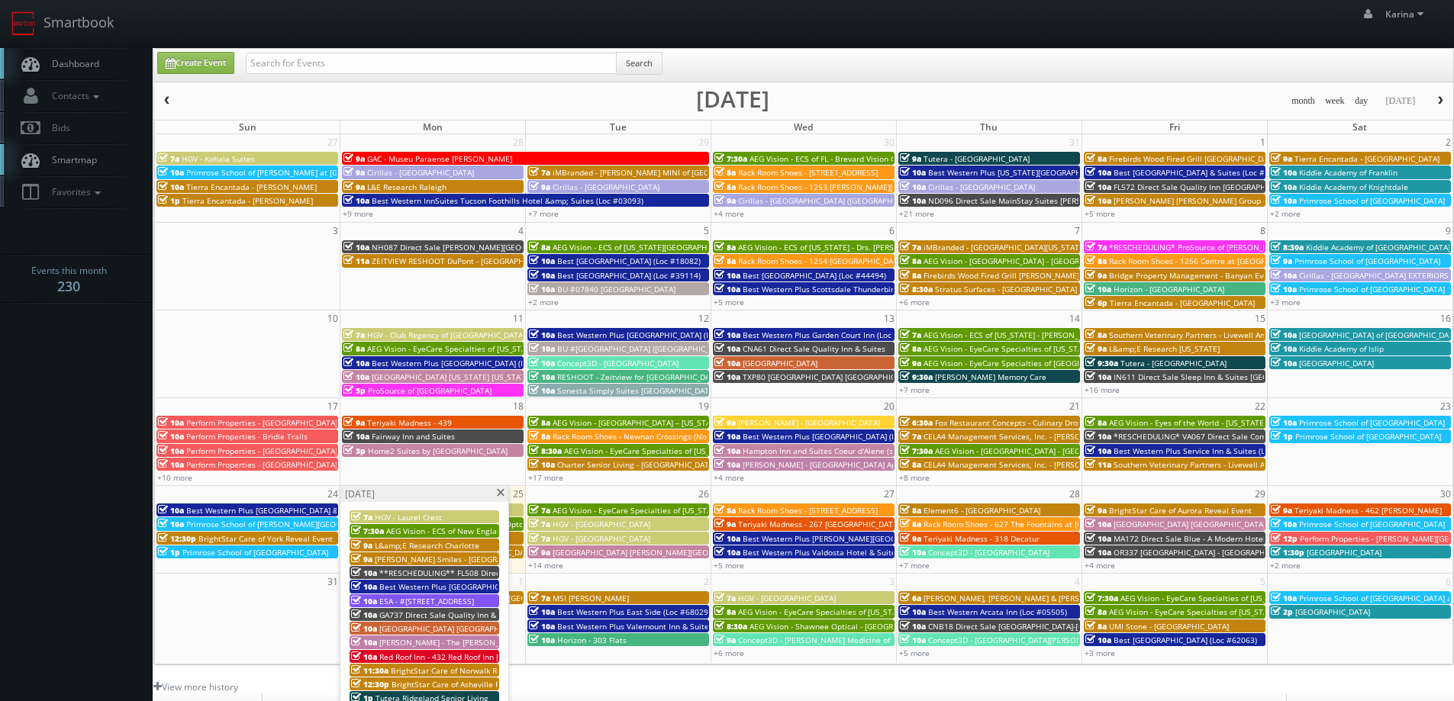
scroll to position [76, 0]
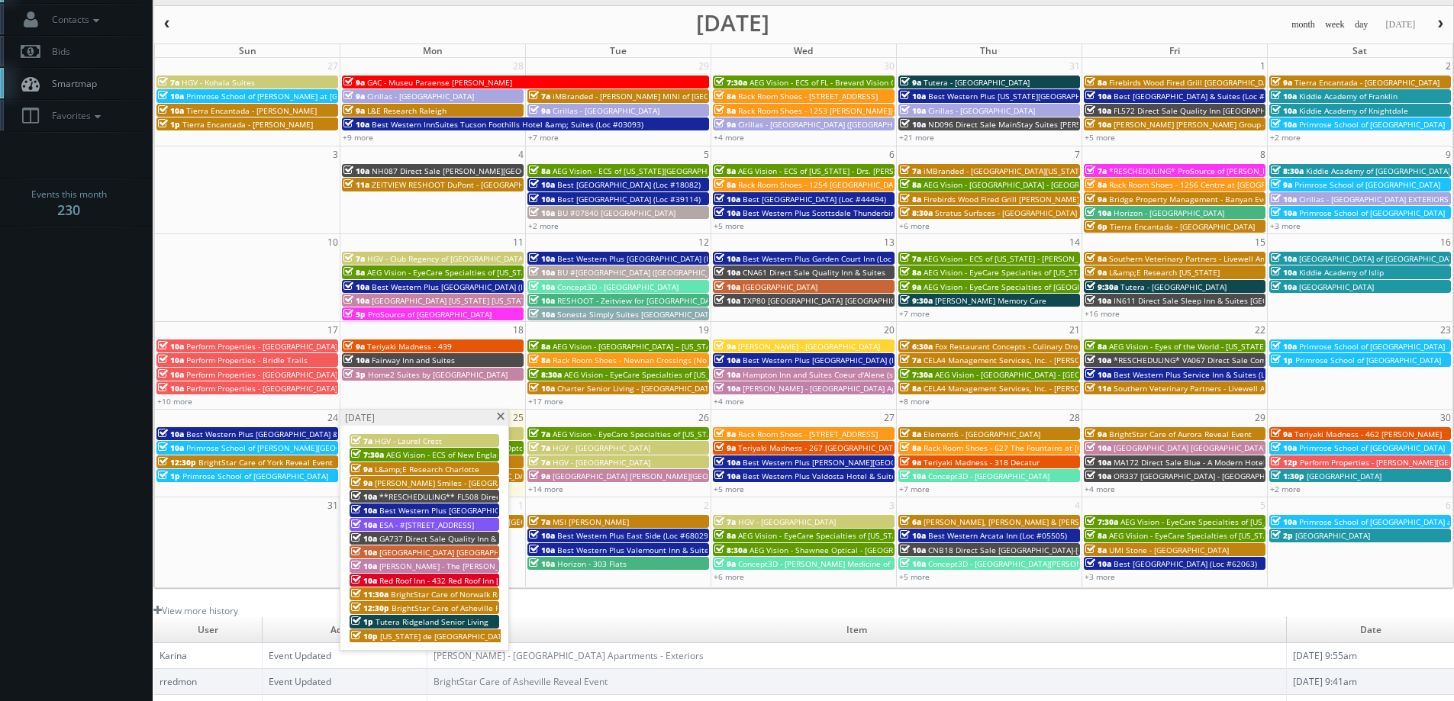
click at [456, 579] on span "Red Roof Inn - 432 Red Roof Inn Dumas" at bounding box center [467, 580] width 177 height 11
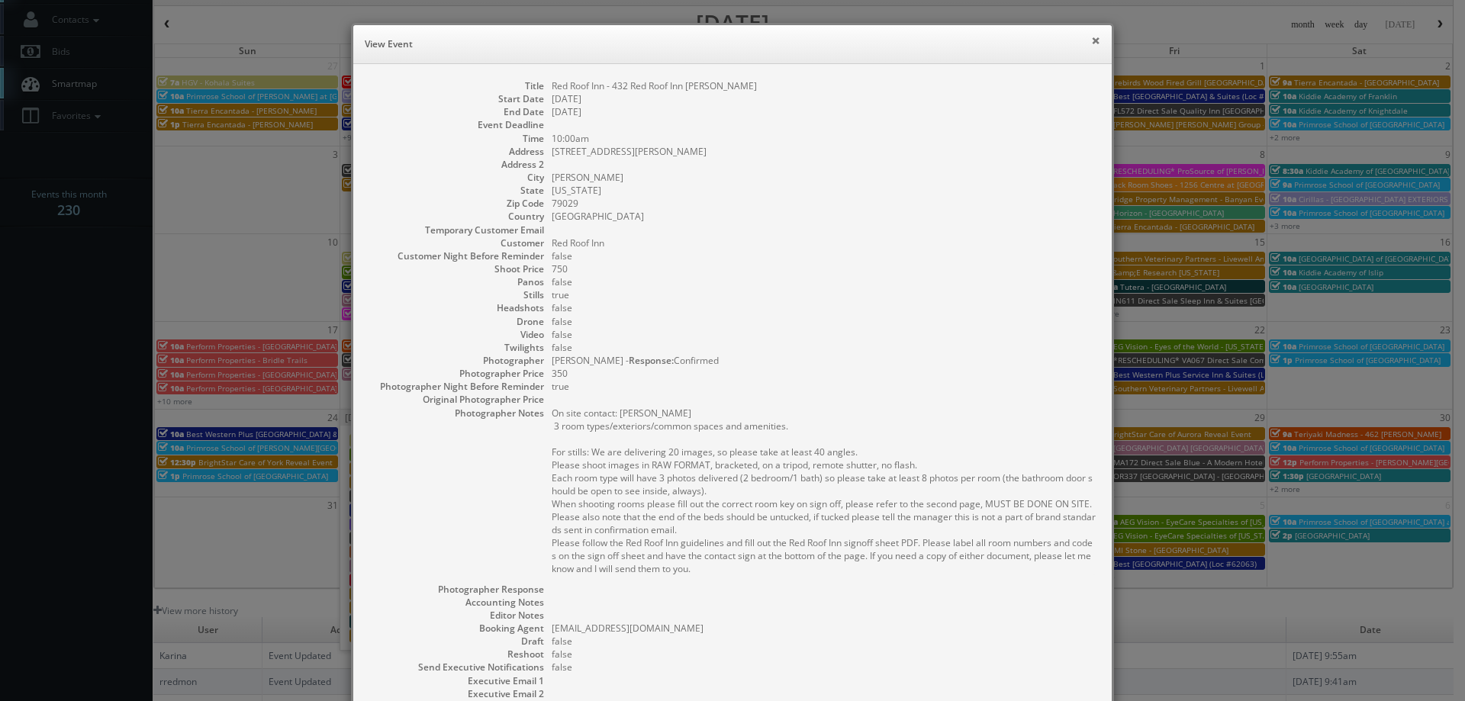
click at [1091, 41] on button "×" at bounding box center [1095, 40] width 9 height 11
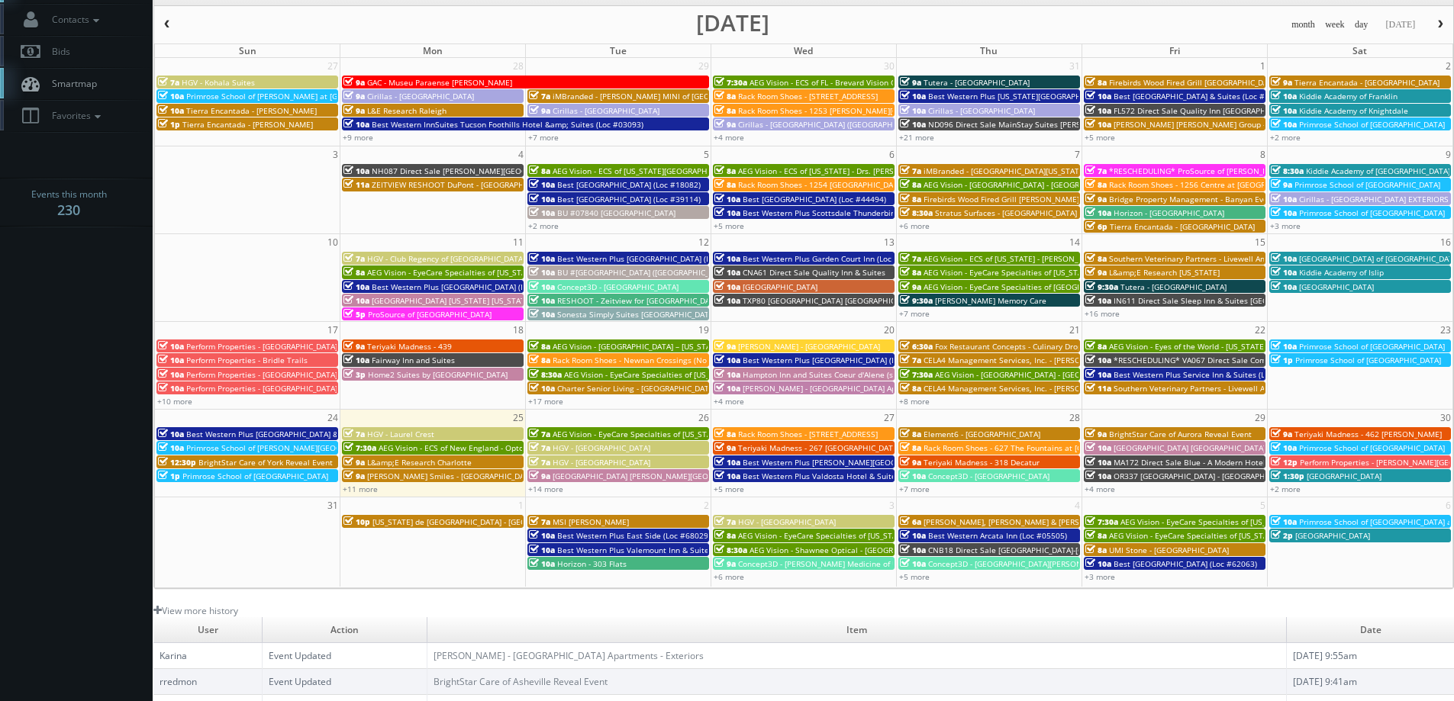
scroll to position [0, 0]
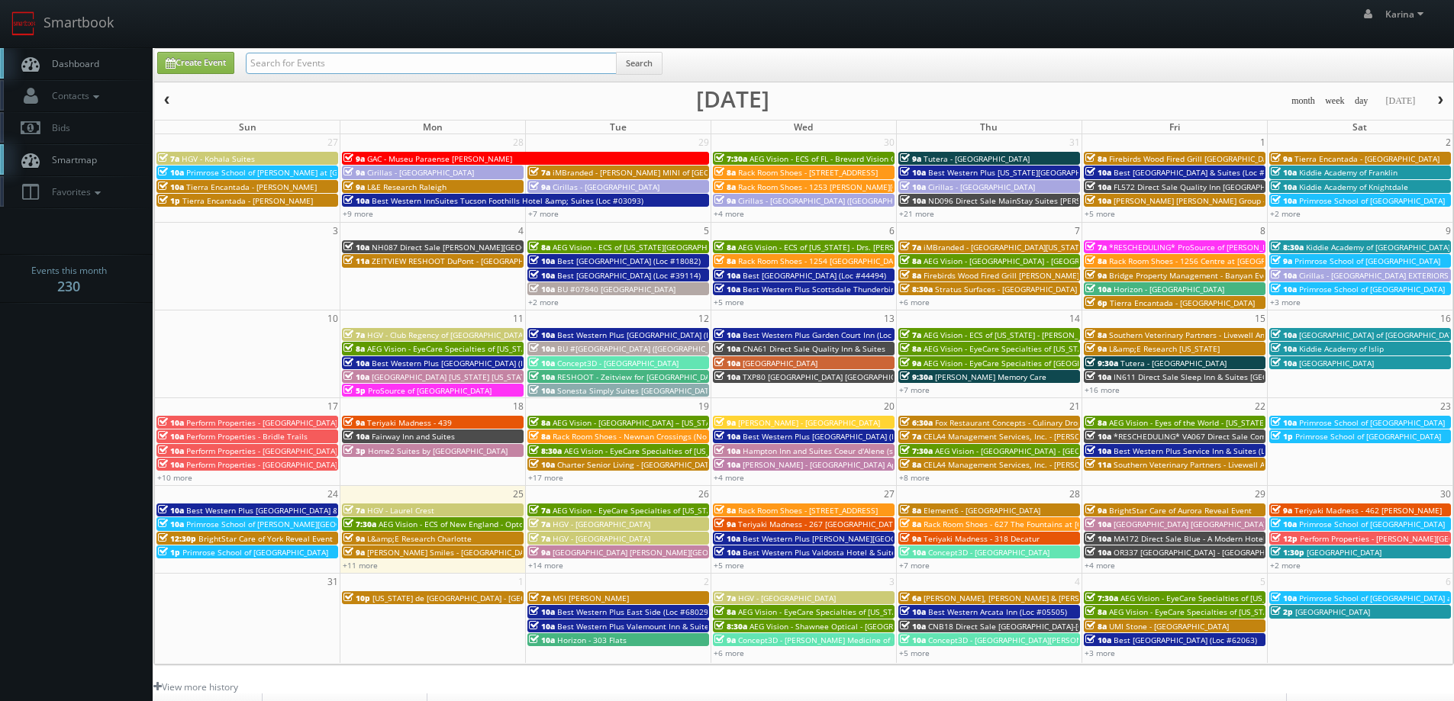
drag, startPoint x: 296, startPoint y: 64, endPoint x: 296, endPoint y: 73, distance: 8.4
click at [296, 64] on input "text" at bounding box center [431, 63] width 371 height 21
type input "natalia"
click at [633, 60] on button "Search" at bounding box center [639, 63] width 47 height 23
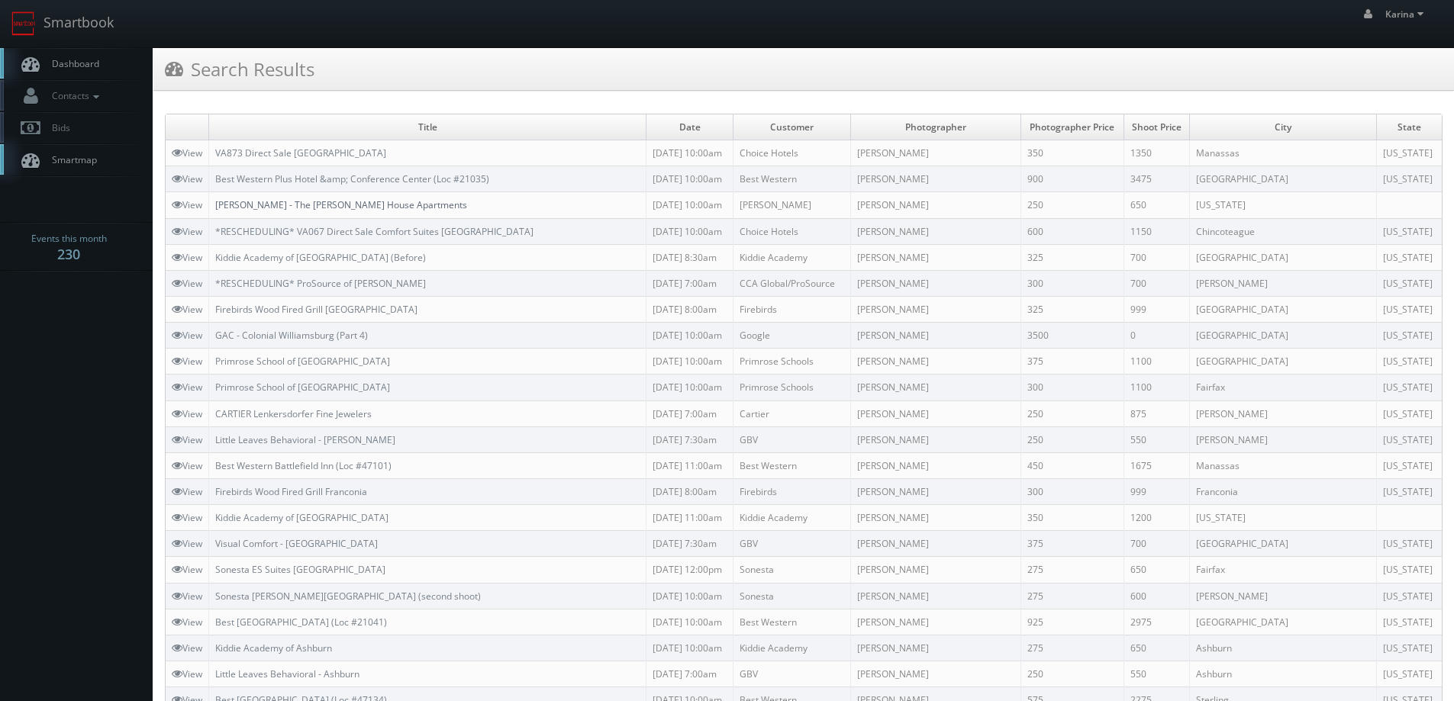
click at [344, 205] on link "[PERSON_NAME] - The [PERSON_NAME] House Apartments" at bounding box center [341, 204] width 252 height 13
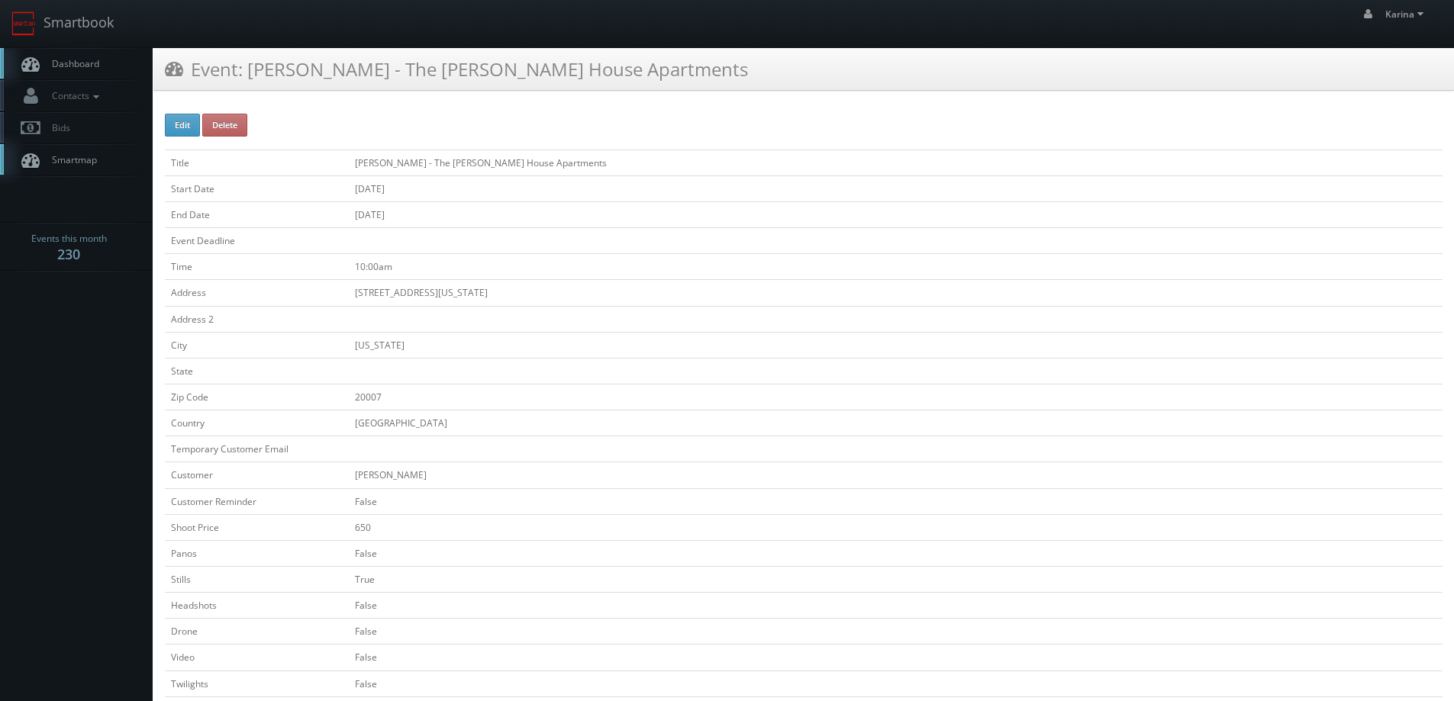
click at [82, 60] on span "Dashboard" at bounding box center [71, 63] width 55 height 13
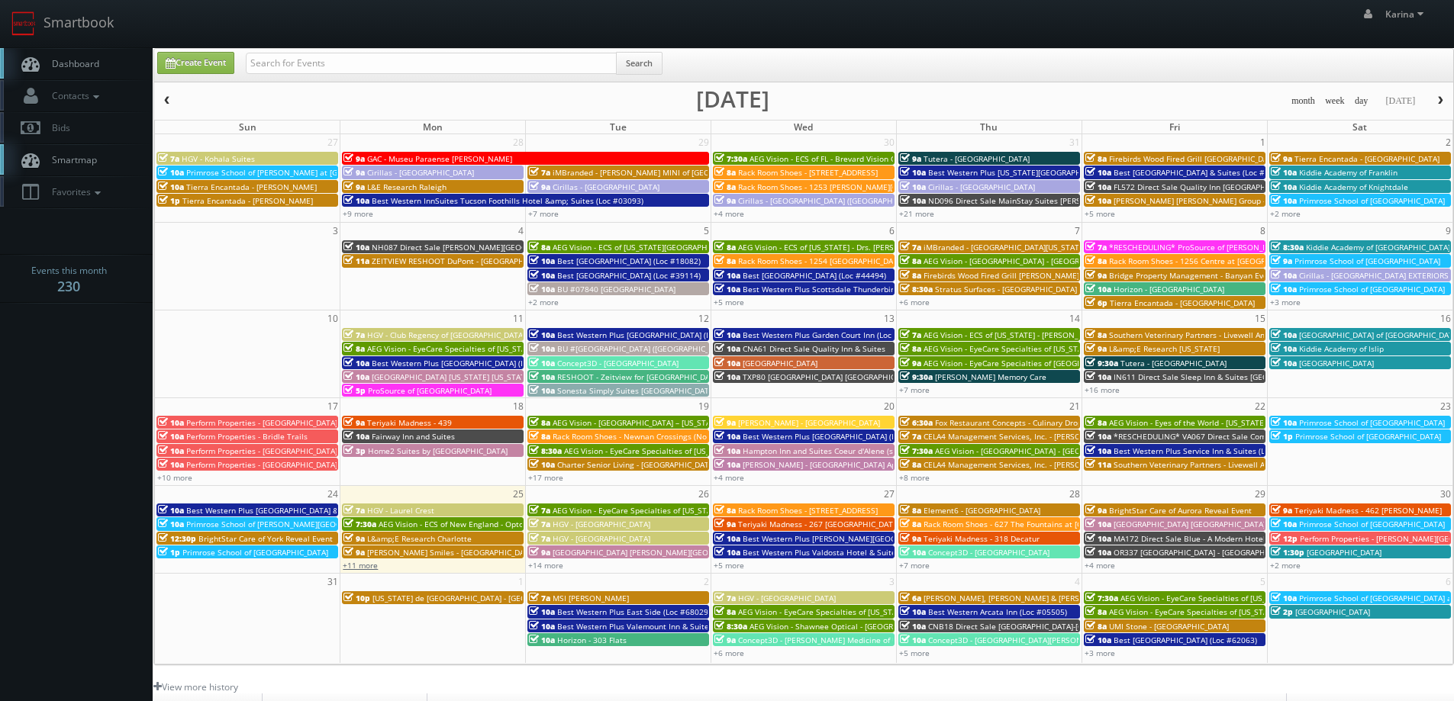
click at [358, 566] on link "+11 more" at bounding box center [360, 565] width 35 height 11
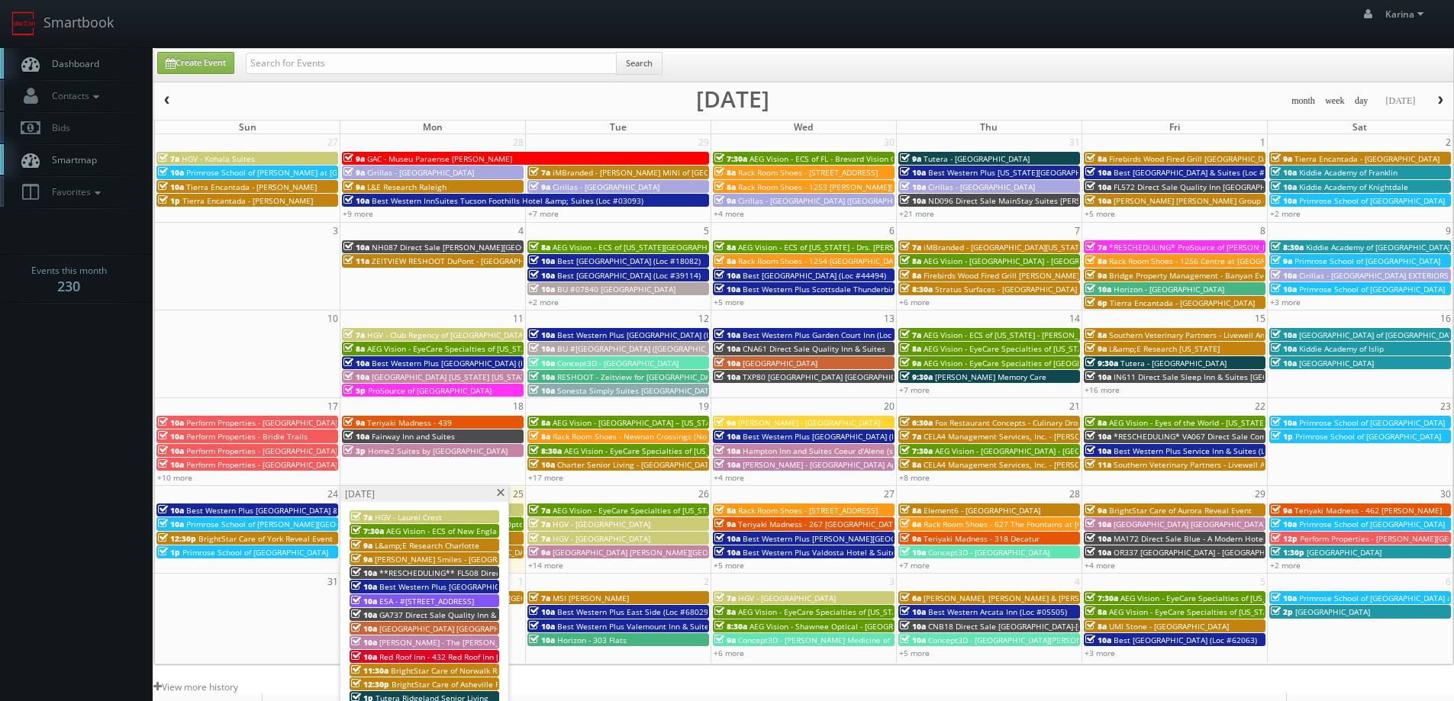
click at [110, 561] on body "Smartbook Toggle Side Navigation Toggle Top Navigation [PERSON_NAME] [PERSON_NA…" at bounding box center [727, 489] width 1454 height 979
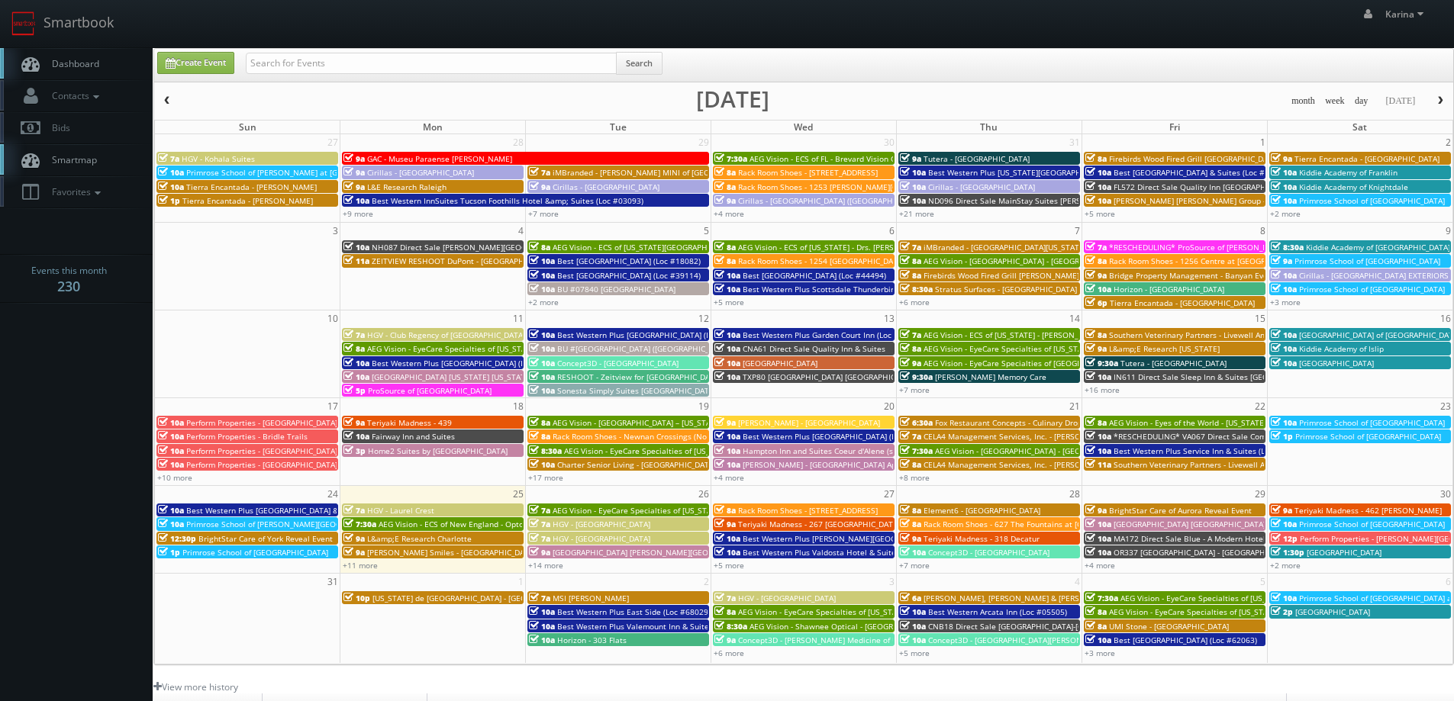
click at [96, 69] on span "Dashboard" at bounding box center [71, 63] width 55 height 13
click at [368, 565] on link "+11 more" at bounding box center [360, 565] width 35 height 11
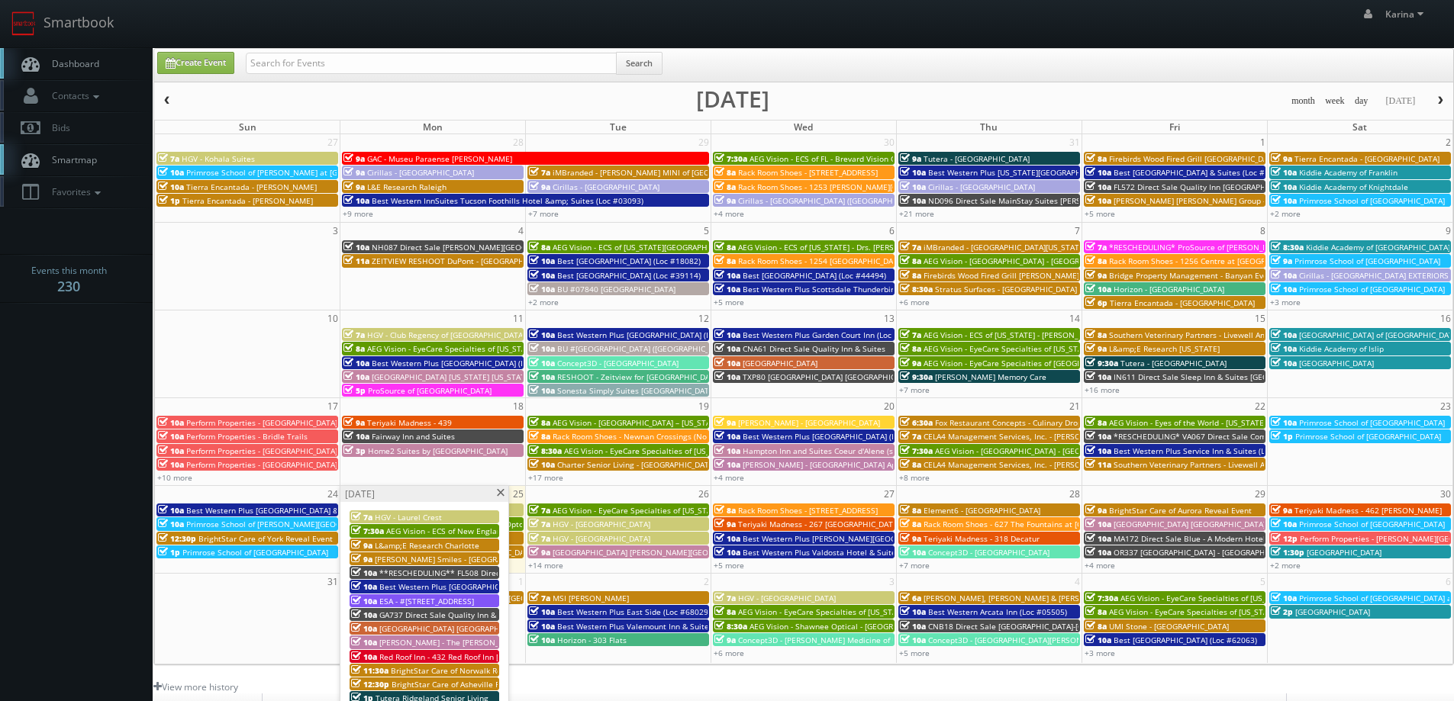
scroll to position [229, 0]
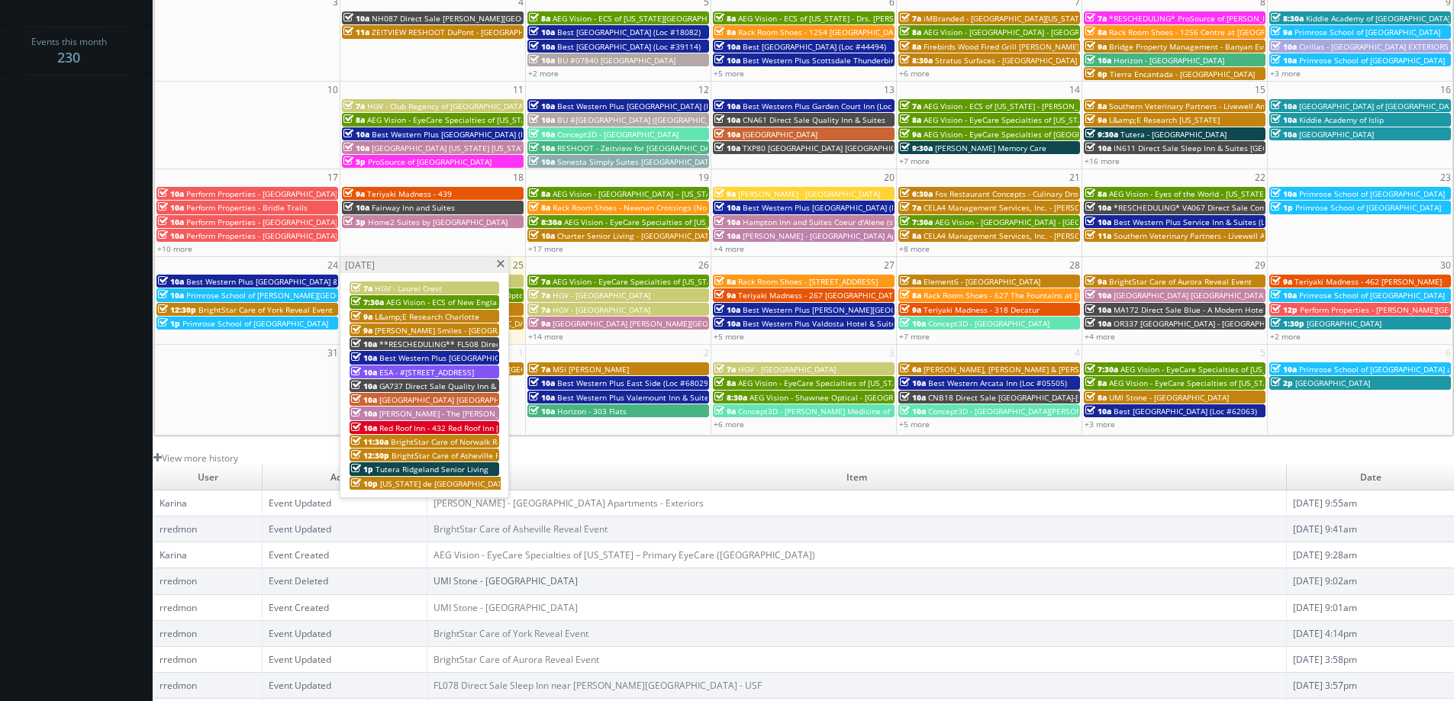
click at [447, 417] on span "[PERSON_NAME] - The [PERSON_NAME] House Apartments" at bounding box center [486, 413] width 214 height 11
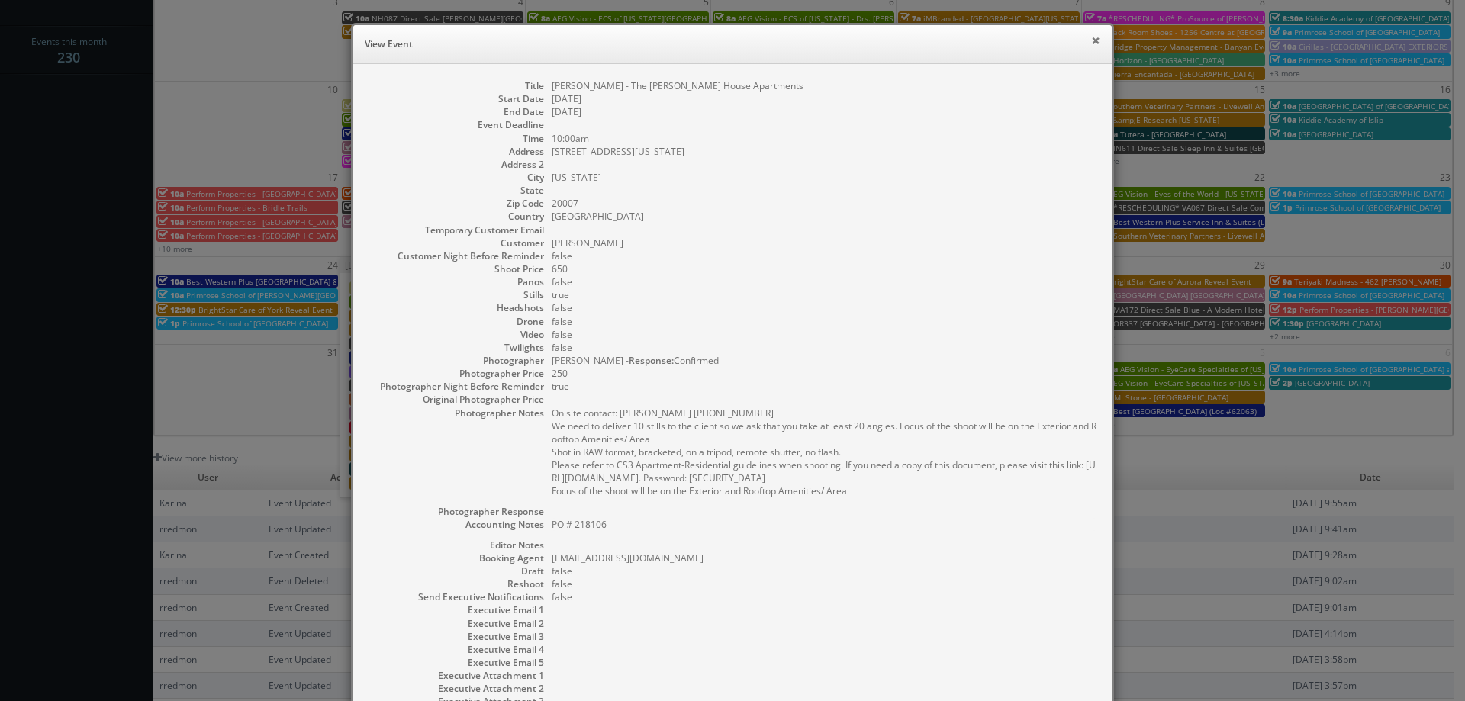
click at [1091, 41] on button "×" at bounding box center [1095, 40] width 9 height 11
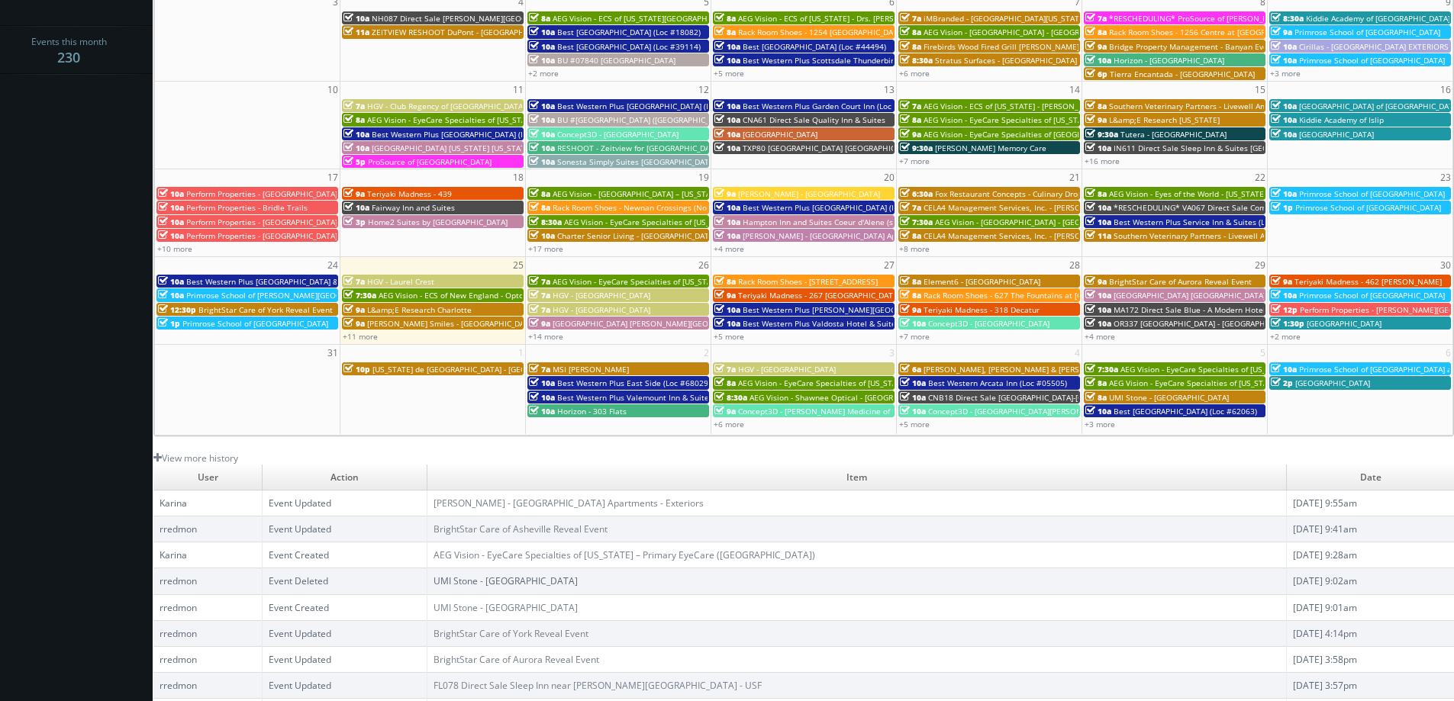
scroll to position [0, 0]
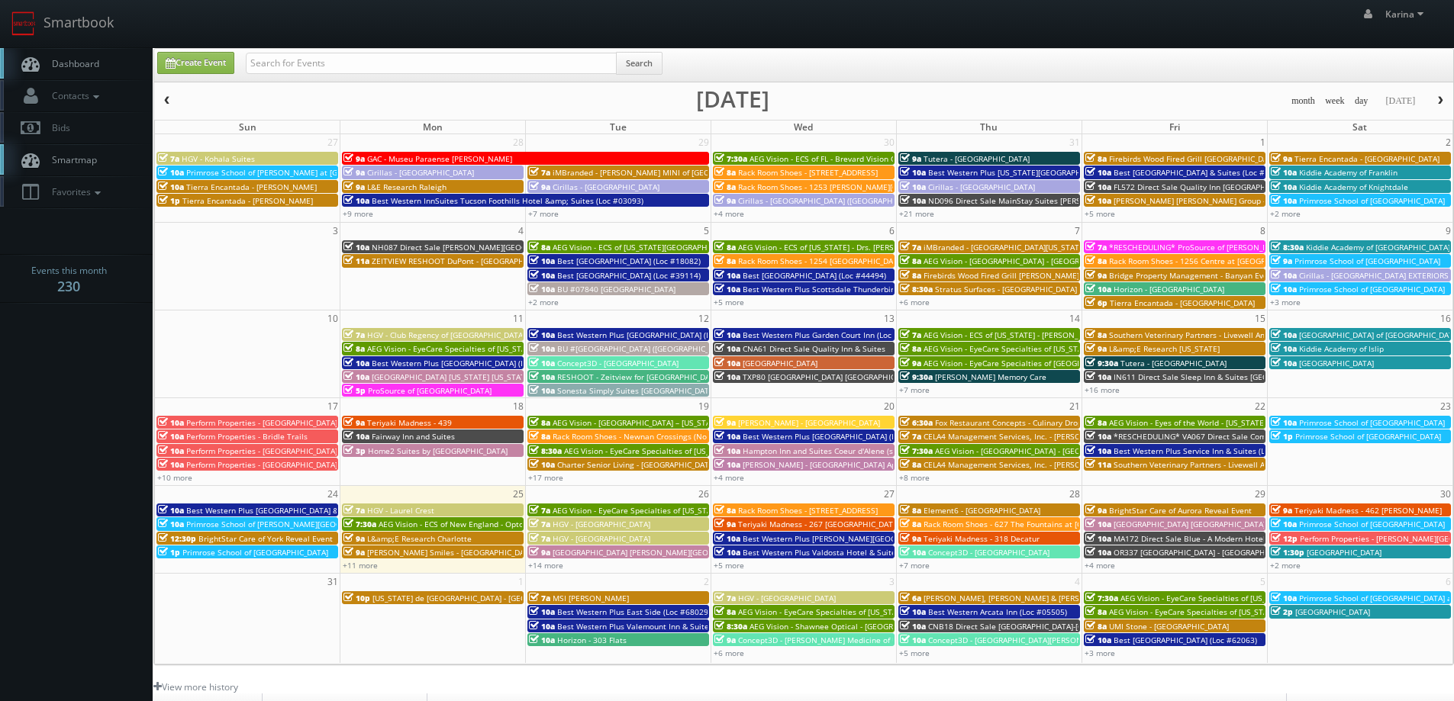
click at [102, 70] on link "Dashboard" at bounding box center [76, 63] width 153 height 31
click at [66, 66] on span "Dashboard" at bounding box center [71, 63] width 55 height 13
click at [98, 55] on link "Dashboard" at bounding box center [76, 63] width 153 height 31
click at [70, 50] on link "Dashboard" at bounding box center [76, 63] width 153 height 31
click at [70, 62] on span "Dashboard" at bounding box center [71, 63] width 55 height 13
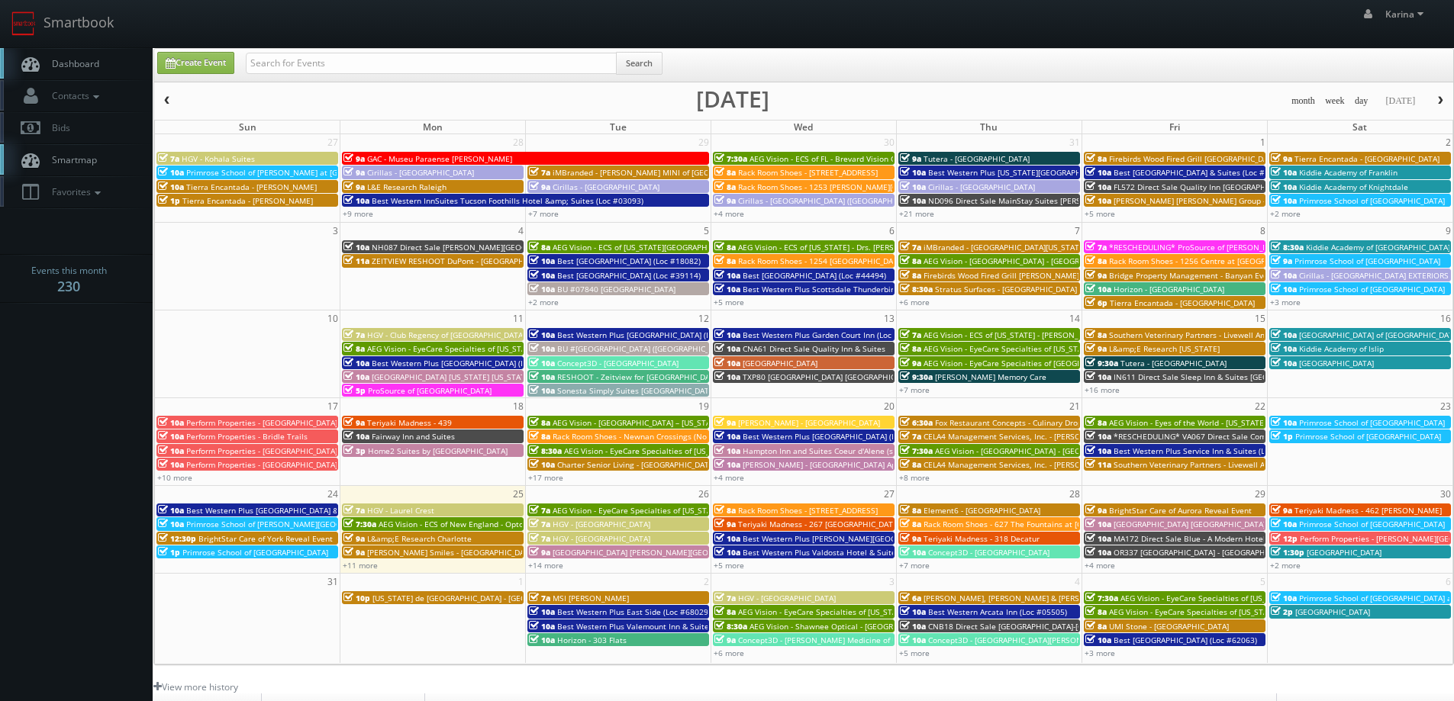
click at [71, 66] on span "Dashboard" at bounding box center [71, 63] width 55 height 13
click at [1443, 97] on span "button" at bounding box center [1440, 100] width 11 height 9
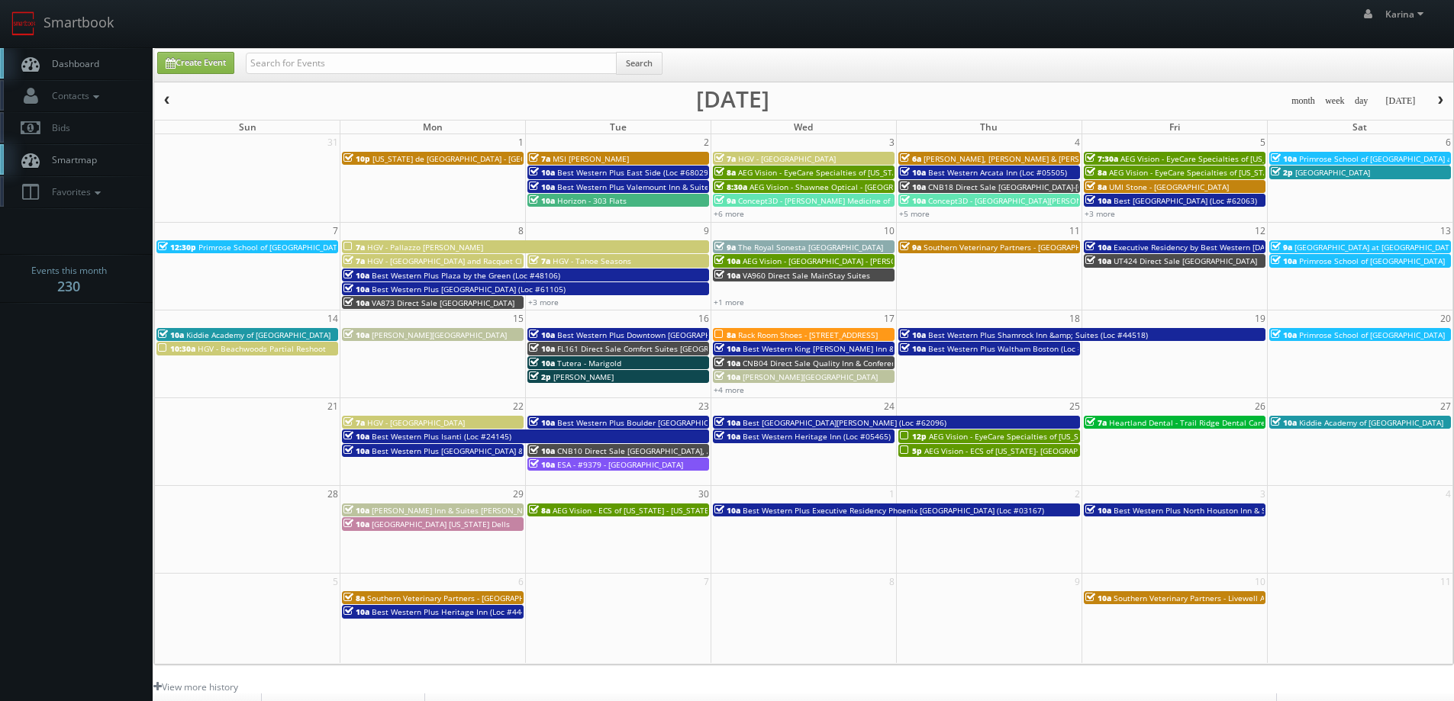
click at [102, 60] on link "Dashboard" at bounding box center [76, 63] width 153 height 31
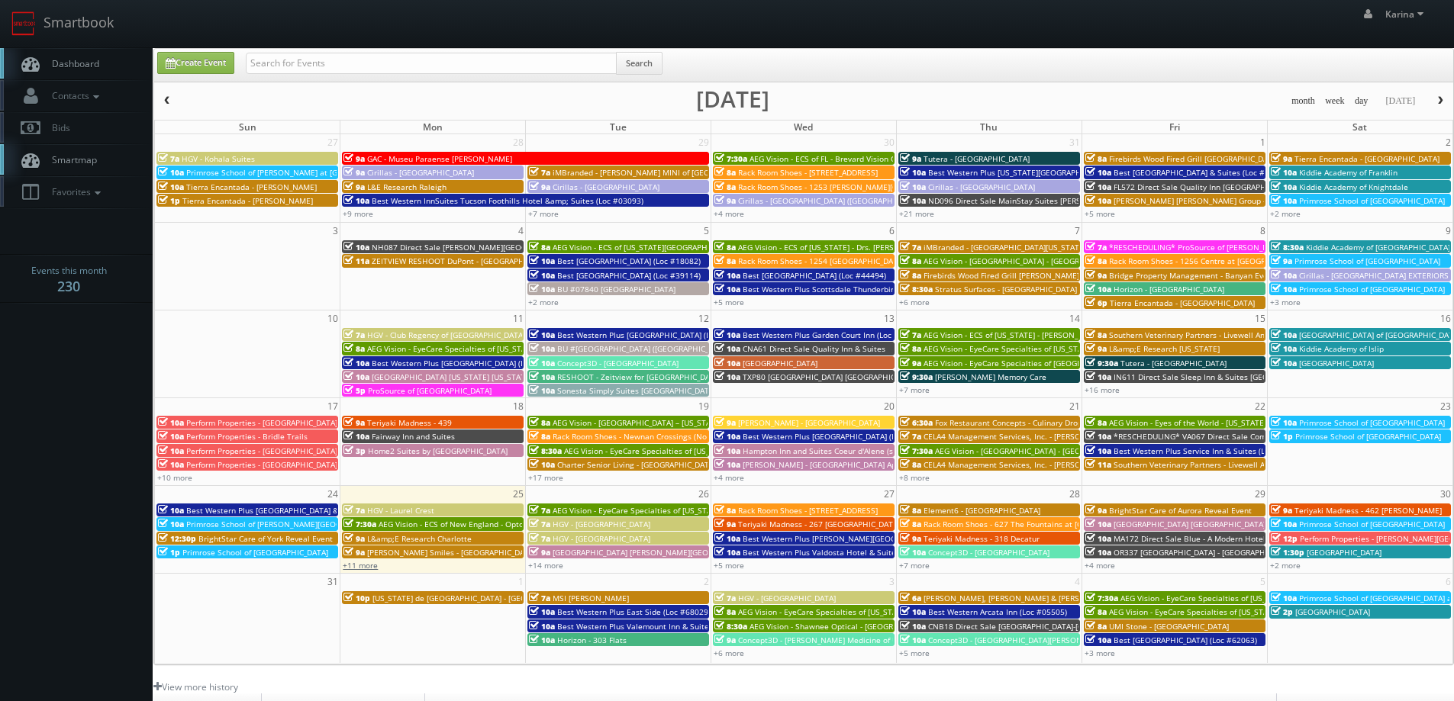
click at [359, 566] on link "+11 more" at bounding box center [360, 565] width 35 height 11
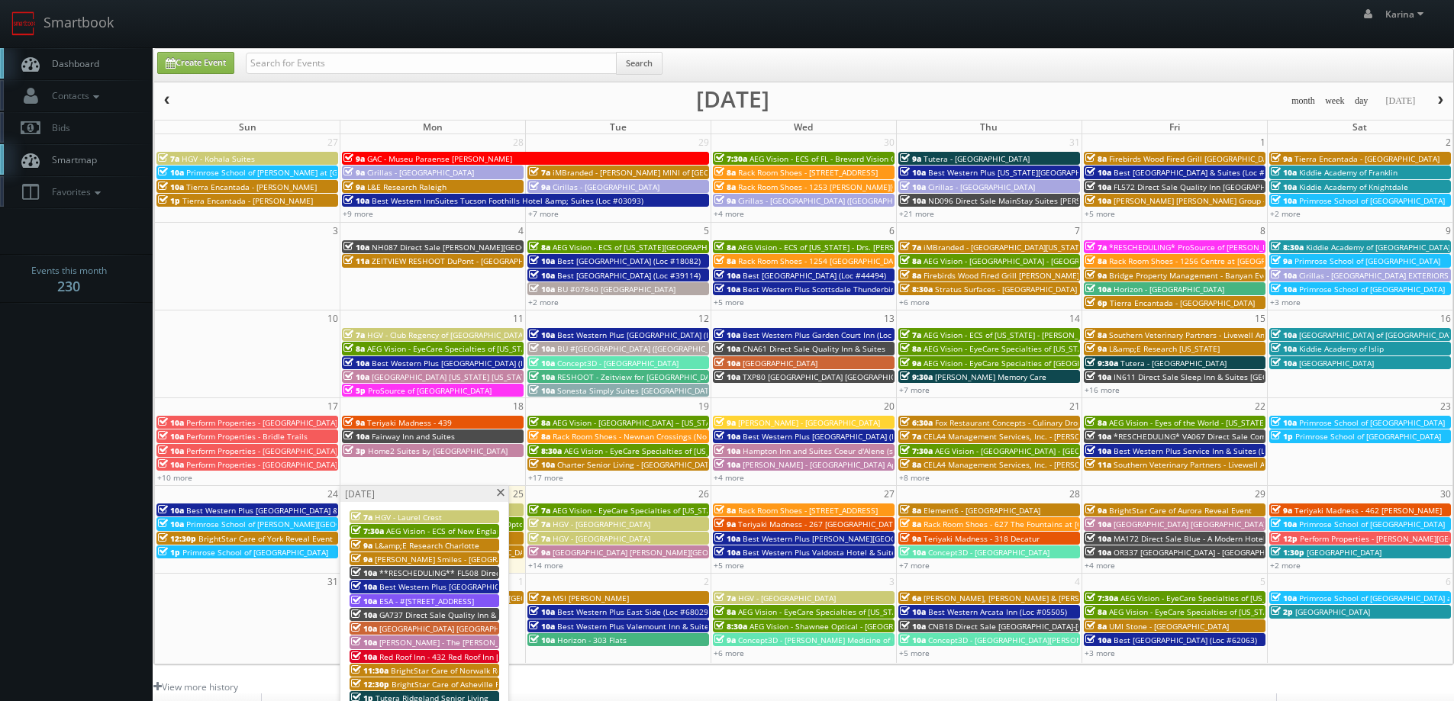
click at [81, 66] on span "Dashboard" at bounding box center [71, 63] width 55 height 13
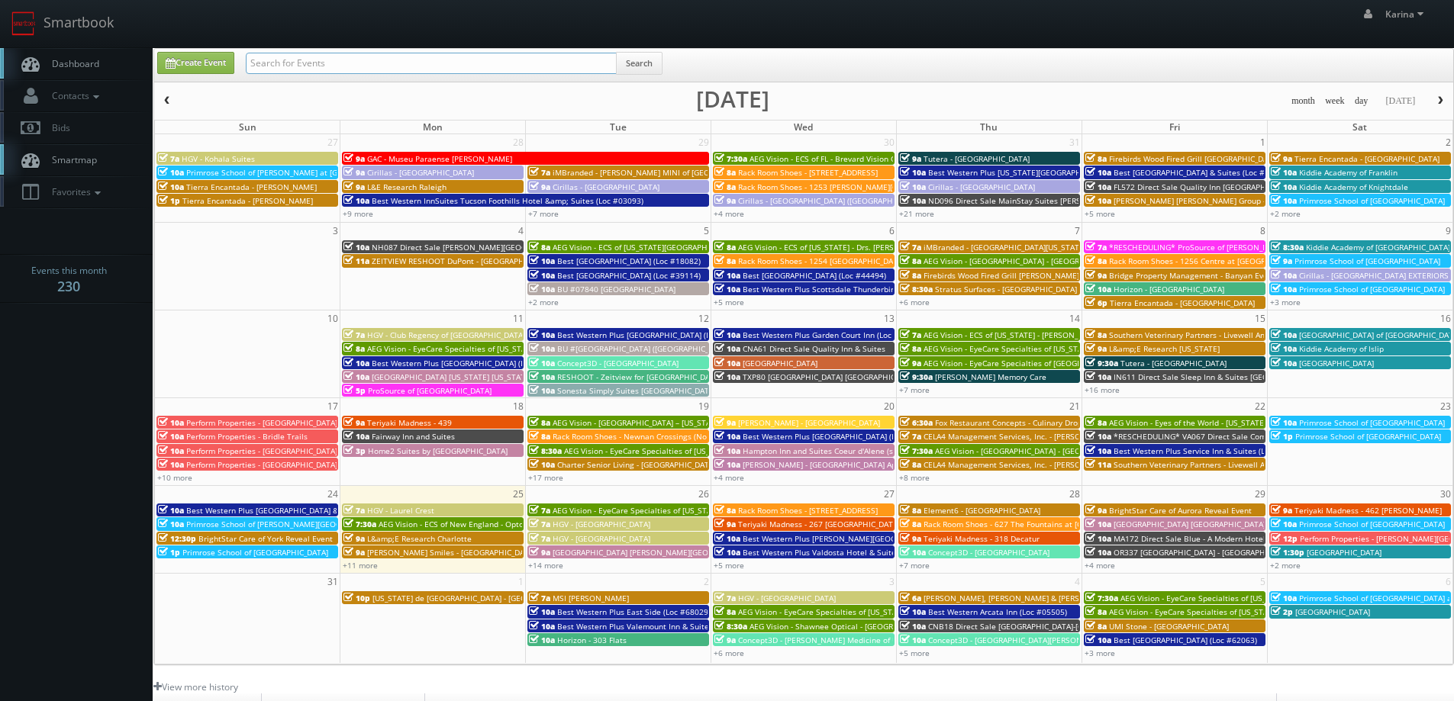
click at [297, 56] on input "text" at bounding box center [431, 63] width 371 height 21
type input "ricardo tejeda"
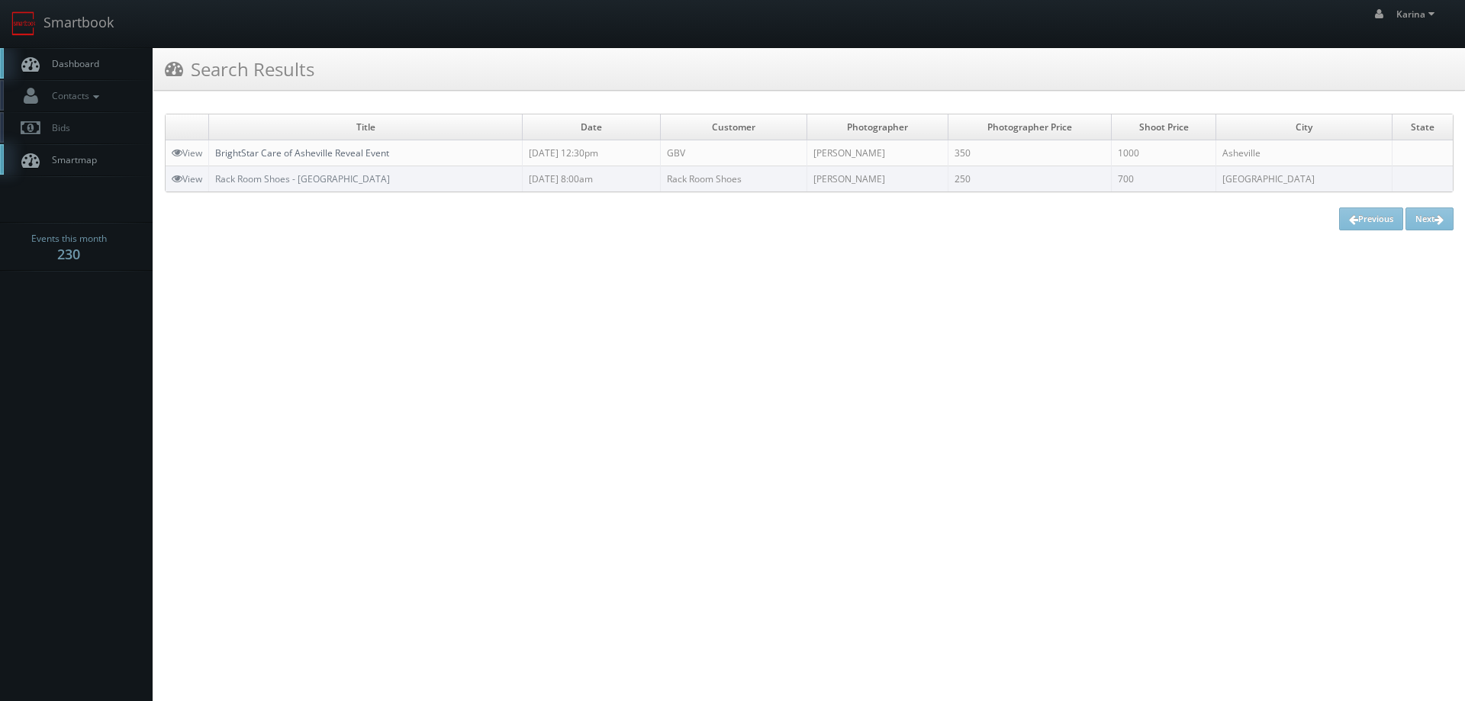
click at [333, 152] on link "BrightStar Care of Asheville Reveal Event" at bounding box center [302, 153] width 174 height 13
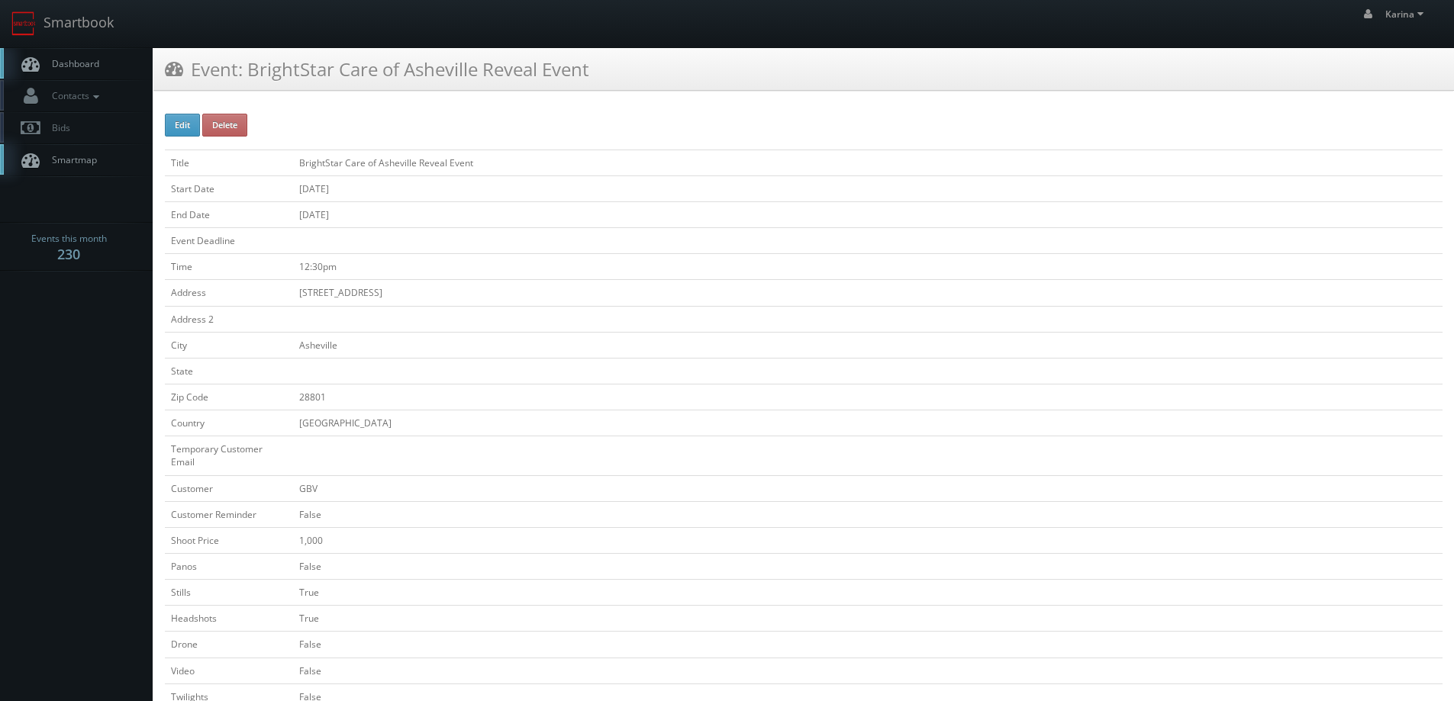
click at [90, 65] on span "Dashboard" at bounding box center [71, 63] width 55 height 13
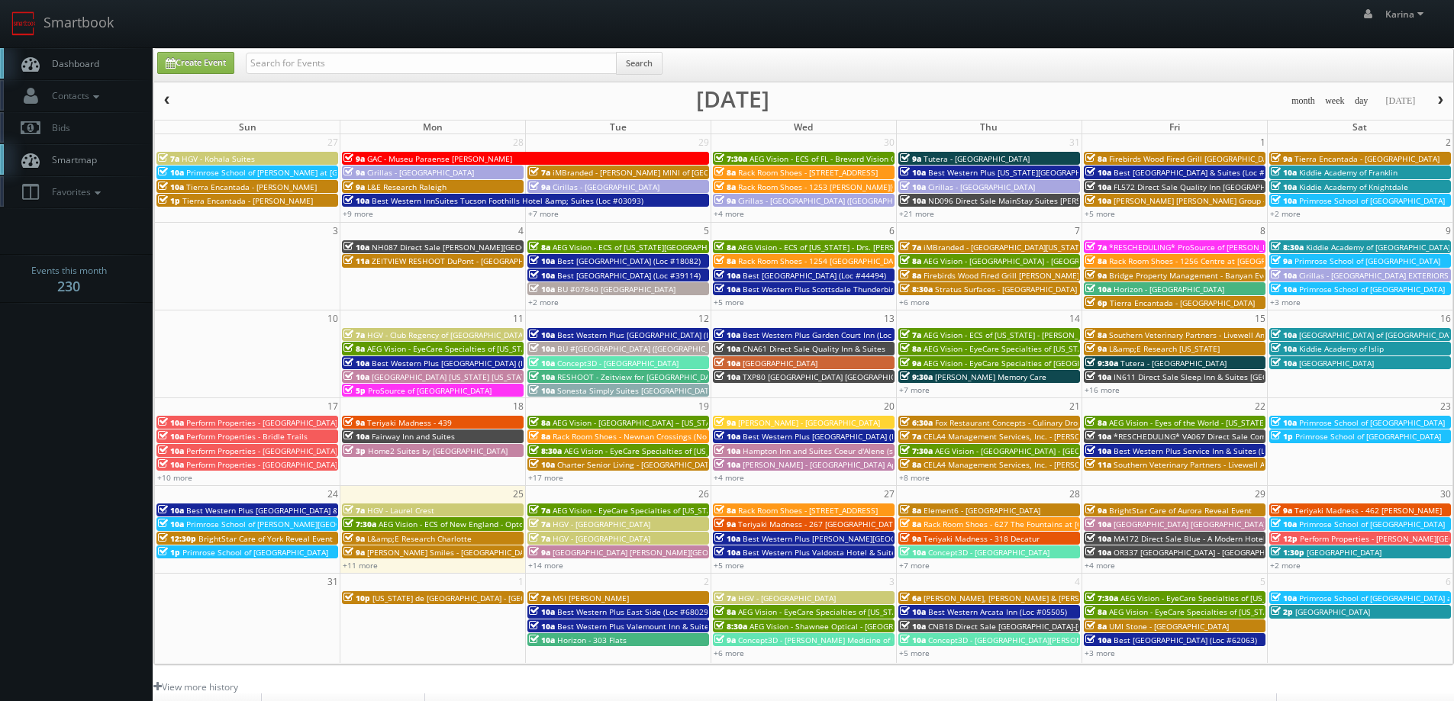
click at [78, 59] on span "Dashboard" at bounding box center [71, 63] width 55 height 13
click at [96, 549] on body "Smartbook Toggle Side Navigation Toggle Top Navigation [PERSON_NAME] [PERSON_NA…" at bounding box center [727, 489] width 1454 height 979
click at [63, 75] on link "Dashboard" at bounding box center [76, 63] width 153 height 31
click at [361, 568] on link "+11 more" at bounding box center [360, 565] width 35 height 11
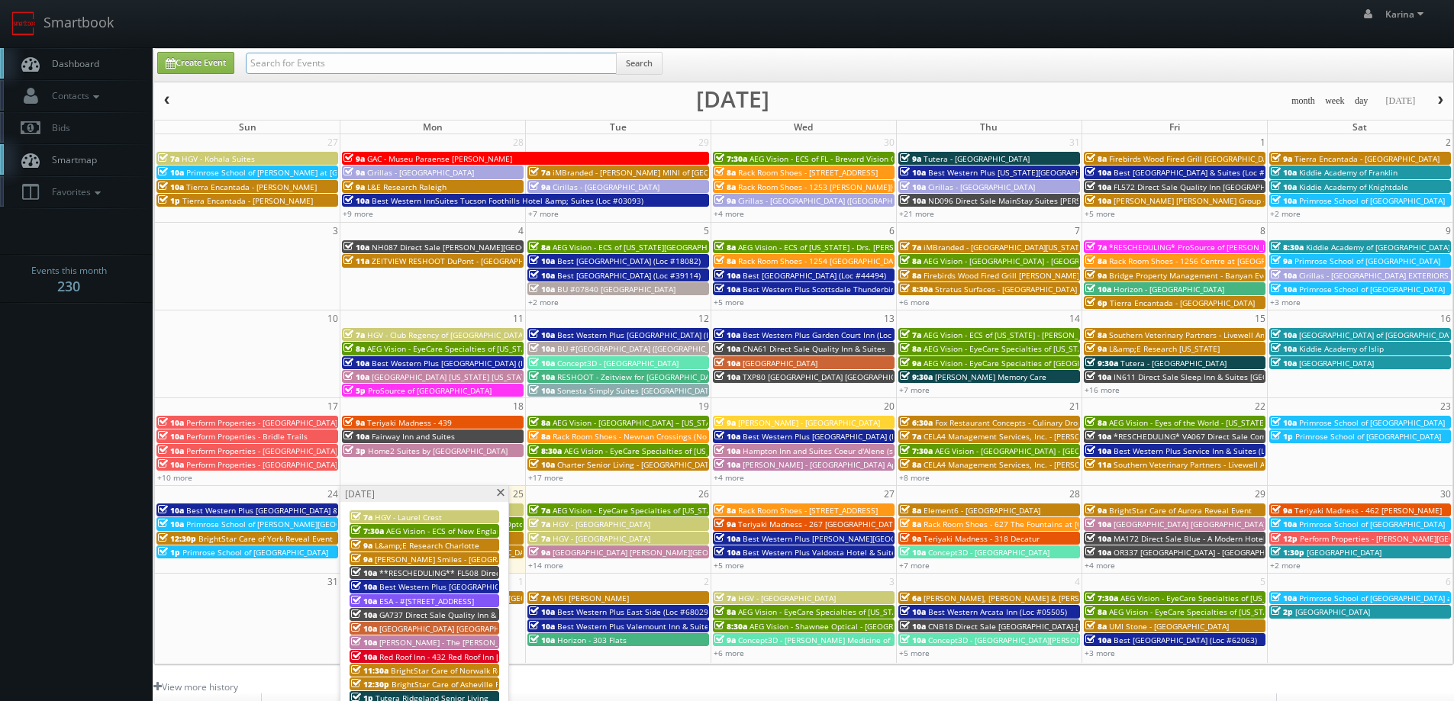
click at [336, 55] on input "text" at bounding box center [431, 63] width 371 height 21
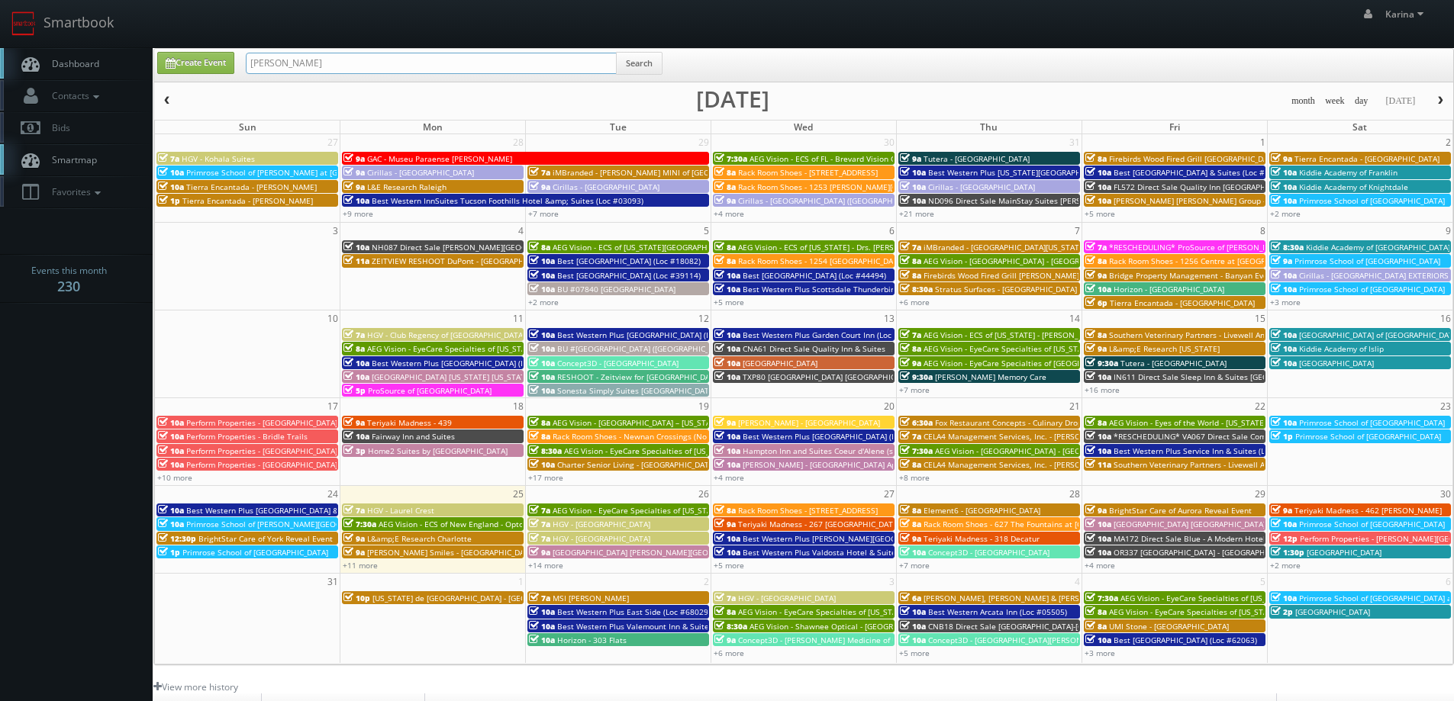
type input "stan sturich"
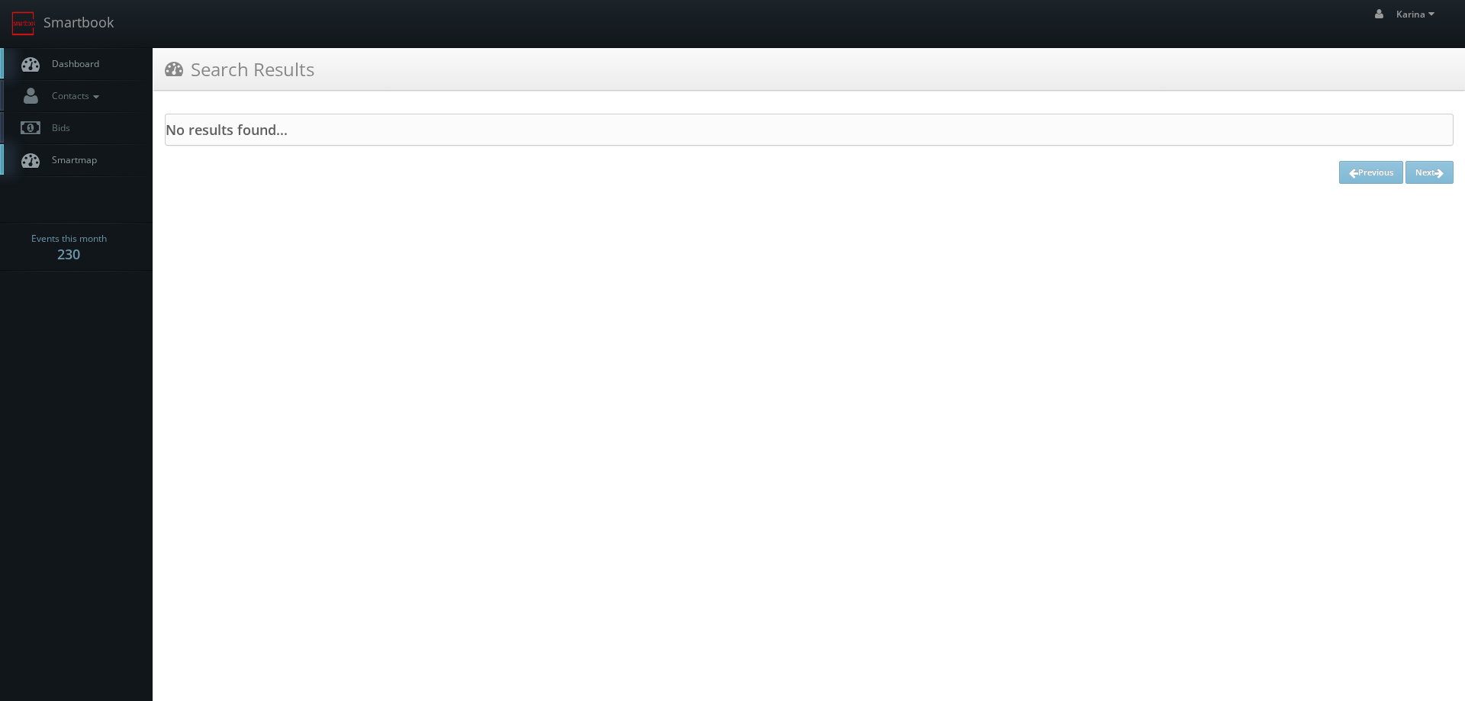
click at [54, 57] on span "Dashboard" at bounding box center [71, 63] width 55 height 13
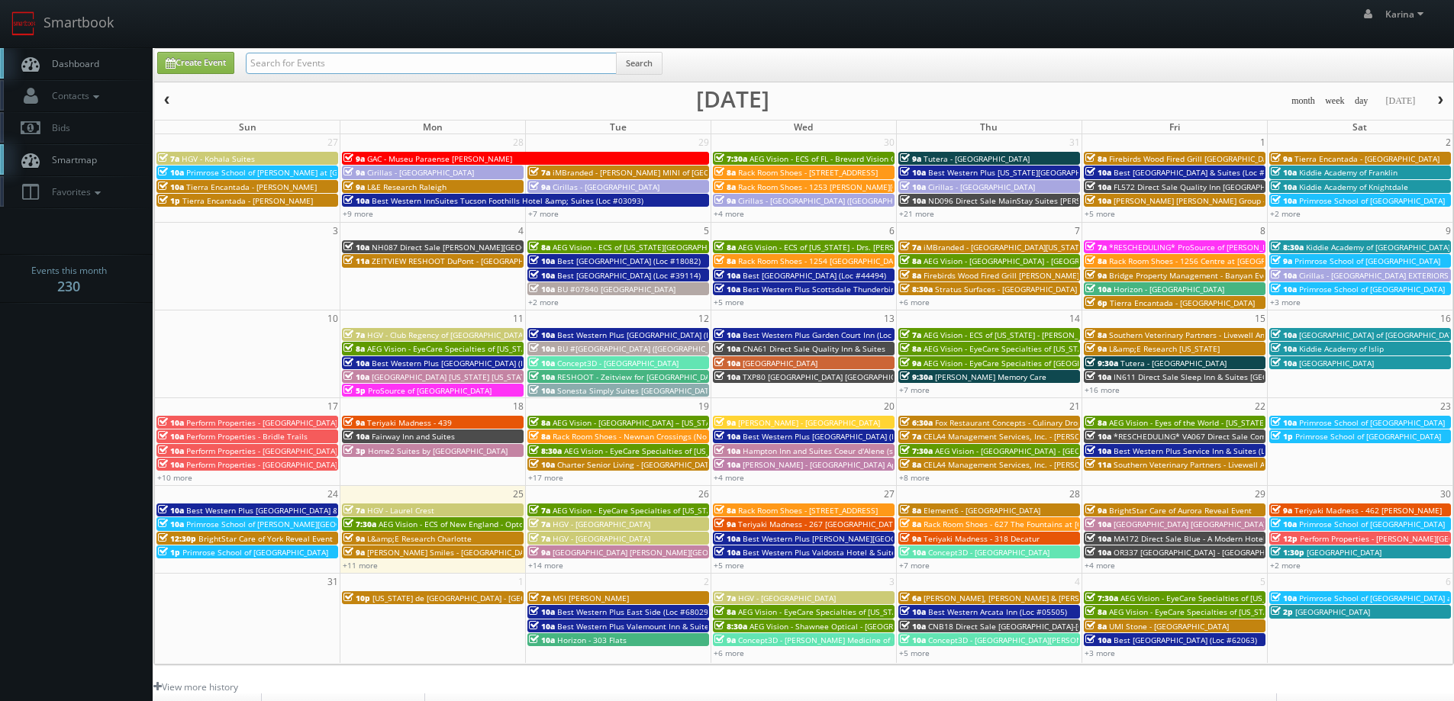
click at [289, 69] on input "text" at bounding box center [431, 63] width 371 height 21
type input "stan"
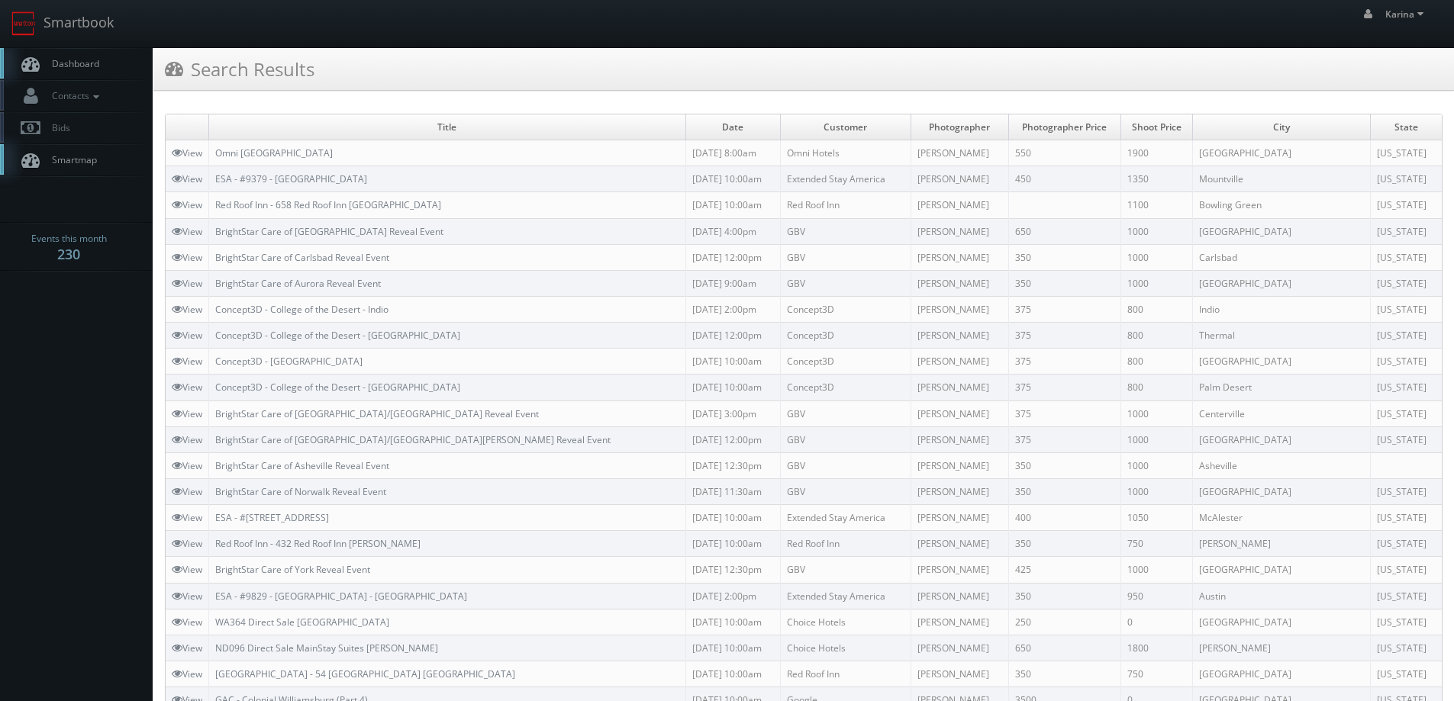
click at [68, 63] on span "Dashboard" at bounding box center [71, 63] width 55 height 13
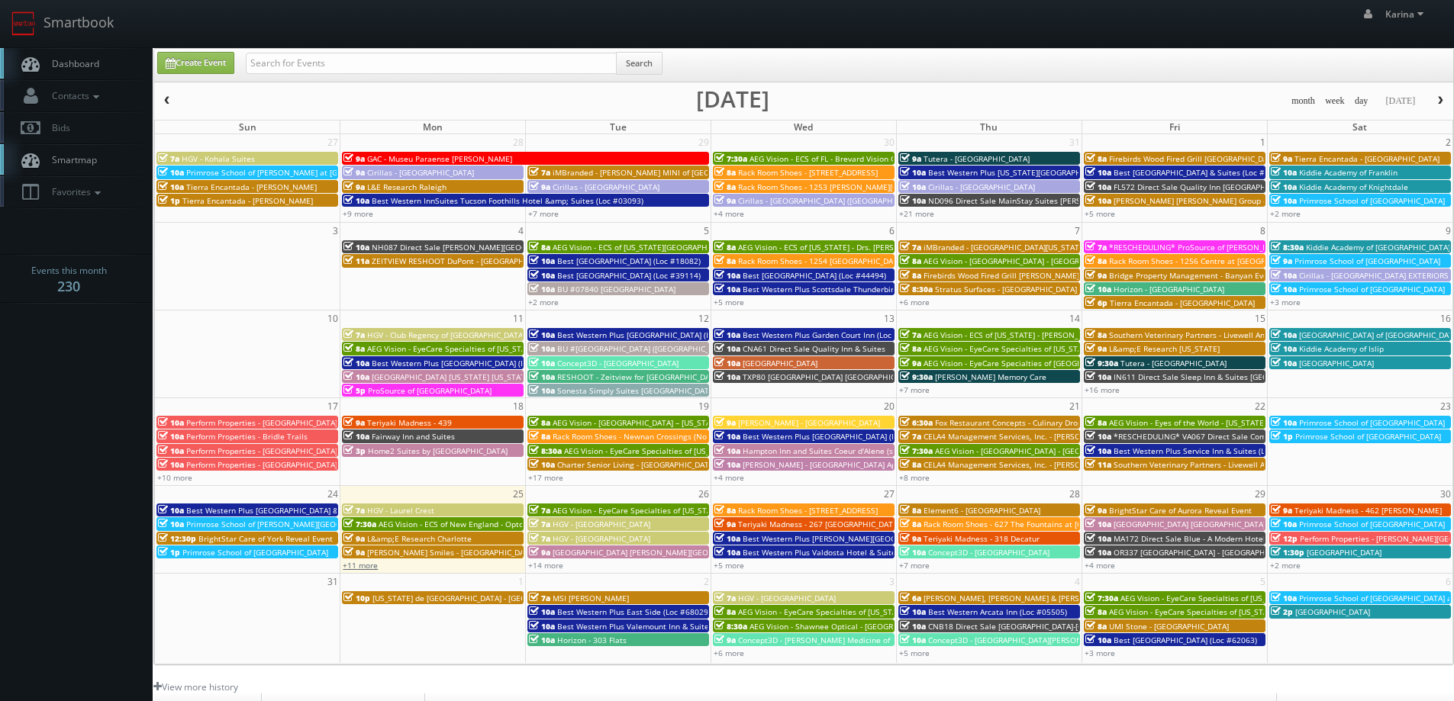
click at [371, 563] on link "+11 more" at bounding box center [360, 565] width 35 height 11
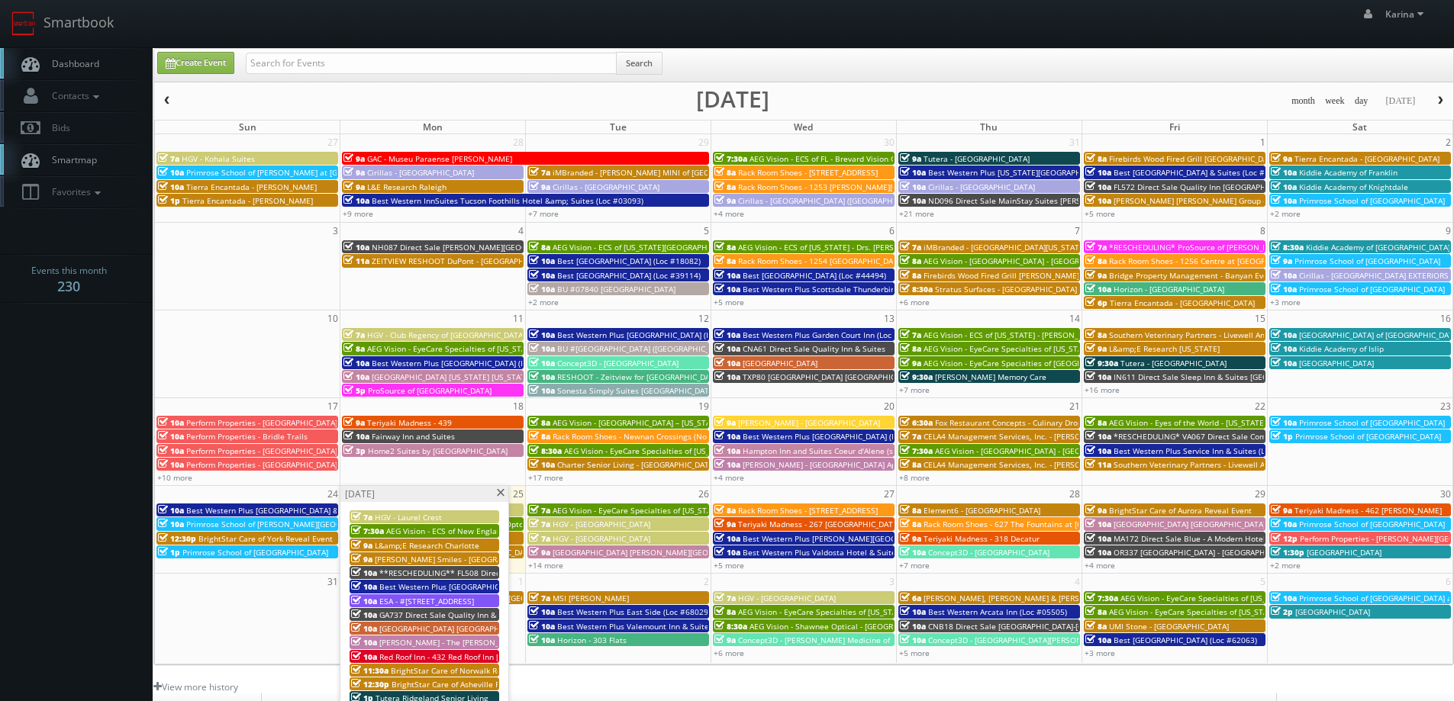
click at [76, 59] on span "Dashboard" at bounding box center [71, 63] width 55 height 13
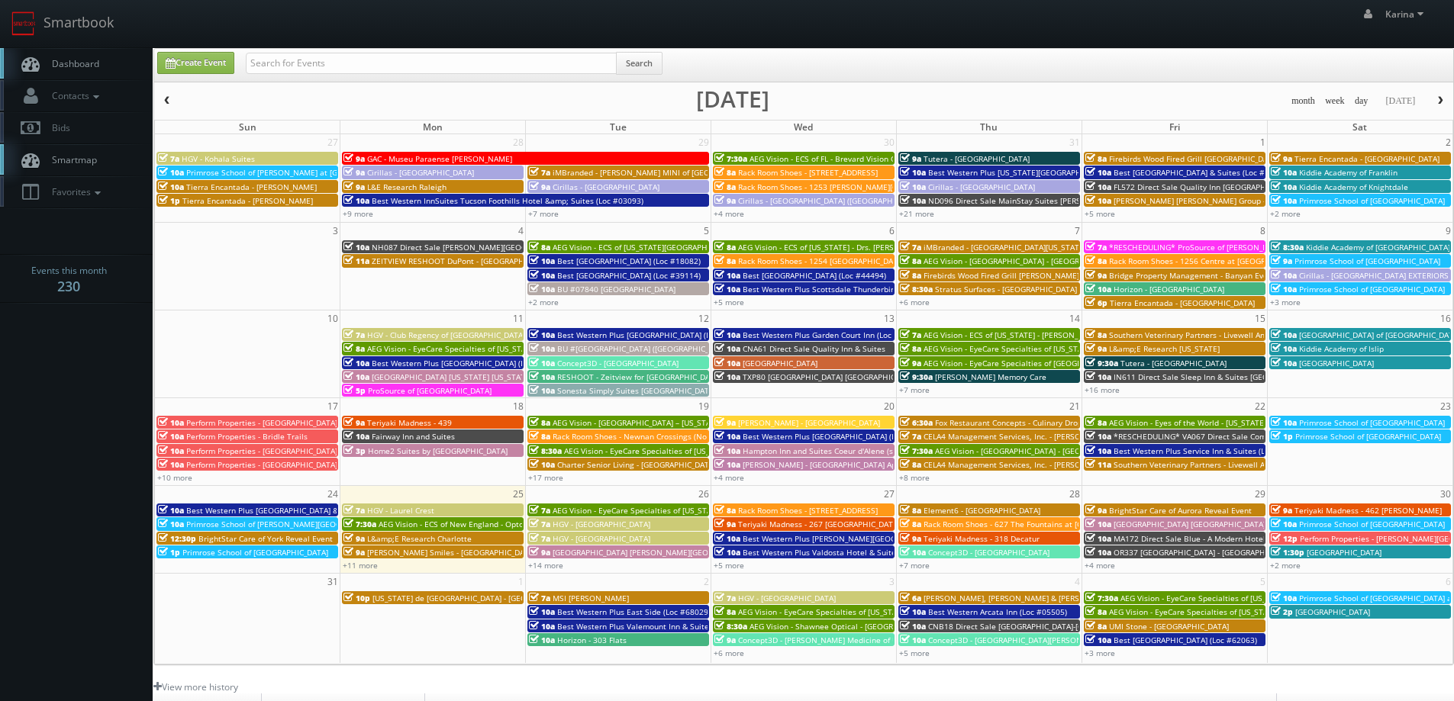
click at [89, 69] on span "Dashboard" at bounding box center [71, 63] width 55 height 13
click at [85, 65] on span "Dashboard" at bounding box center [71, 63] width 55 height 13
click at [91, 73] on link "Dashboard" at bounding box center [76, 63] width 153 height 31
click at [741, 652] on link "+6 more" at bounding box center [729, 653] width 31 height 11
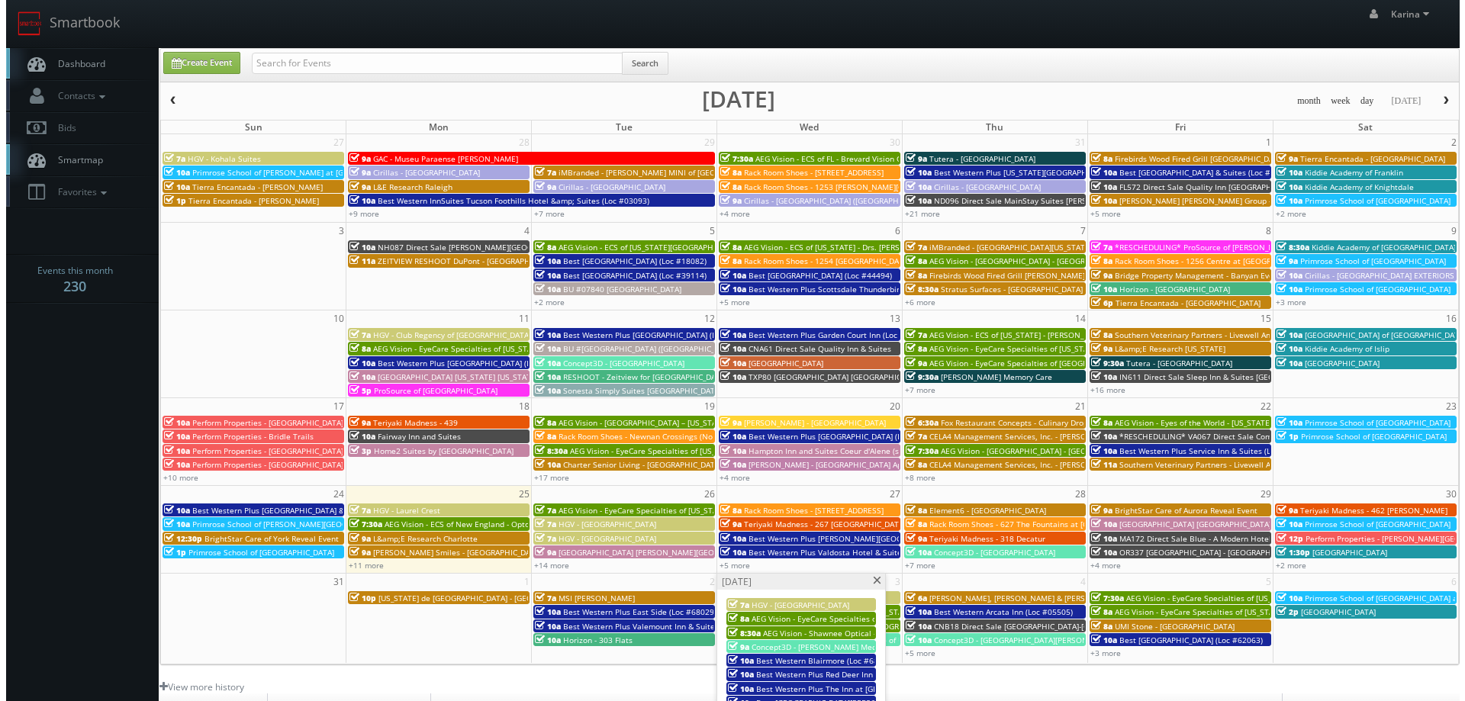
scroll to position [229, 0]
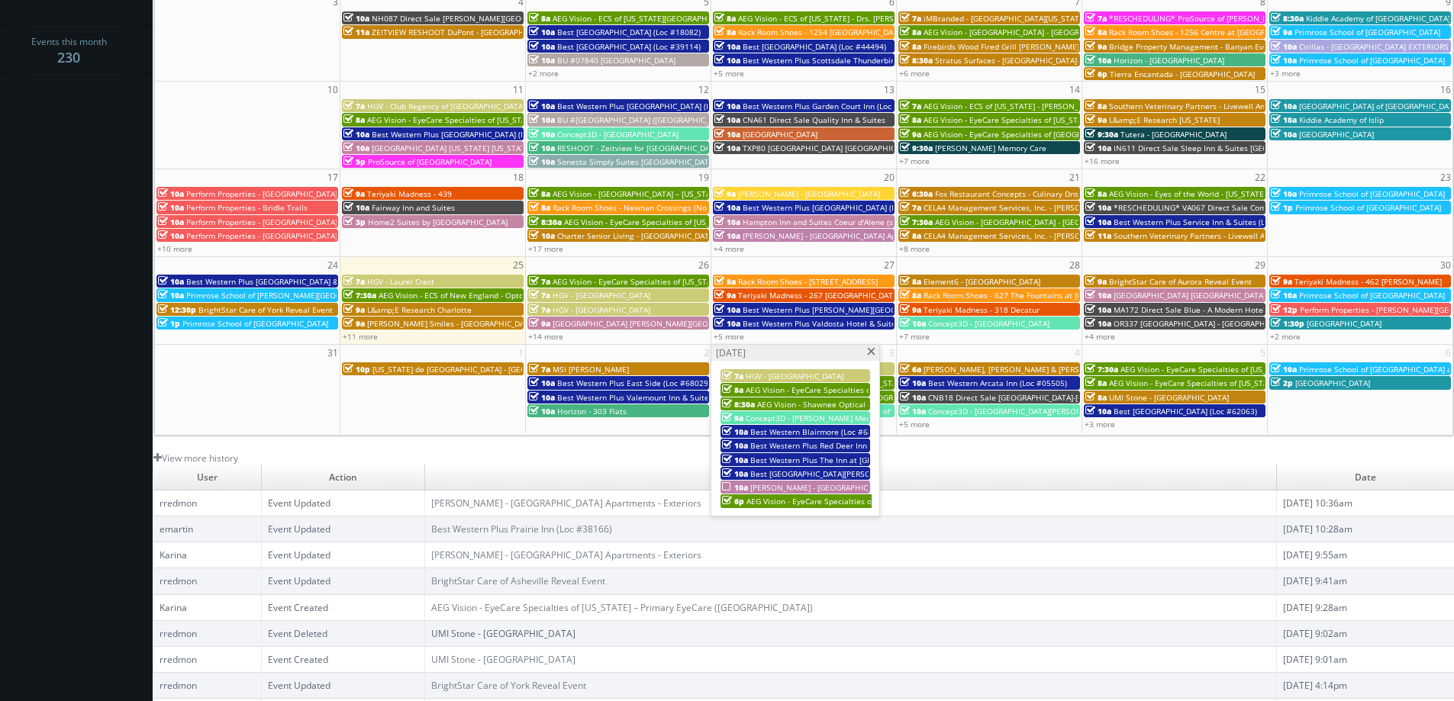
click at [811, 502] on span "AEG Vision - EyeCare Specialties of [US_STATE] – [PERSON_NAME] Vision Care" at bounding box center [887, 501] width 282 height 11
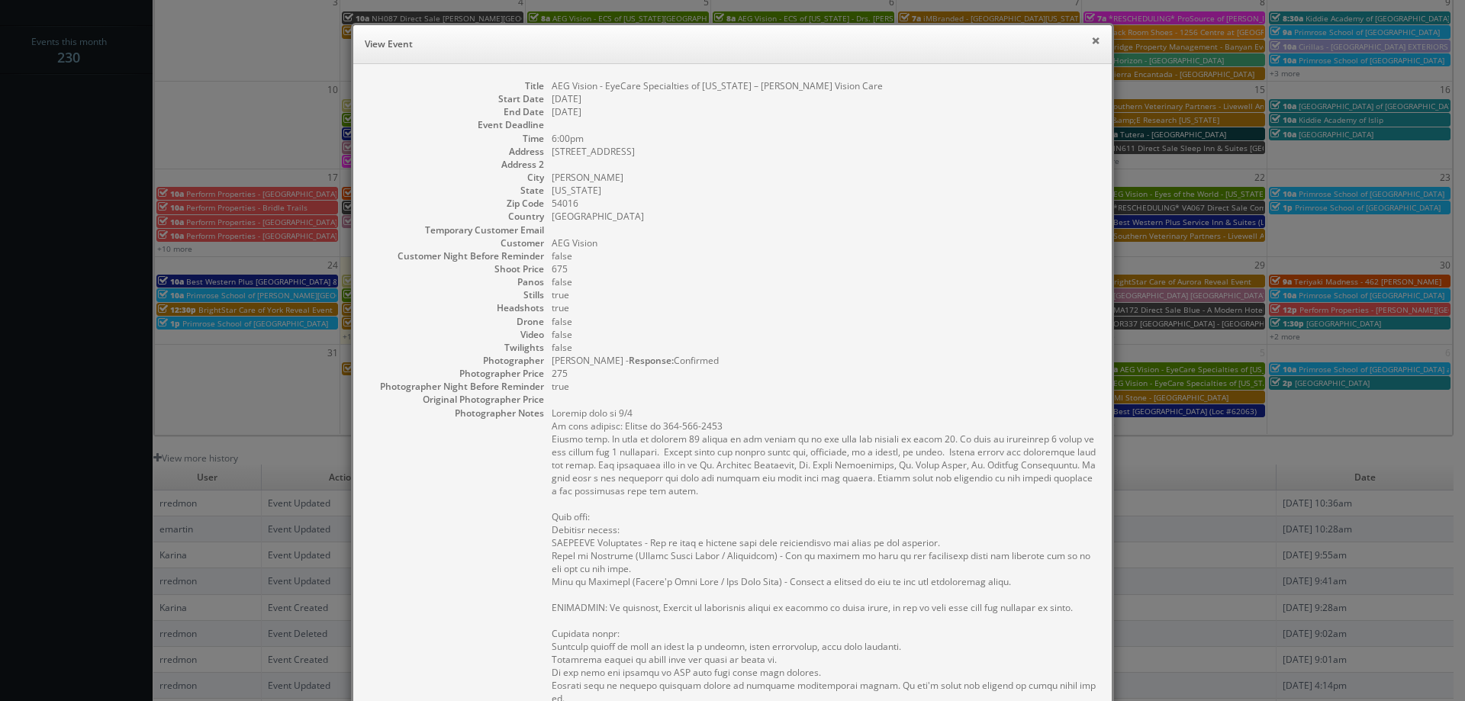
click at [1091, 41] on button "×" at bounding box center [1095, 40] width 9 height 11
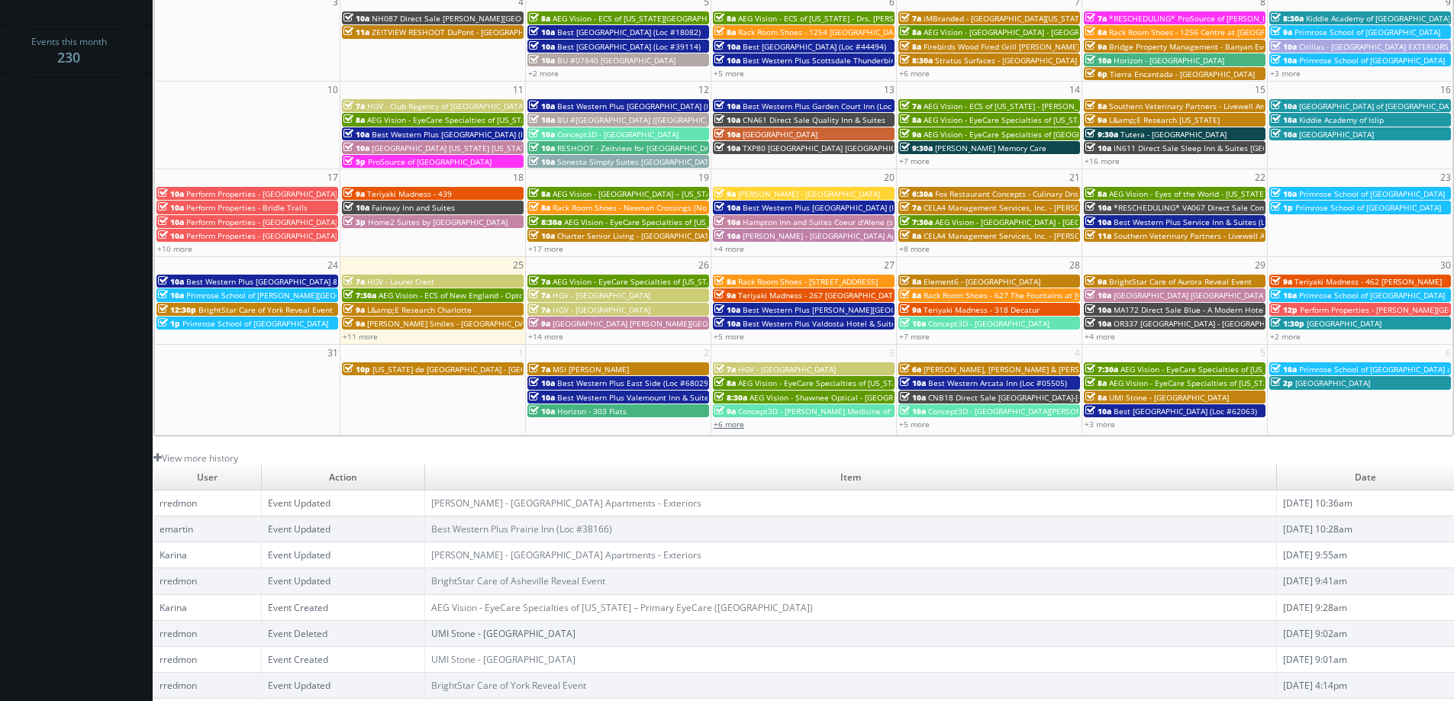
click at [734, 423] on link "+6 more" at bounding box center [729, 424] width 31 height 11
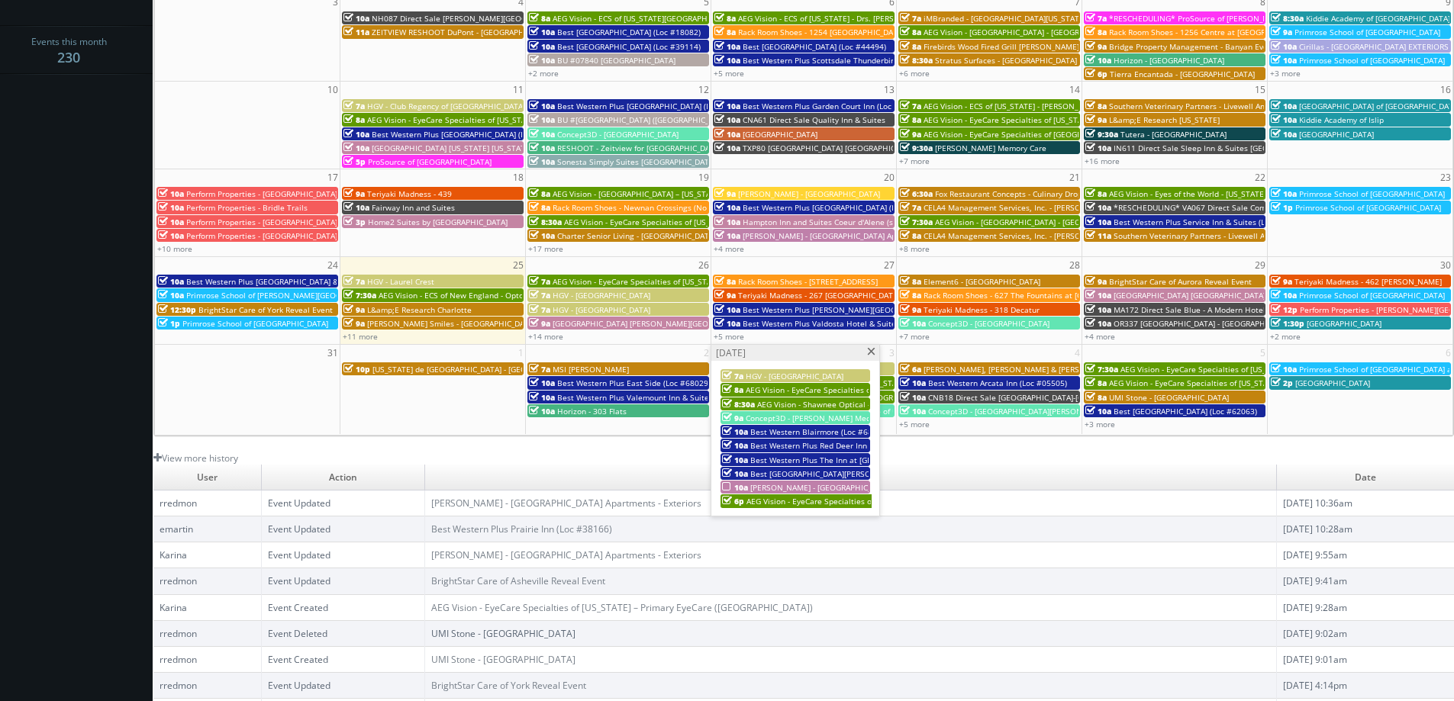
click at [790, 376] on span "HGV - [GEOGRAPHIC_DATA]" at bounding box center [795, 376] width 98 height 11
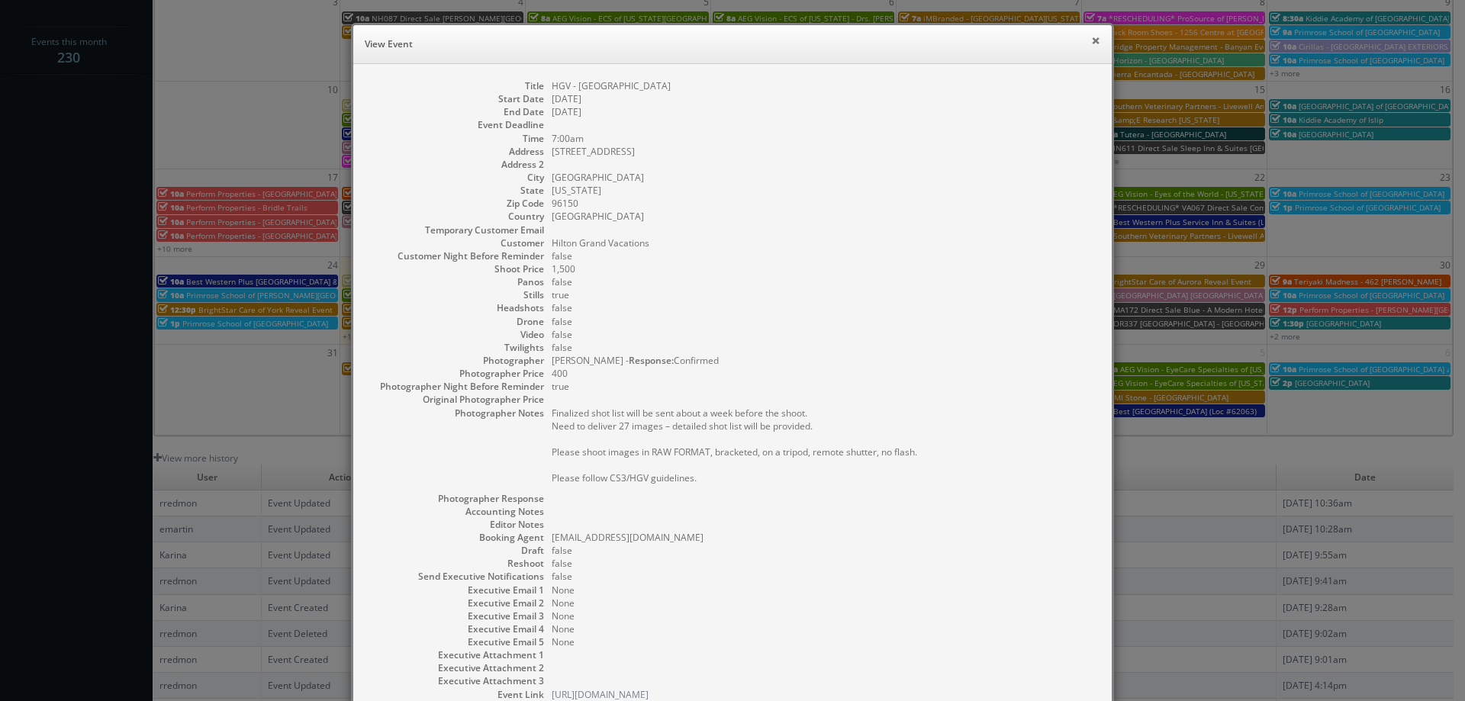
click at [1093, 44] on button "×" at bounding box center [1095, 40] width 9 height 11
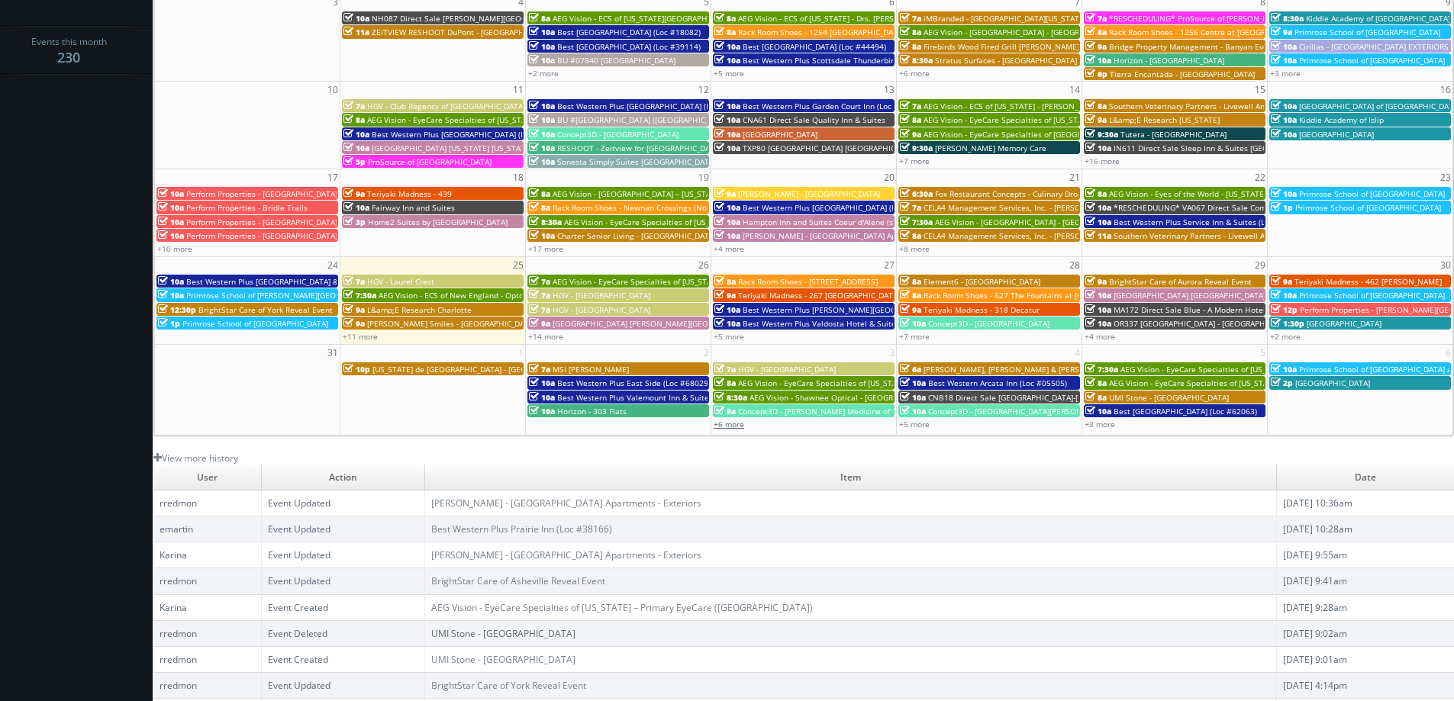
click at [733, 424] on link "+6 more" at bounding box center [729, 424] width 31 height 11
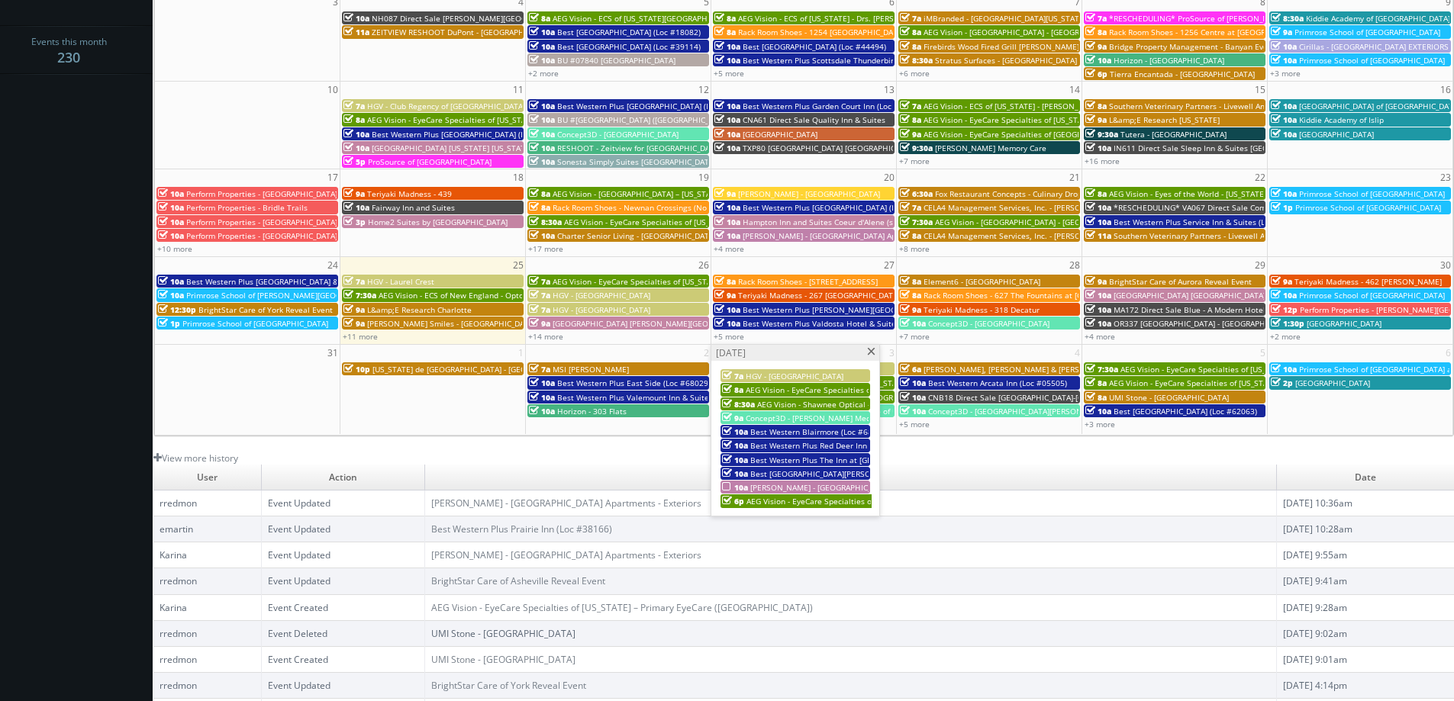
click at [775, 432] on span "Best Western Blairmore (Loc #68025)" at bounding box center [819, 432] width 138 height 11
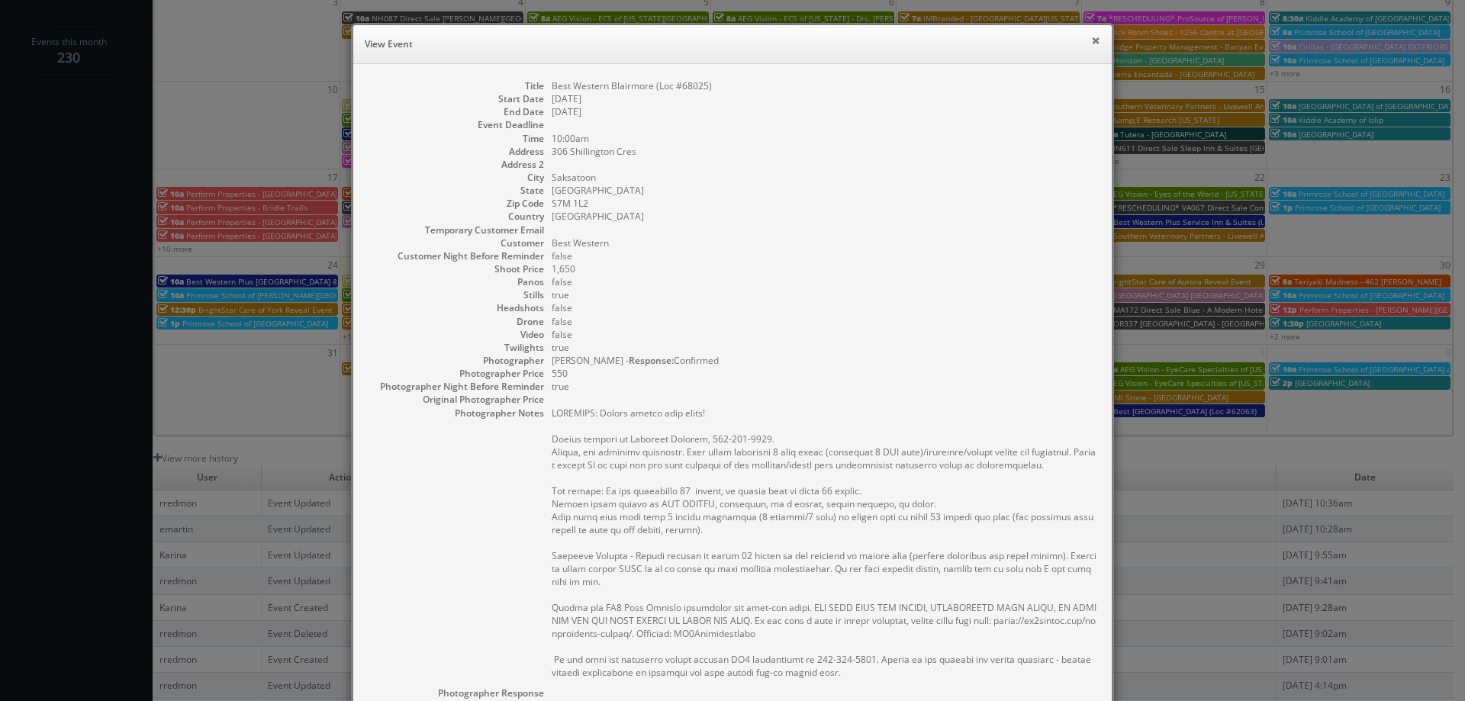
click at [1091, 38] on button "×" at bounding box center [1095, 40] width 9 height 11
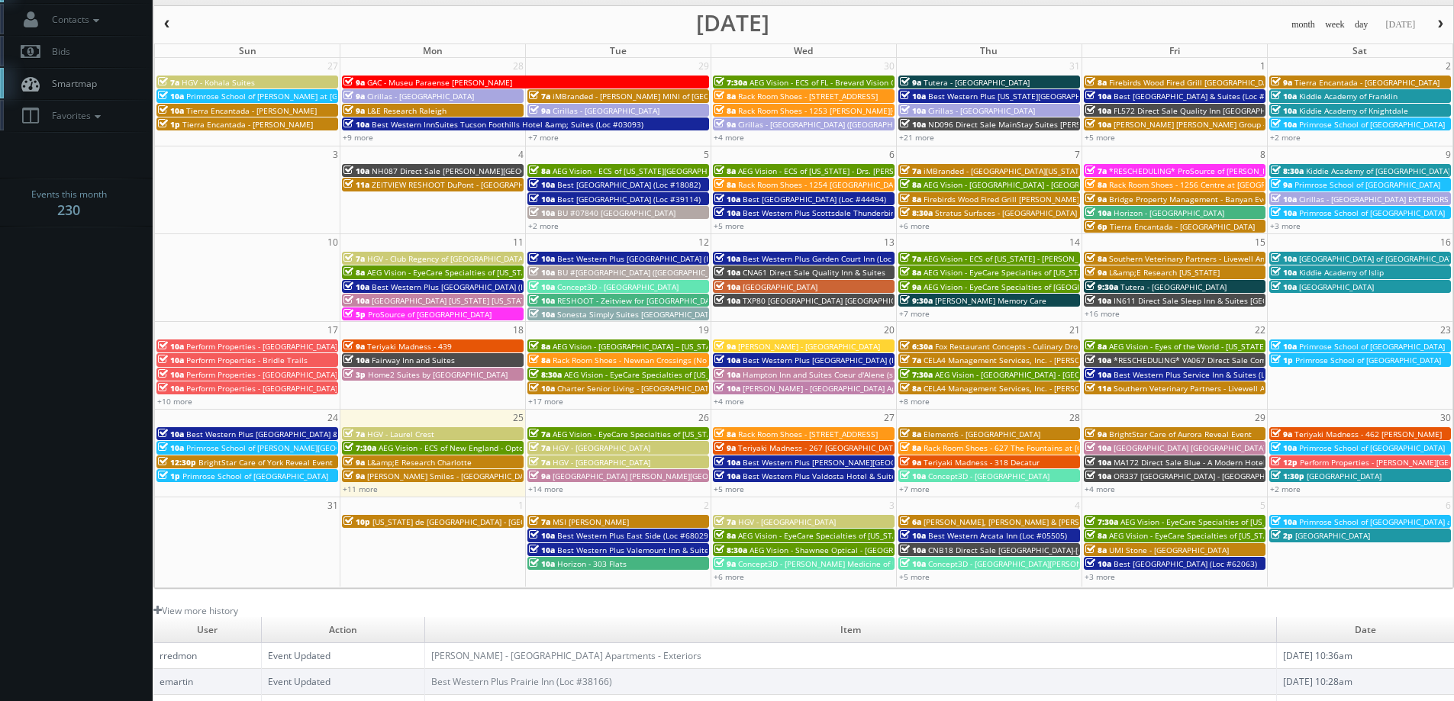
scroll to position [0, 0]
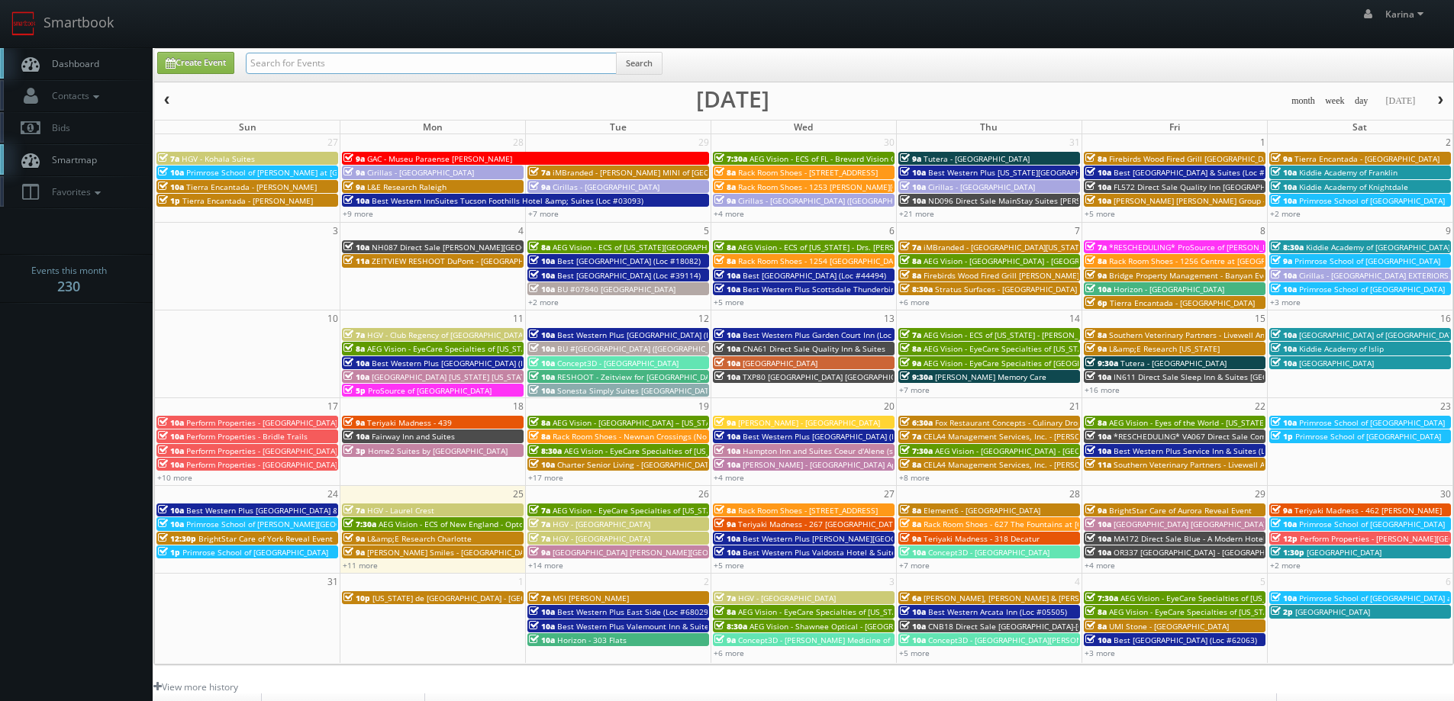
click at [337, 63] on input "text" at bounding box center [431, 63] width 371 height 21
type input "steve wheeler"
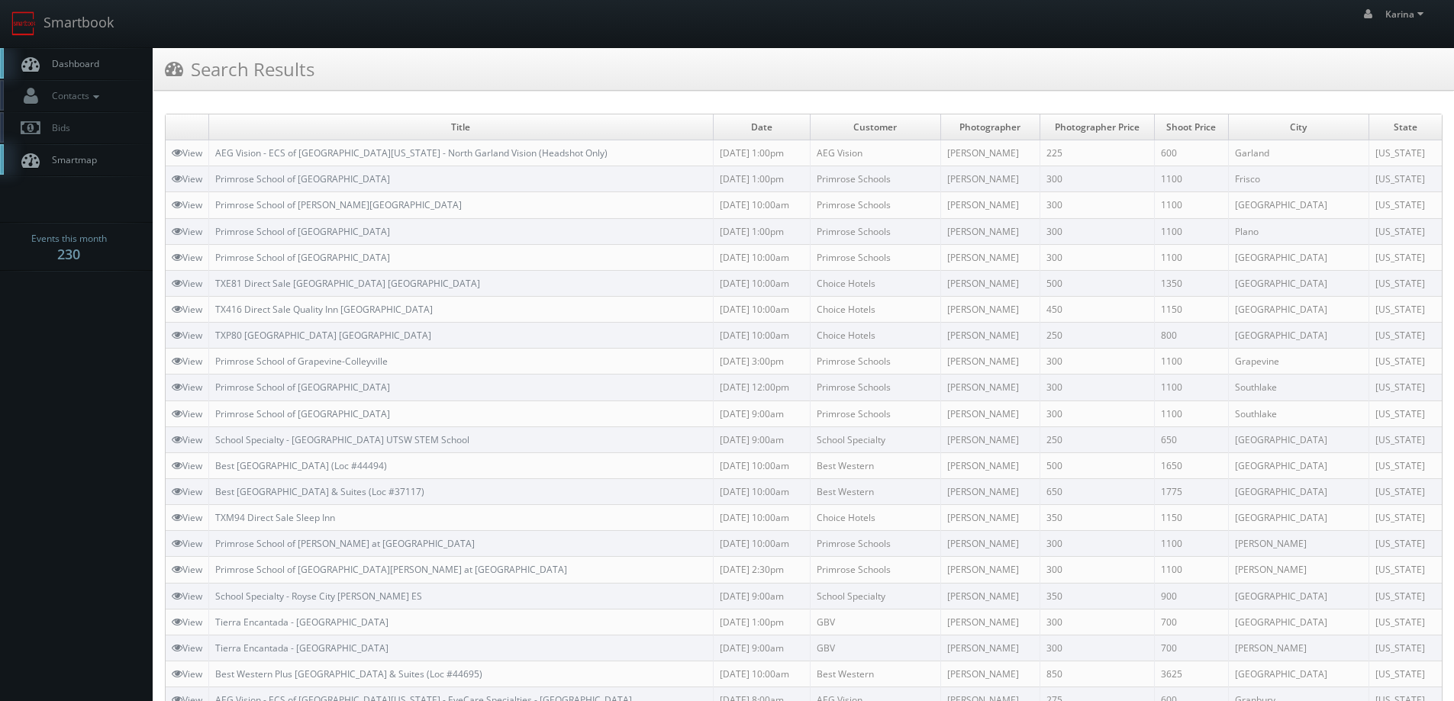
click at [66, 66] on span "Dashboard" at bounding box center [71, 63] width 55 height 13
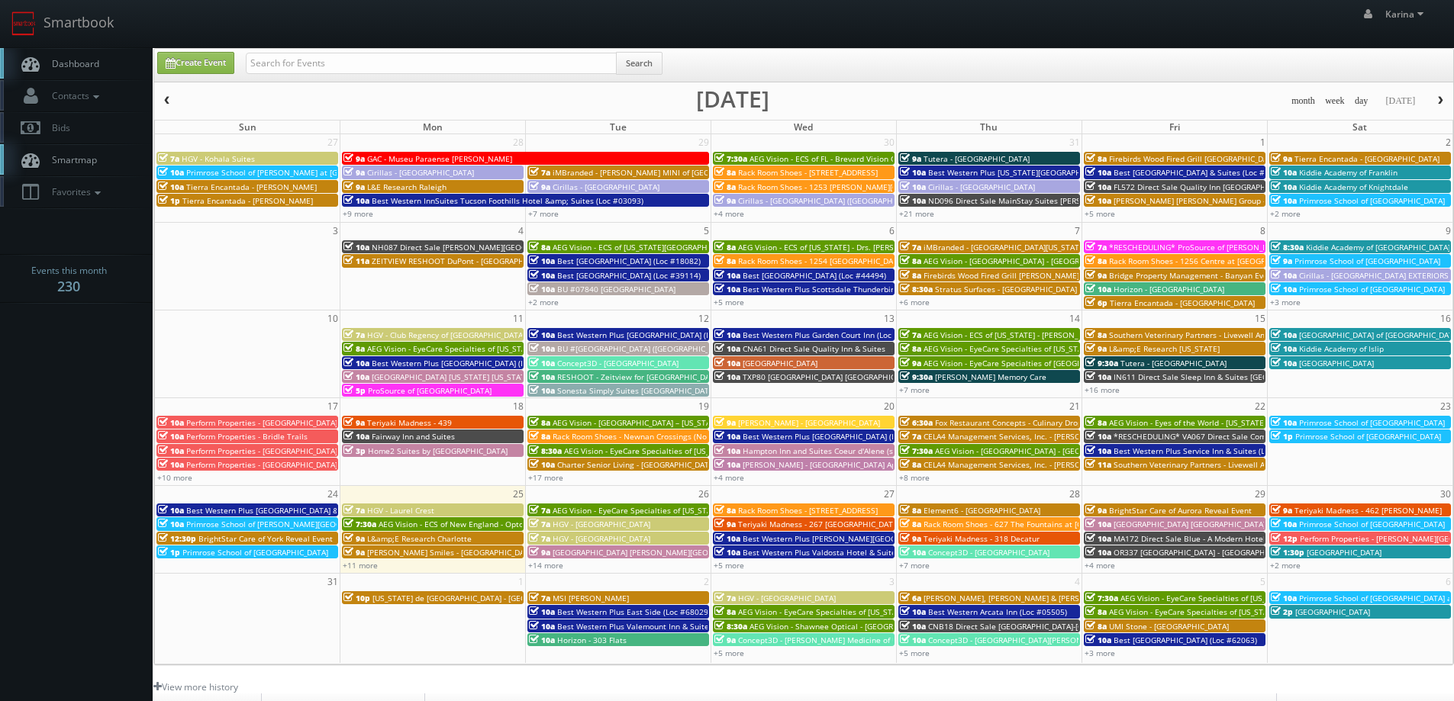
click at [81, 61] on span "Dashboard" at bounding box center [71, 63] width 55 height 13
click at [98, 68] on span "Dashboard" at bounding box center [71, 63] width 55 height 13
click at [98, 53] on link "Dashboard" at bounding box center [76, 63] width 153 height 31
click at [95, 60] on span "Dashboard" at bounding box center [71, 63] width 55 height 13
click at [98, 63] on span "Dashboard" at bounding box center [71, 63] width 55 height 13
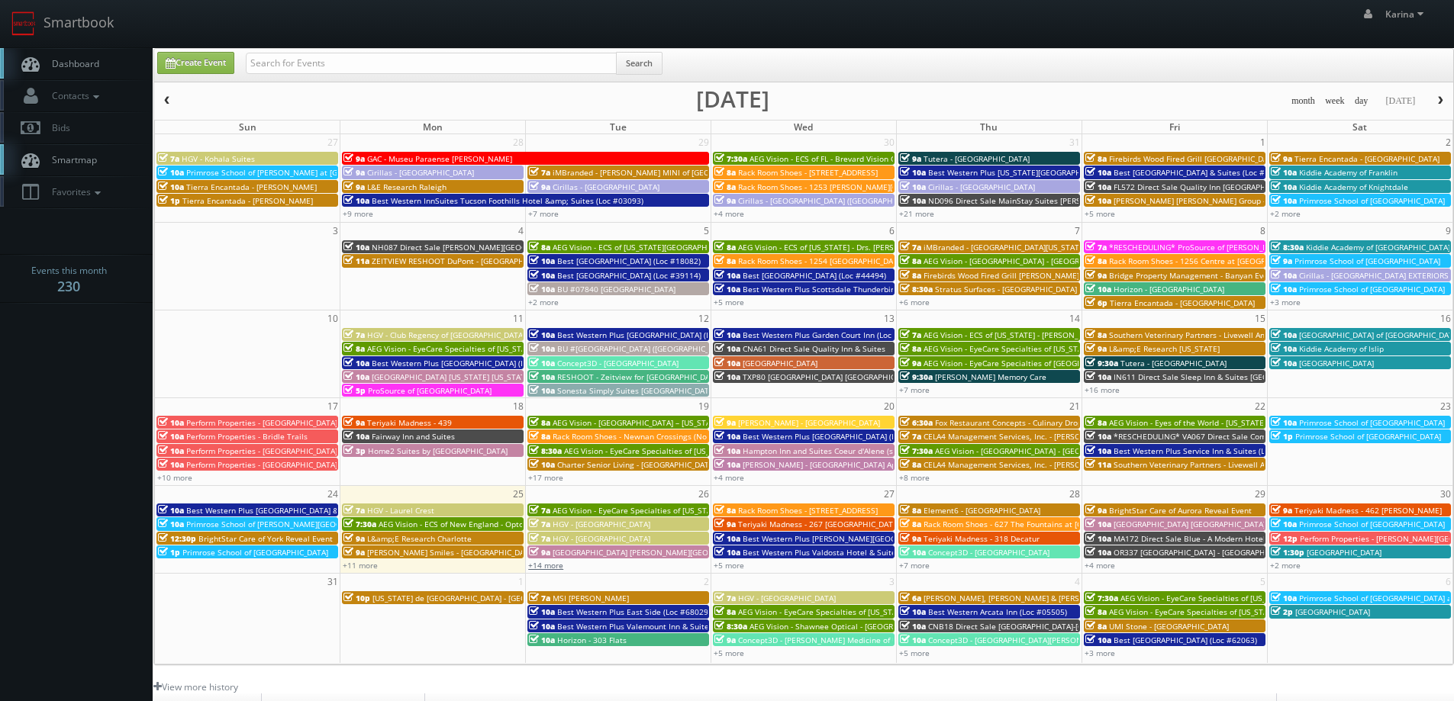
click at [551, 566] on link "+14 more" at bounding box center [545, 565] width 35 height 11
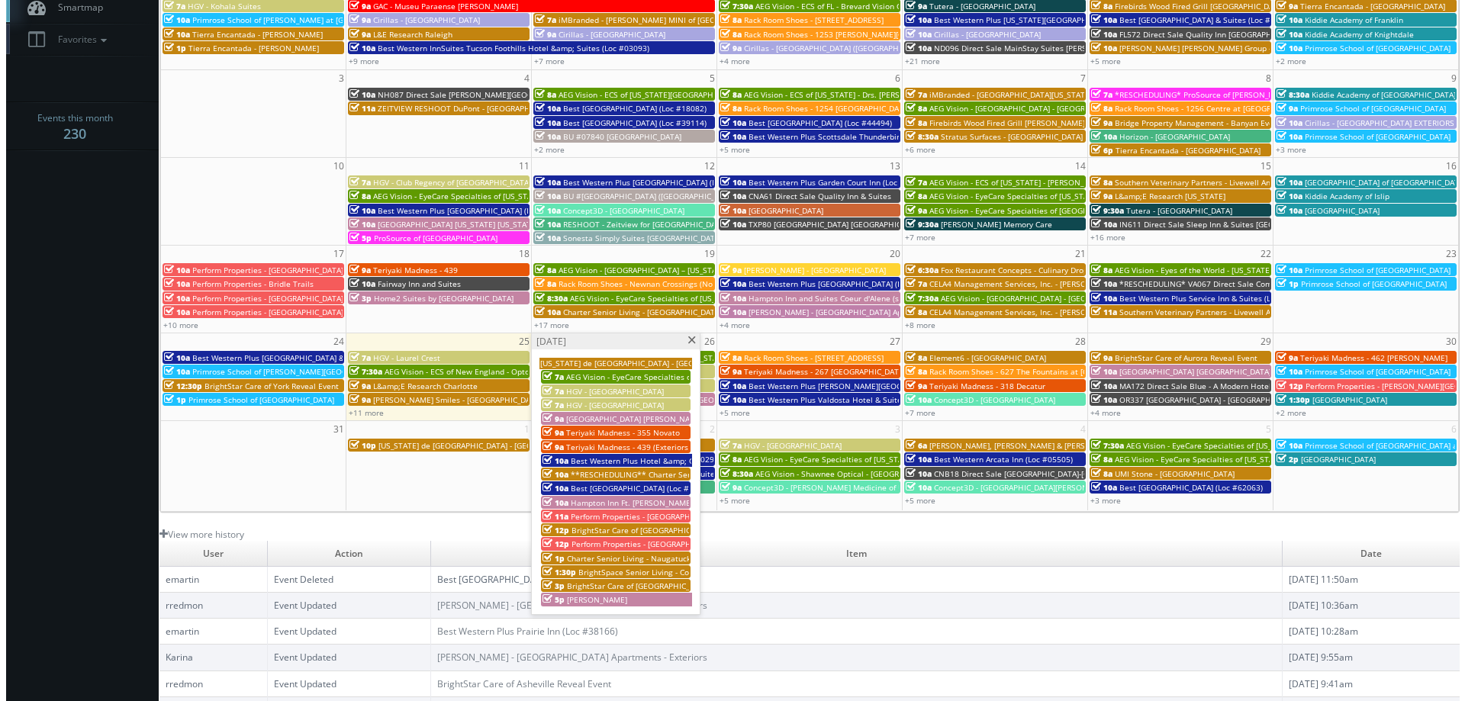
scroll to position [229, 0]
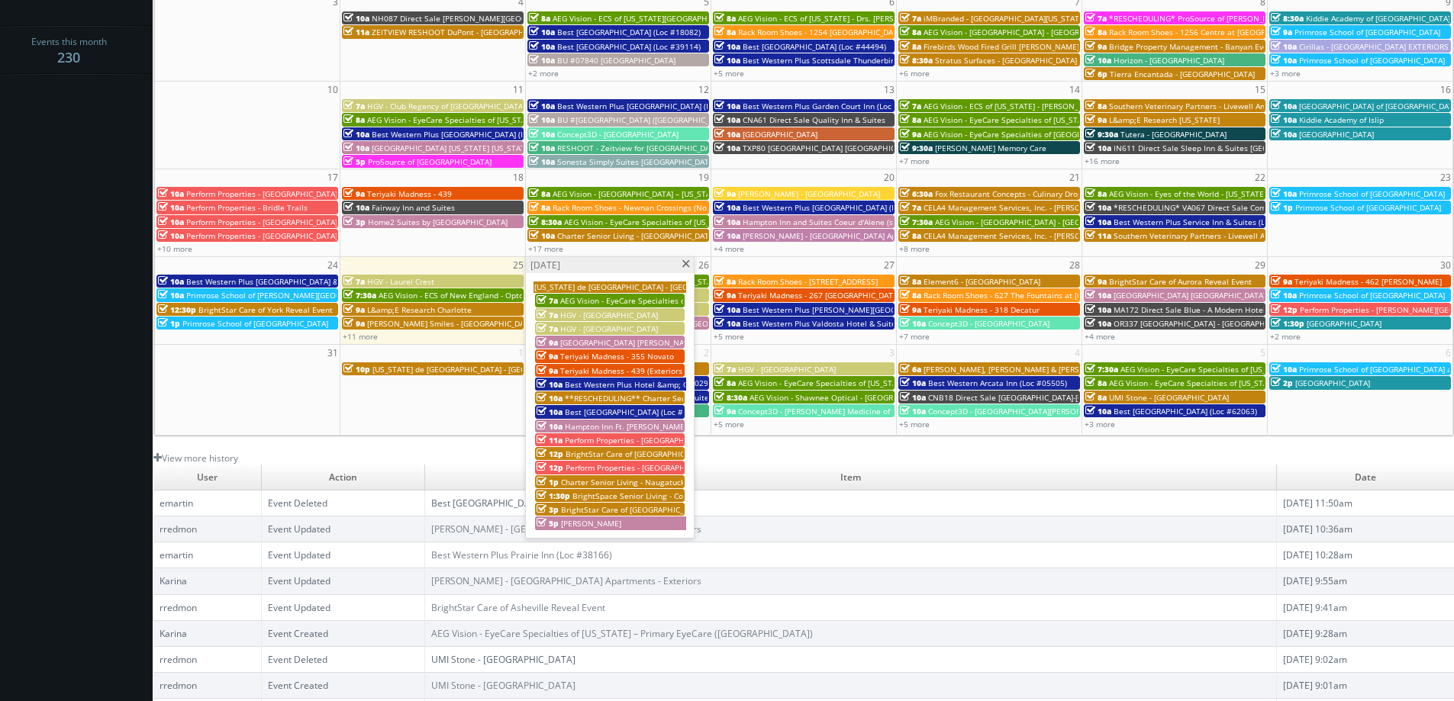
click at [415, 294] on span "AEG Vision - ECS of New England - OptomEyes Health – [GEOGRAPHIC_DATA]" at bounding box center [518, 295] width 279 height 11
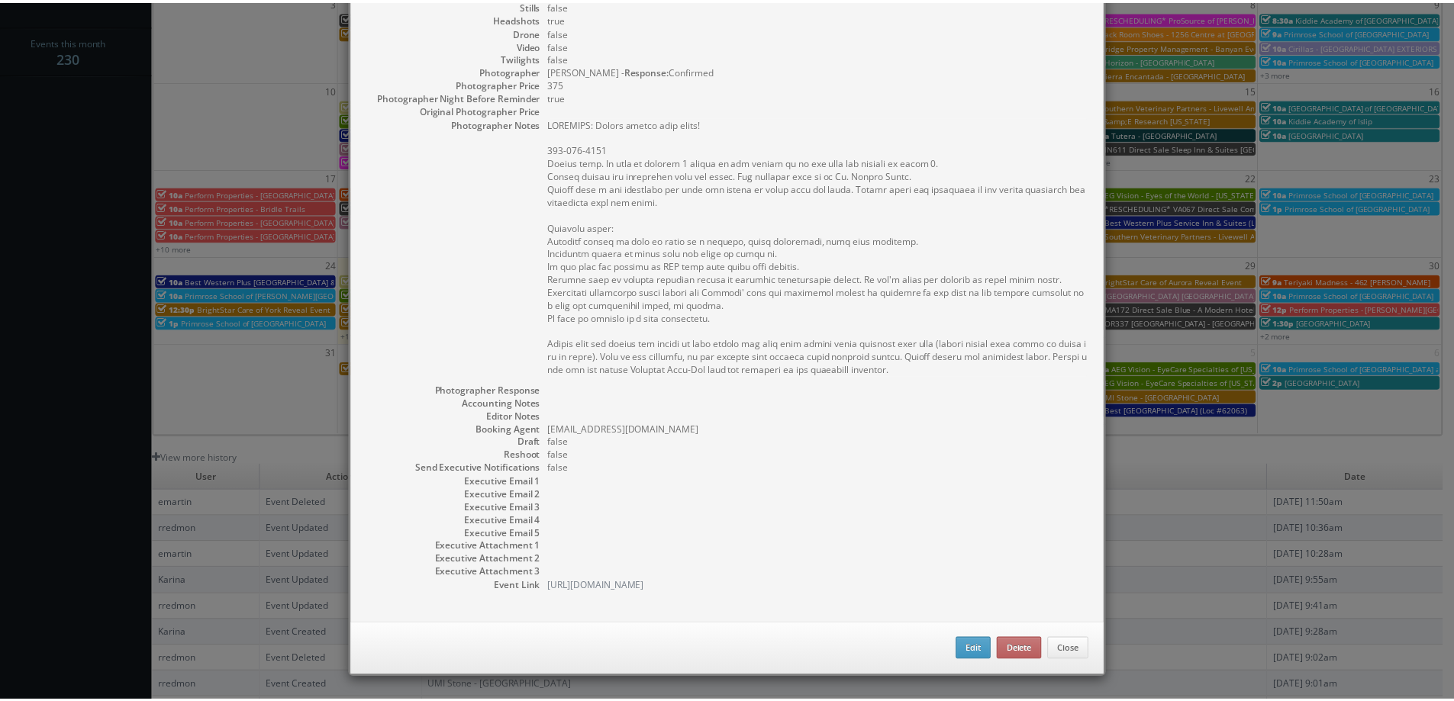
scroll to position [0, 0]
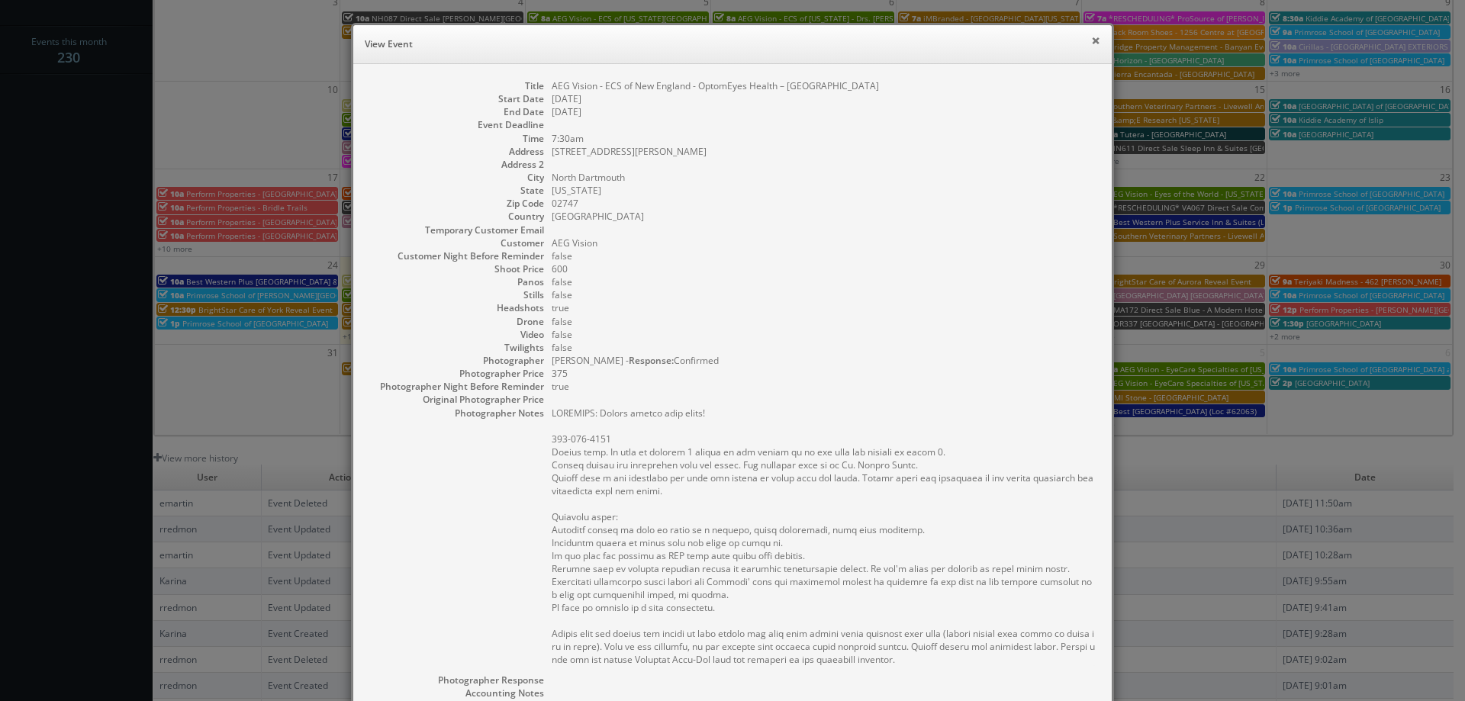
click at [1091, 40] on button "×" at bounding box center [1095, 40] width 9 height 11
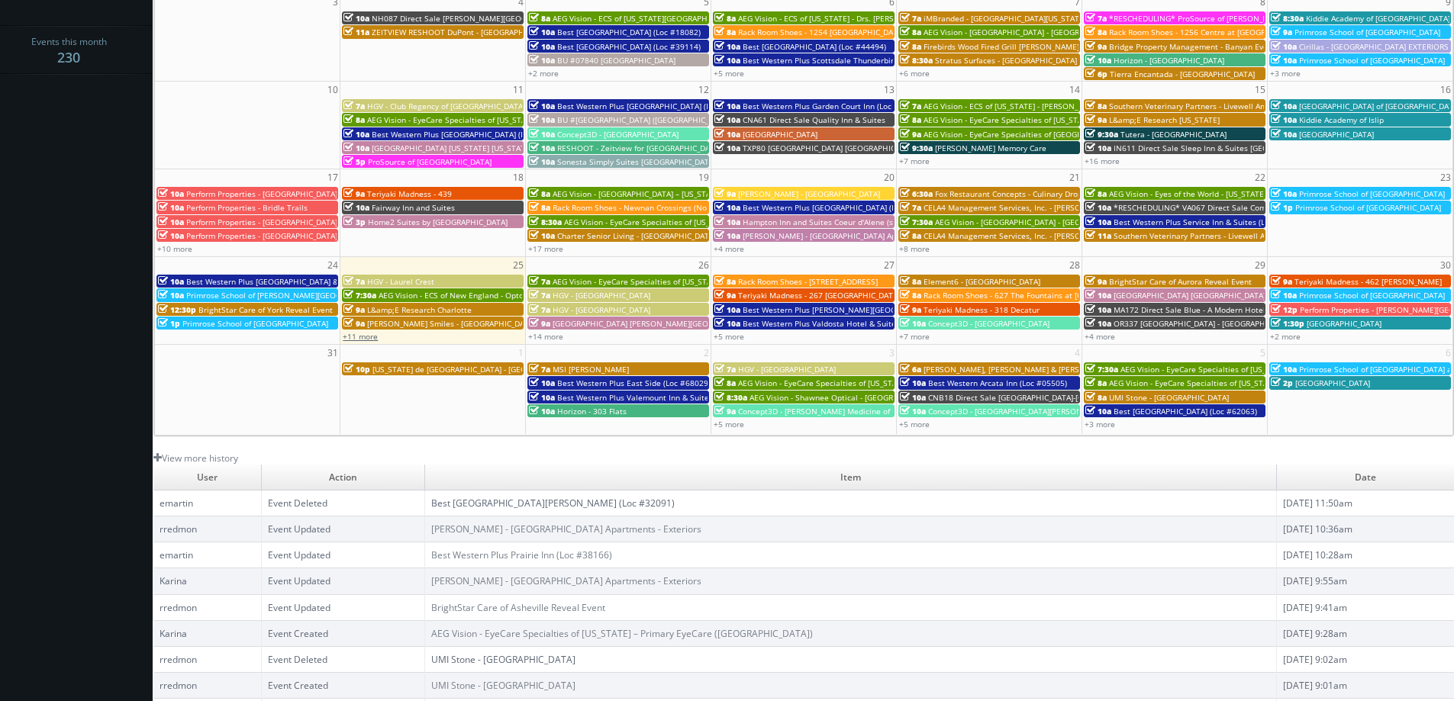
click at [359, 335] on link "+11 more" at bounding box center [360, 336] width 35 height 11
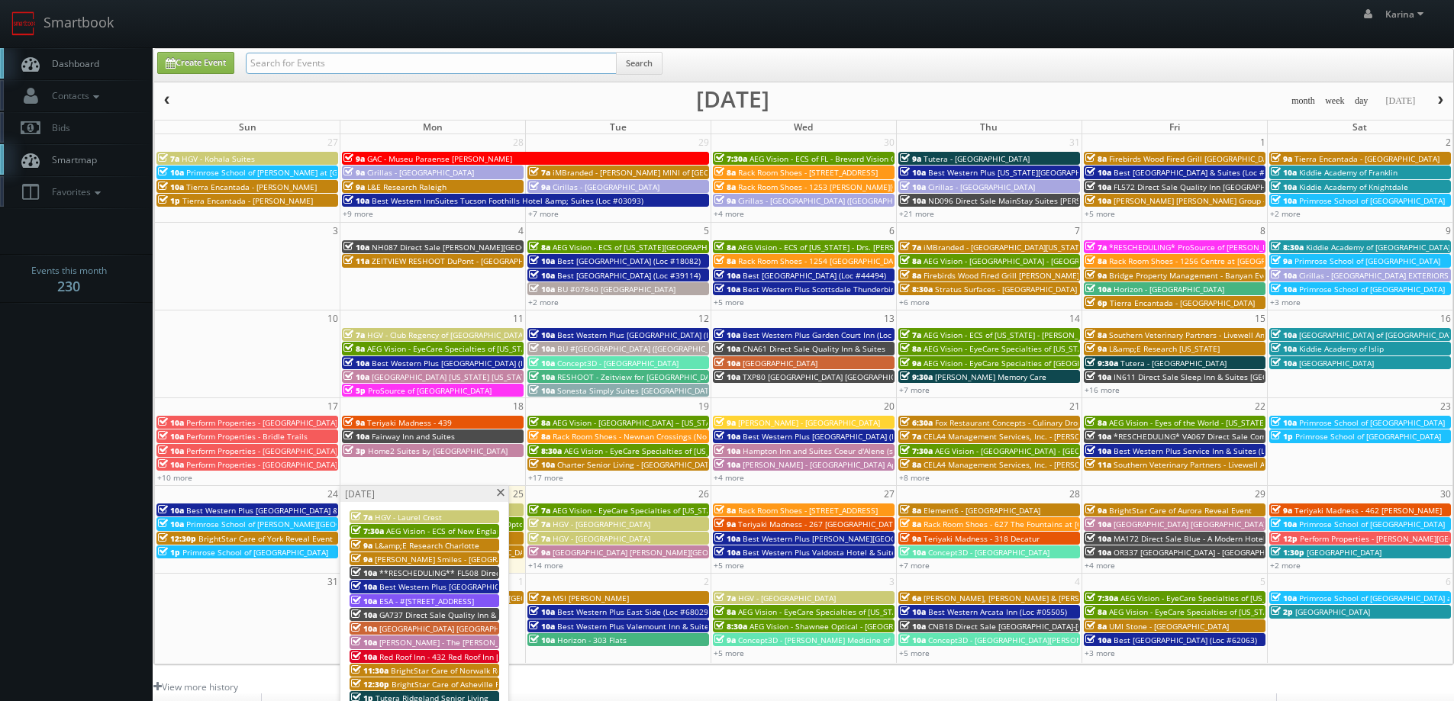
click at [275, 67] on input "text" at bounding box center [431, 63] width 371 height 21
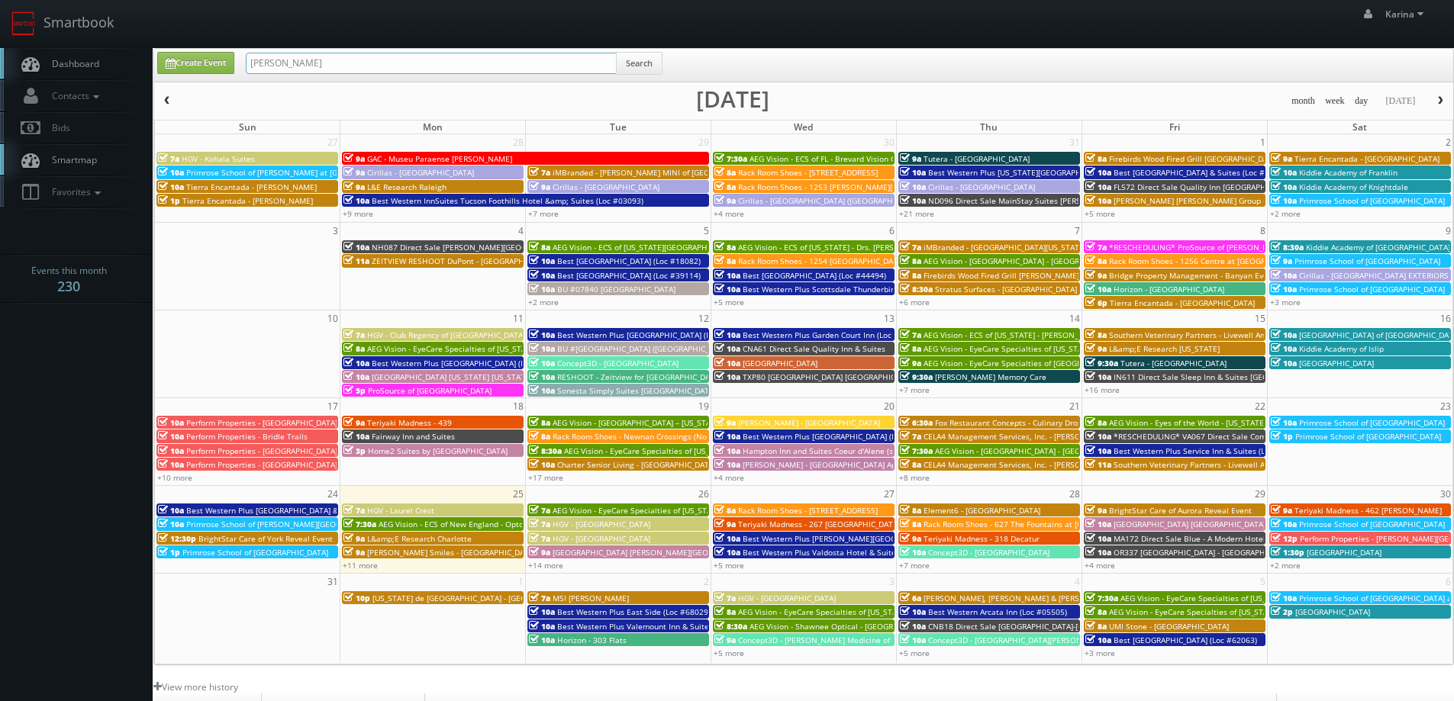
type input "heather prohaska"
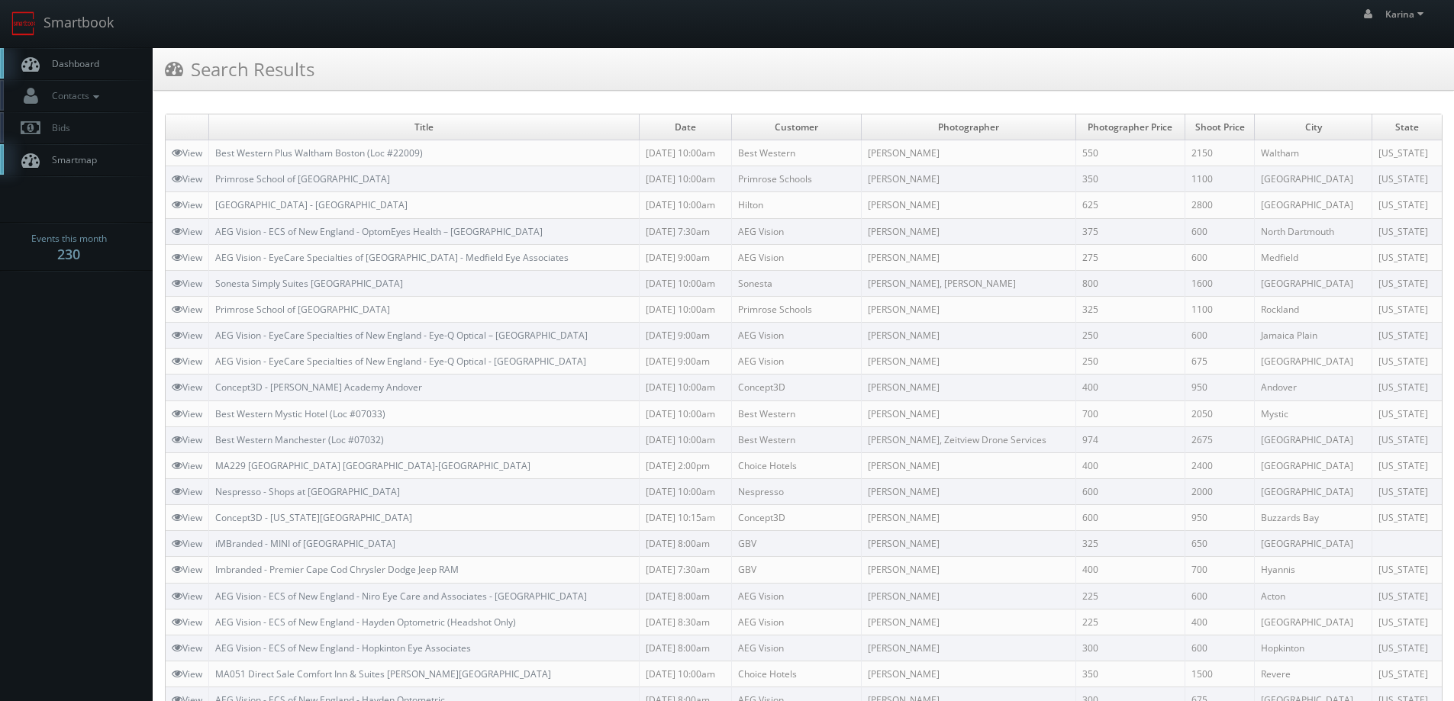
click at [92, 59] on span "Dashboard" at bounding box center [71, 63] width 55 height 13
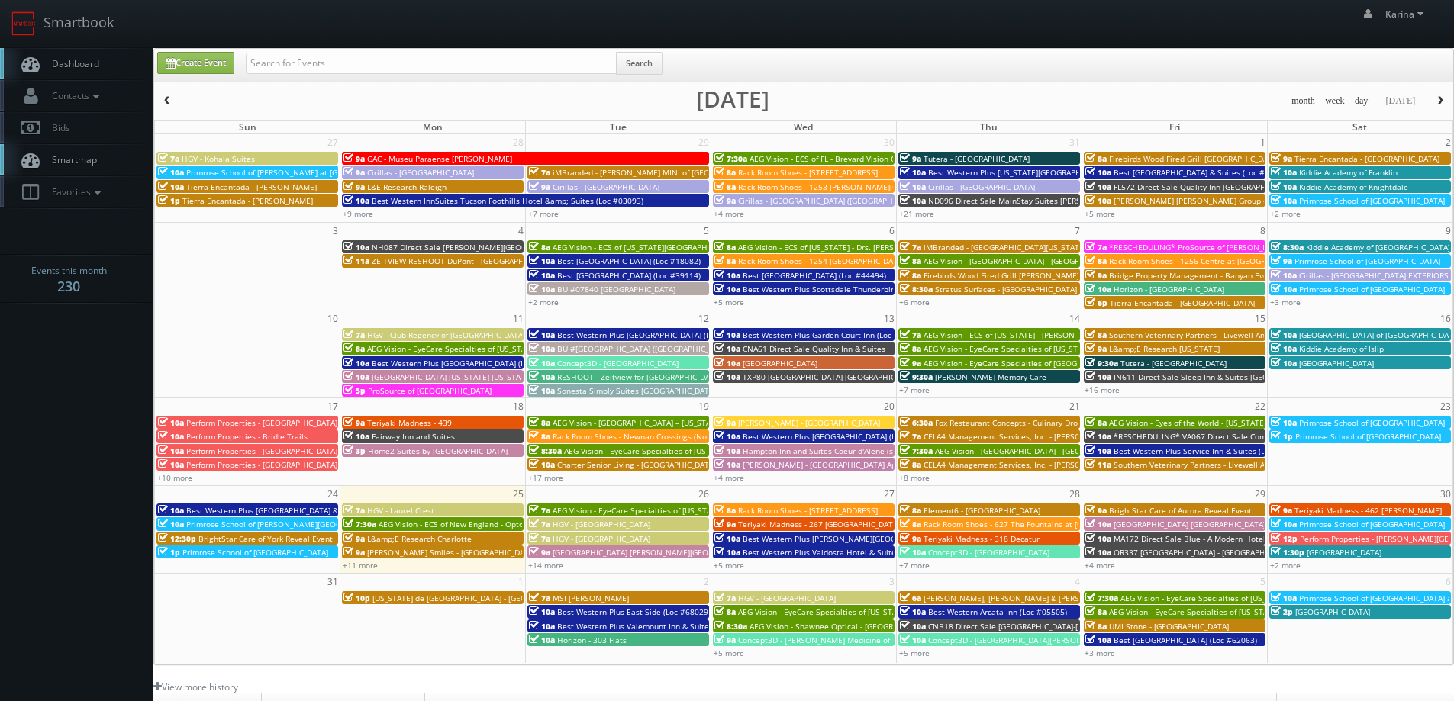
click at [92, 63] on span "Dashboard" at bounding box center [71, 63] width 55 height 13
click at [90, 61] on span "Dashboard" at bounding box center [71, 63] width 55 height 13
